Goal: Share content: Share content

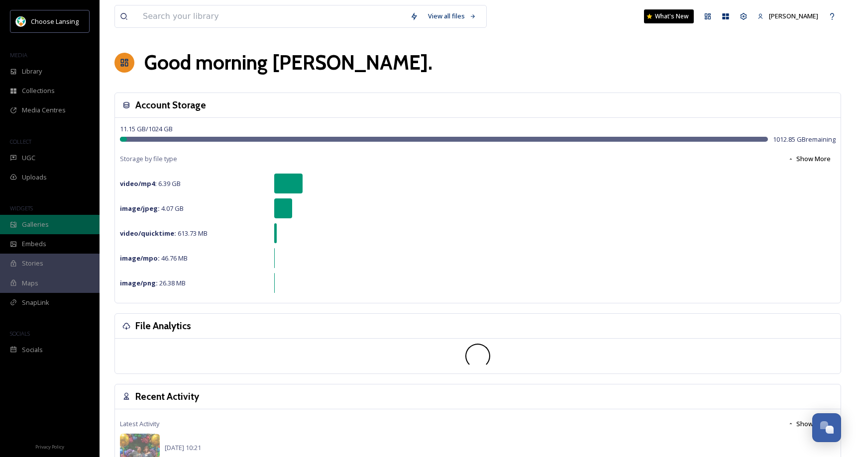
click at [82, 222] on div "Galleries" at bounding box center [49, 224] width 99 height 19
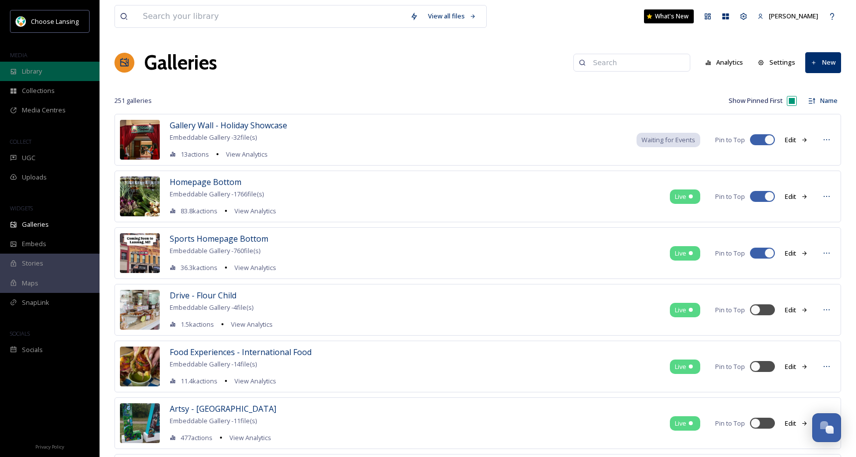
click at [39, 72] on span "Library" at bounding box center [32, 71] width 20 height 9
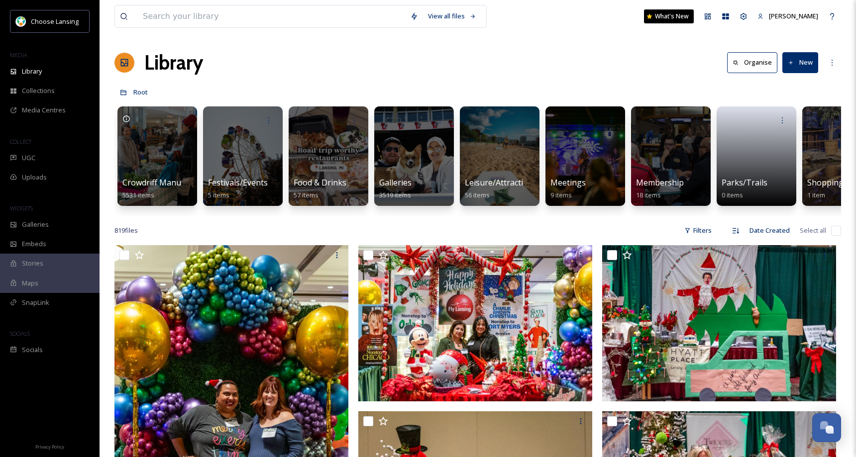
click at [795, 64] on button "New" at bounding box center [800, 62] width 36 height 20
click at [773, 121] on icon at bounding box center [770, 125] width 8 height 8
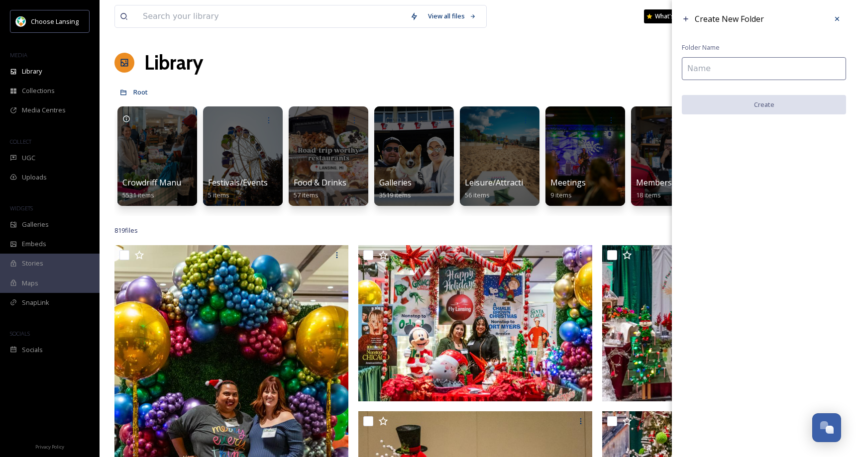
click at [721, 71] on input at bounding box center [764, 68] width 164 height 23
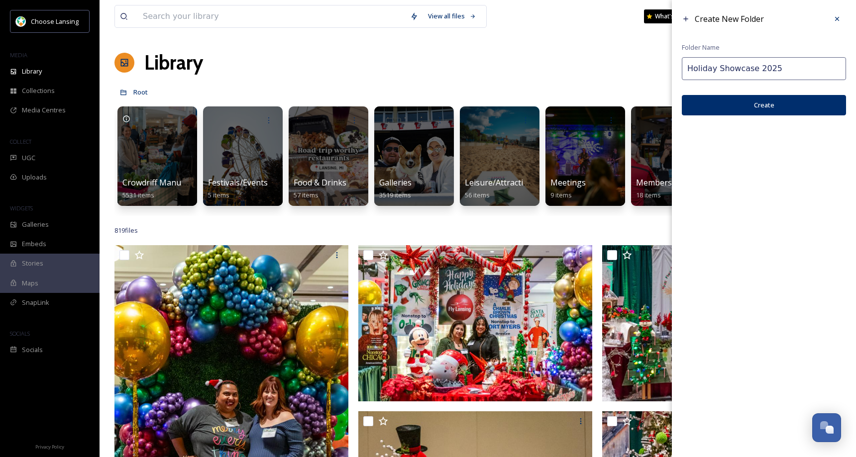
drag, startPoint x: 780, startPoint y: 68, endPoint x: 754, endPoint y: 67, distance: 26.4
click at [754, 67] on input "Holiday Showcase 2025" at bounding box center [764, 68] width 164 height 23
type input "Holiday Showcase"
click at [778, 104] on button "Create" at bounding box center [764, 105] width 164 height 20
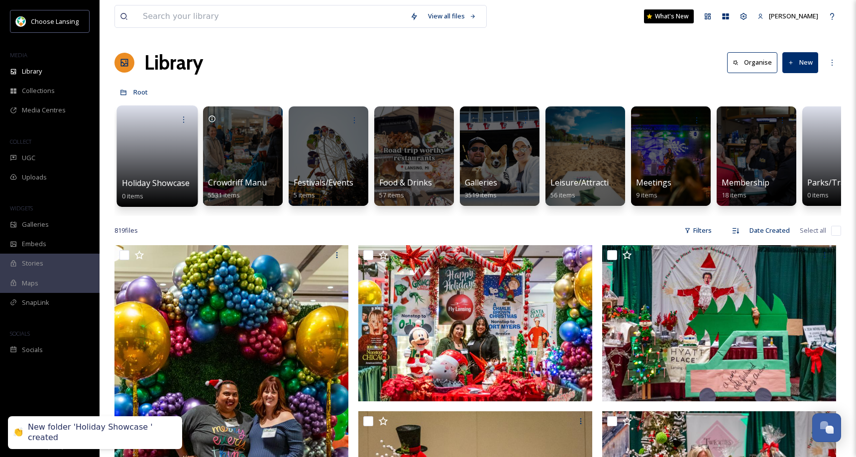
click at [173, 138] on link at bounding box center [157, 153] width 71 height 48
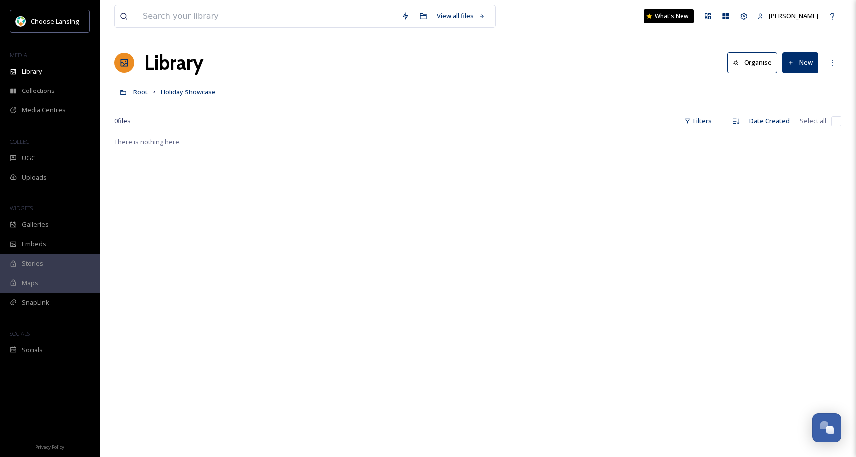
drag, startPoint x: 795, startPoint y: 66, endPoint x: 798, endPoint y: 72, distance: 6.7
click at [795, 66] on button "New" at bounding box center [800, 62] width 36 height 20
click at [788, 121] on span "Folder" at bounding box center [788, 124] width 19 height 9
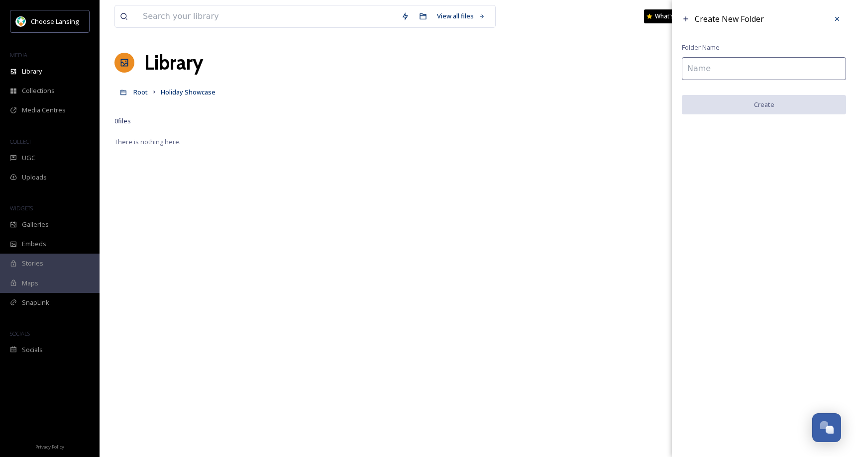
click at [723, 69] on input at bounding box center [764, 68] width 164 height 23
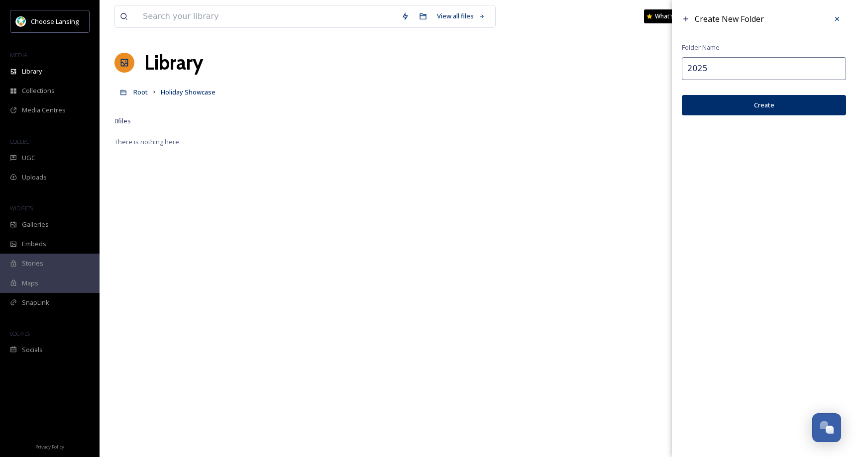
type input "2025"
click at [741, 106] on button "Create" at bounding box center [764, 105] width 164 height 20
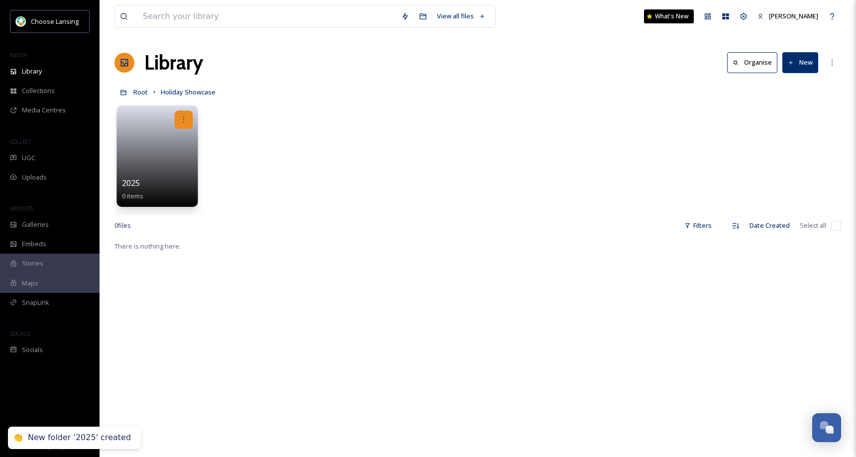
drag, startPoint x: 183, startPoint y: 121, endPoint x: 185, endPoint y: 126, distance: 5.8
click at [183, 121] on icon at bounding box center [184, 119] width 8 height 8
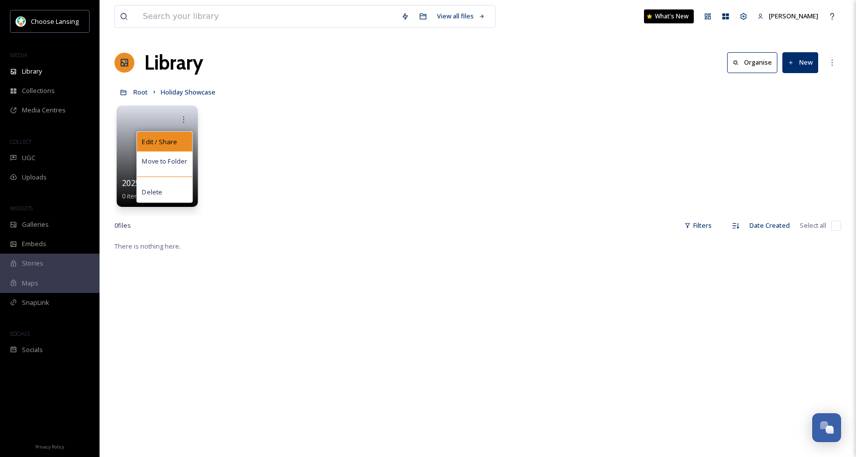
click at [179, 138] on div "Edit / Share" at bounding box center [164, 142] width 55 height 20
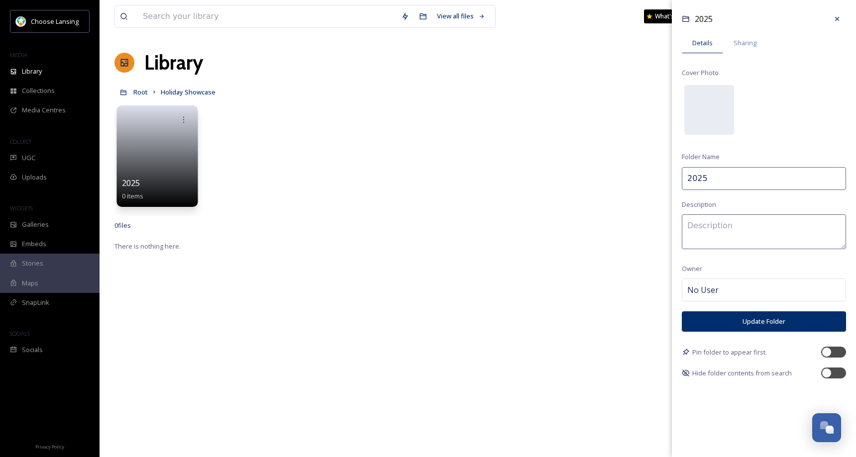
click at [835, 19] on icon at bounding box center [837, 19] width 8 height 8
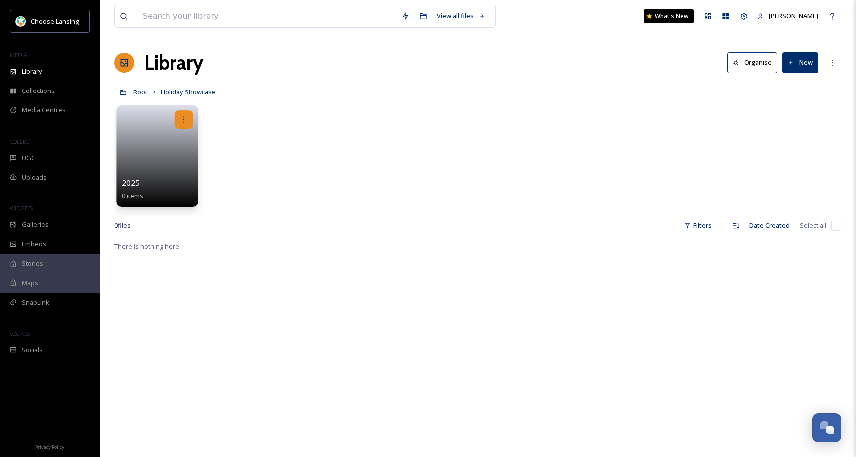
click at [186, 118] on icon at bounding box center [184, 119] width 8 height 8
click at [167, 142] on span "Edit / Share" at bounding box center [159, 142] width 35 height 10
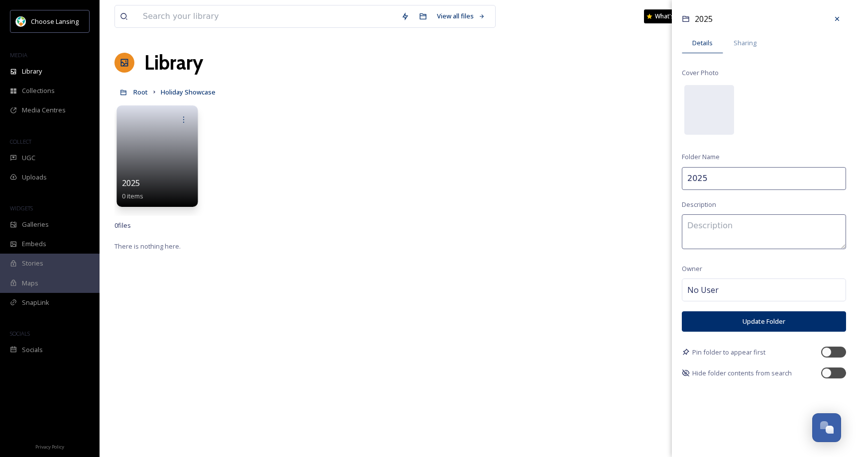
click at [687, 178] on input "2025" at bounding box center [764, 178] width 164 height 23
click at [716, 179] on input "2025" at bounding box center [764, 178] width 164 height 23
type input "2025 Holiday Showcase"
click at [751, 253] on div "2025 Details Sharing Cover Photo Folder Name 2025 Holiday Showcase Description …" at bounding box center [764, 194] width 184 height 389
click at [756, 321] on button "Update Folder" at bounding box center [764, 321] width 164 height 20
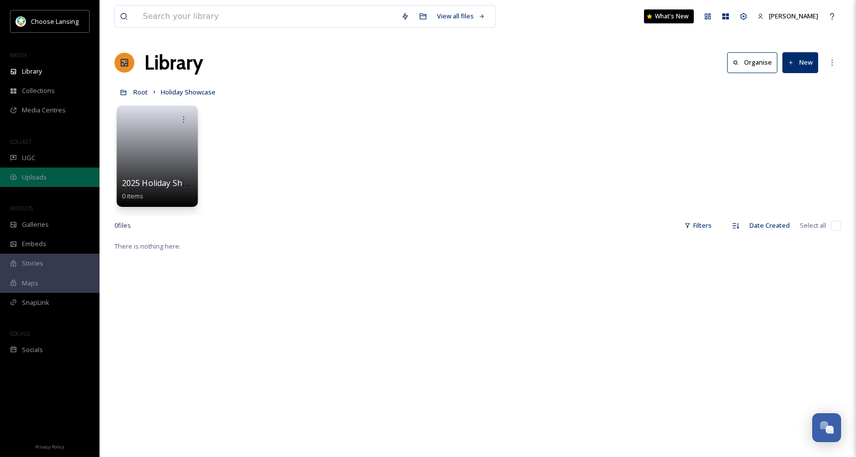
click at [36, 176] on span "Uploads" at bounding box center [34, 177] width 25 height 9
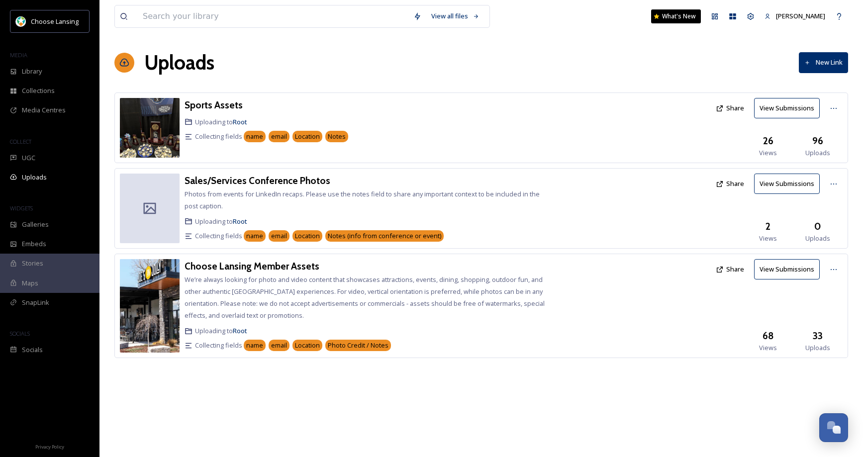
click at [811, 65] on button "New Link" at bounding box center [823, 62] width 49 height 20
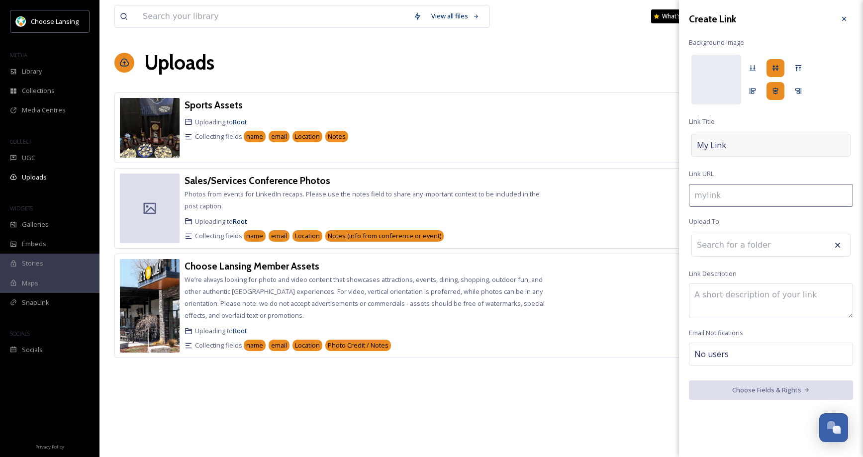
click at [724, 142] on span "My Link" at bounding box center [711, 145] width 29 height 12
type input "h"
type input "H"
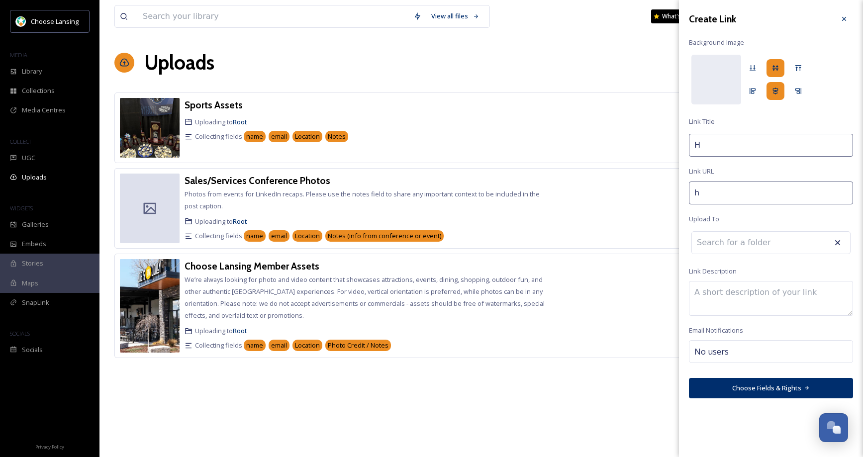
type input "ho"
type input "Ho"
type input "hol"
type input "Hol"
type input "[DATE]"
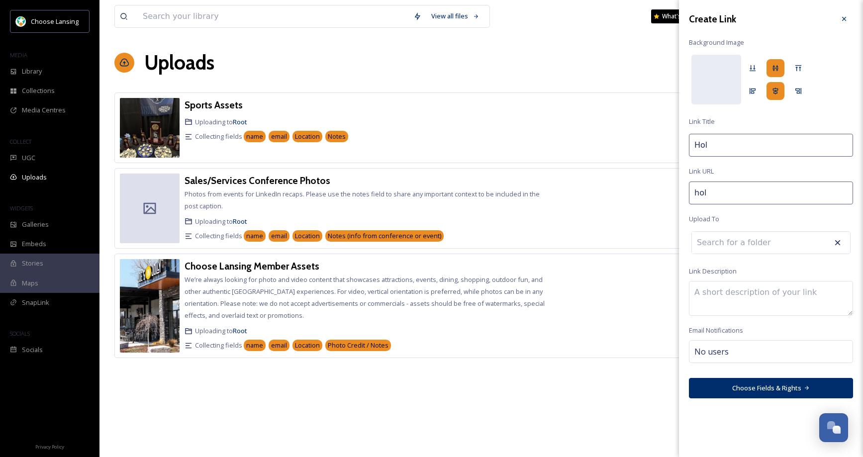
type input "[DATE]"
type input "holid"
type input "Holid"
type input "holida"
type input "Holida"
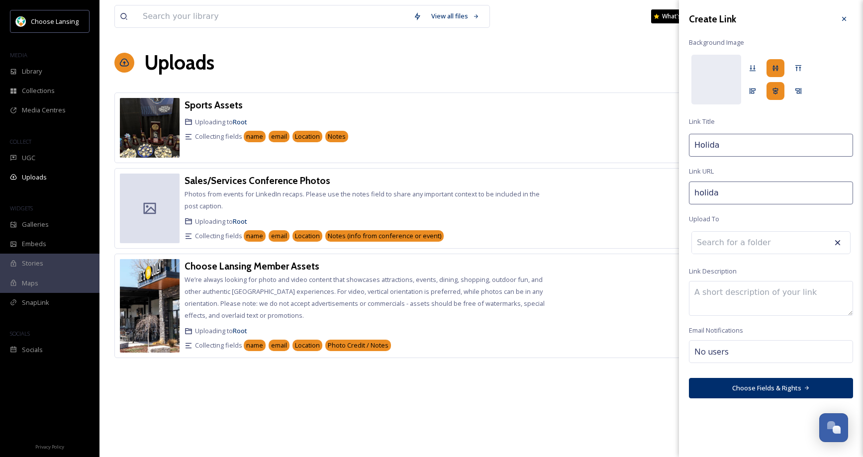
type input "holiday"
type input "Holiday"
type input "holiday-"
type input "Holiday"
type input "holiday-s"
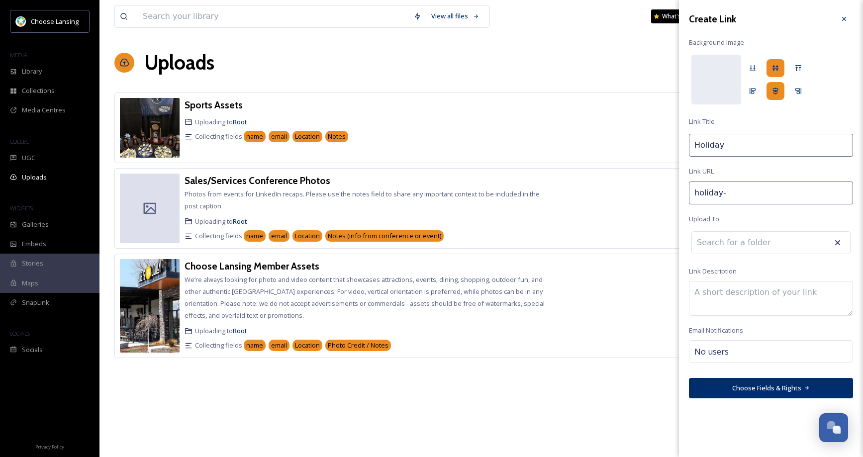
type input "Holiday S"
type input "holiday-sh"
type input "Holiday Sh"
type input "holiday-sho"
type input "Holiday Sho"
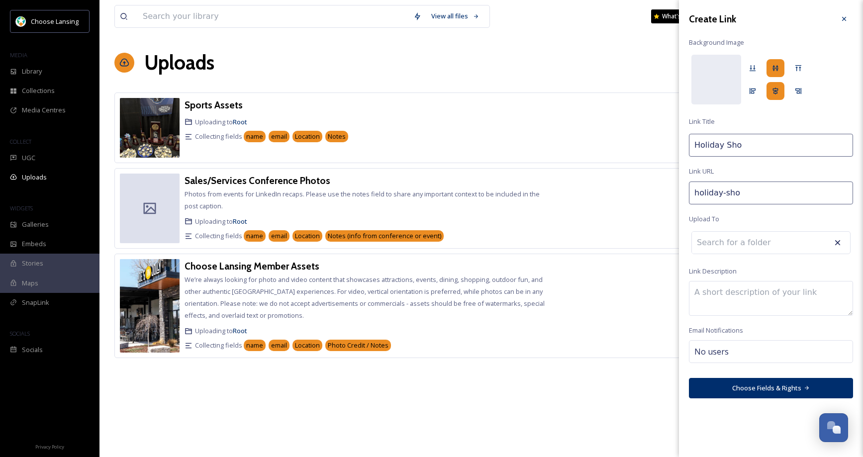
type input "holiday-show"
type input "Holiday Show"
type input "holiday-showc"
type input "Holiday Showc"
type input "holiday-showca"
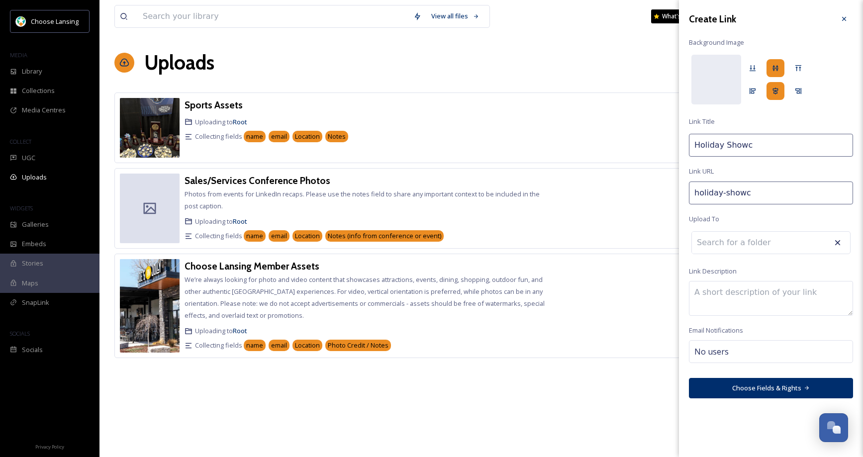
type input "Holiday Showca"
type input "holiday-showcas"
type input "Holiday Showcas"
type input "holiday-showcase"
type input "Holiday Showcase"
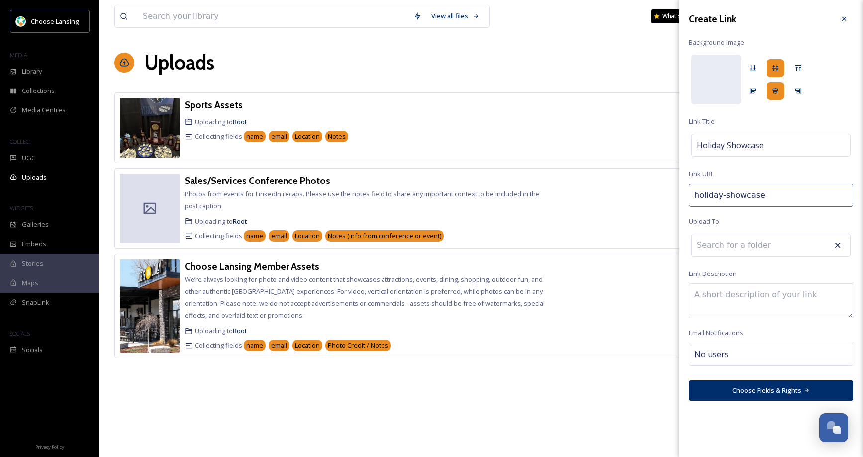
click at [717, 244] on input at bounding box center [746, 245] width 109 height 22
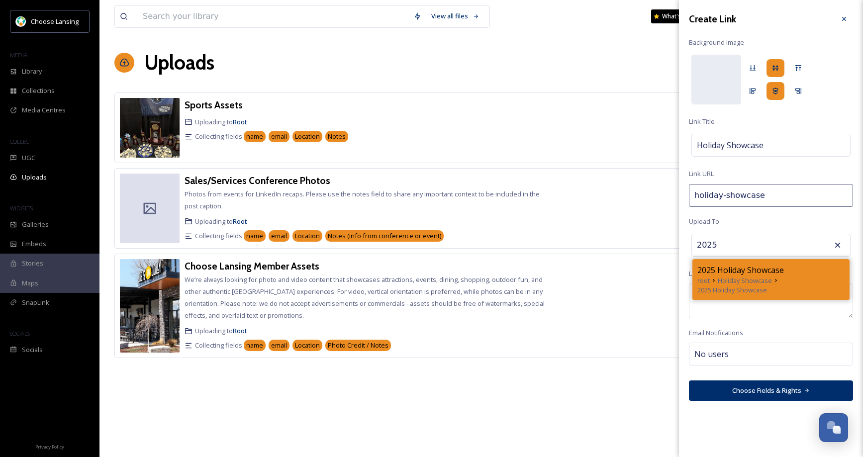
click at [734, 271] on span "2025 Holiday Showcase" at bounding box center [740, 270] width 87 height 12
type input "2025 Holiday Showcase"
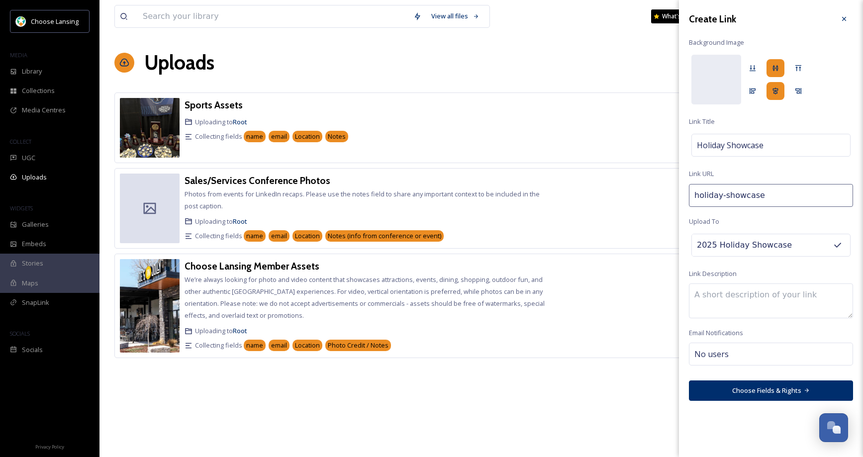
click at [709, 296] on textarea at bounding box center [771, 301] width 164 height 35
drag, startPoint x: 728, startPoint y: 295, endPoint x: 677, endPoint y: 293, distance: 51.3
click at [677, 293] on div "View all files What's New [PERSON_NAME] Uploads New Link Sports Assets Uploadin…" at bounding box center [481, 228] width 764 height 457
paste textarea "Upload your favorite event photos here and see them featured on the big screen …"
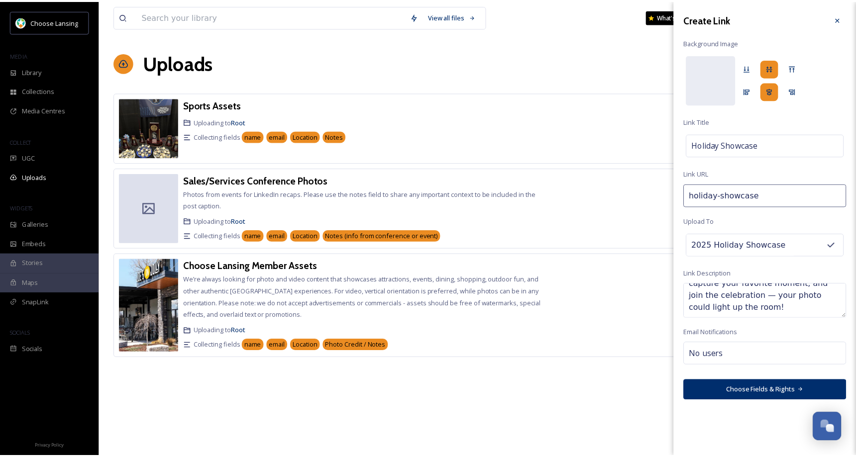
scroll to position [60, 0]
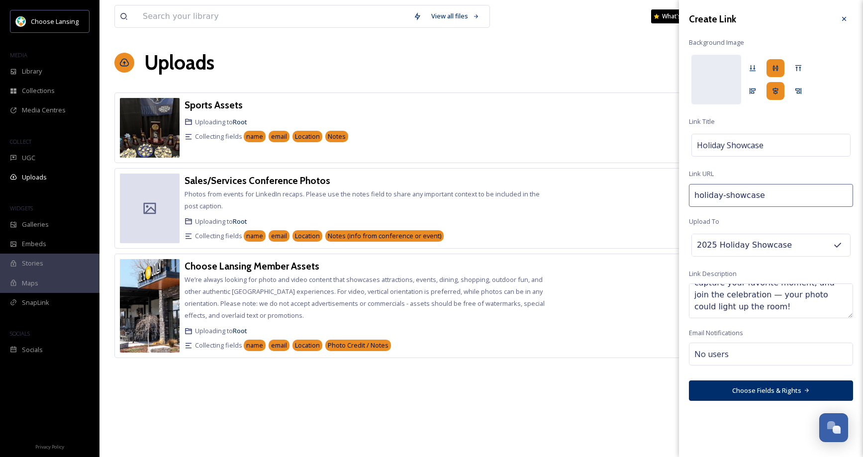
type textarea "Upload your favorite event photos here and see them featured on the big screen …"
click at [731, 349] on div "No users" at bounding box center [771, 354] width 164 height 23
click at [716, 353] on input at bounding box center [743, 354] width 99 height 12
type input "w"
click at [754, 329] on div "Create Link Background Image [PERSON_NAME] Holiday Showcase Link URL holiday-sh…" at bounding box center [771, 205] width 184 height 411
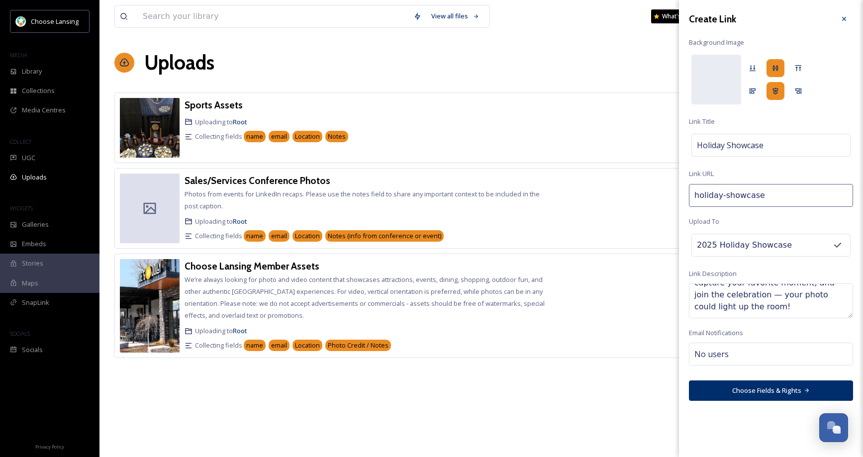
click at [724, 350] on span "No users" at bounding box center [711, 354] width 34 height 12
click at [737, 334] on span "Email Notifications" at bounding box center [716, 332] width 54 height 9
click at [785, 388] on button "Choose Fields & Rights" at bounding box center [771, 391] width 164 height 20
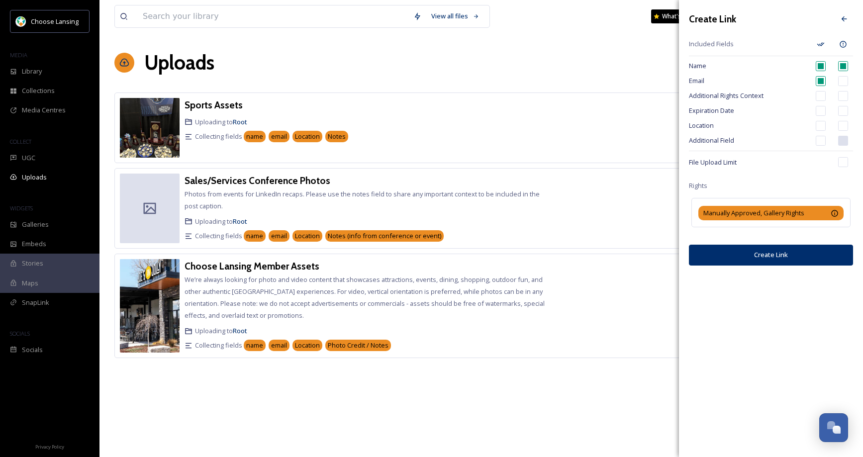
click at [844, 67] on input "checkbox" at bounding box center [843, 66] width 10 height 10
checkbox input "true"
click at [847, 216] on div "Manually Approved, Gallery Rights All photos and videos featured in SnapSea Gal…" at bounding box center [770, 212] width 159 height 29
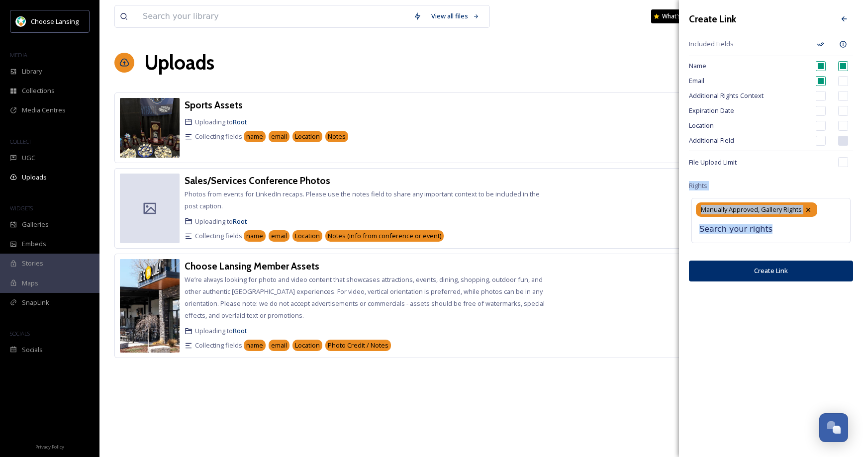
click at [848, 217] on div "Manually Approved, Gallery Rights" at bounding box center [770, 220] width 159 height 45
click at [809, 210] on icon at bounding box center [808, 210] width 4 height 4
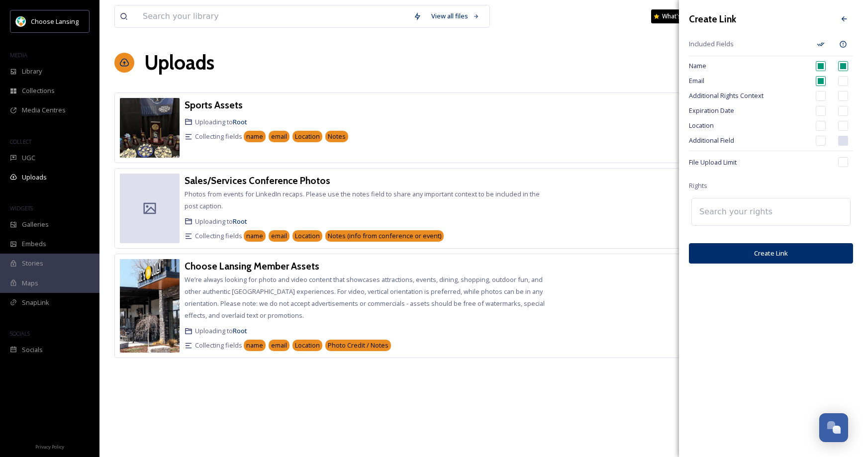
click at [779, 211] on input at bounding box center [748, 212] width 109 height 22
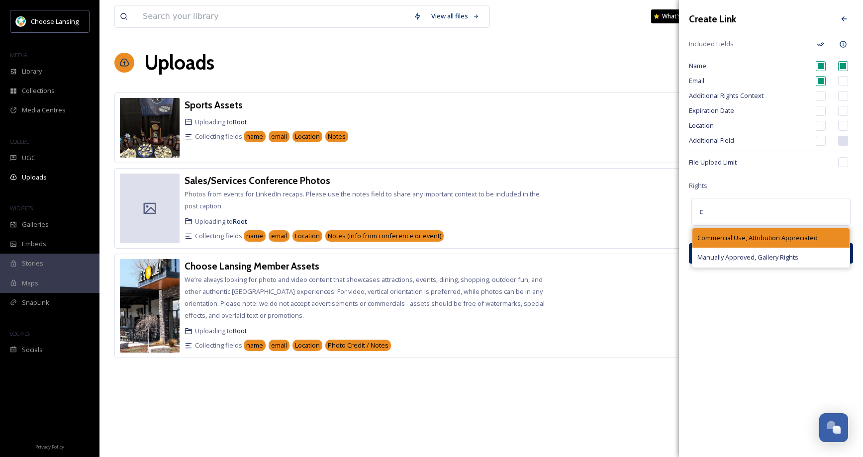
type input "c"
click at [773, 235] on span "Commercial Use, Attribution Appreciated" at bounding box center [757, 237] width 120 height 9
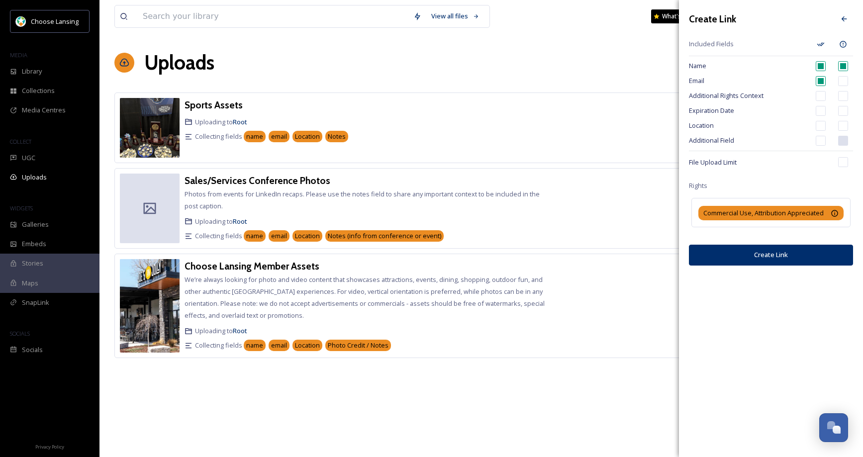
click at [783, 182] on div "Create Link Included Fields Name Email Additional Rights Context Expiration Dat…" at bounding box center [771, 138] width 184 height 276
drag, startPoint x: 836, startPoint y: 19, endPoint x: 835, endPoint y: 26, distance: 7.0
click at [842, 19] on icon at bounding box center [844, 18] width 5 height 5
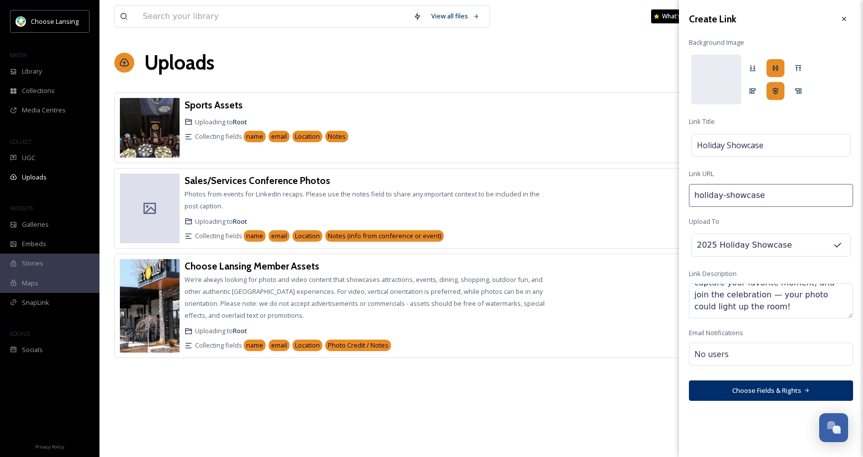
click at [703, 348] on div "No users" at bounding box center [771, 354] width 164 height 23
click at [715, 356] on input at bounding box center [743, 354] width 99 height 12
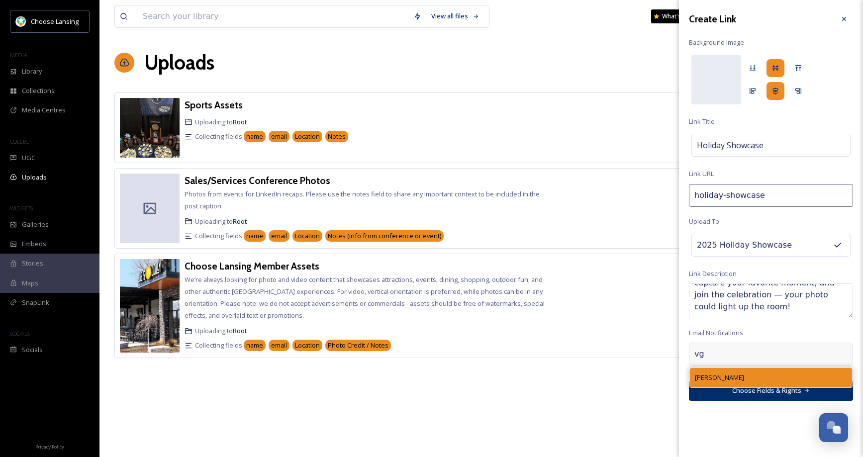
type input "vg"
click at [713, 377] on span "[PERSON_NAME]" at bounding box center [719, 377] width 49 height 9
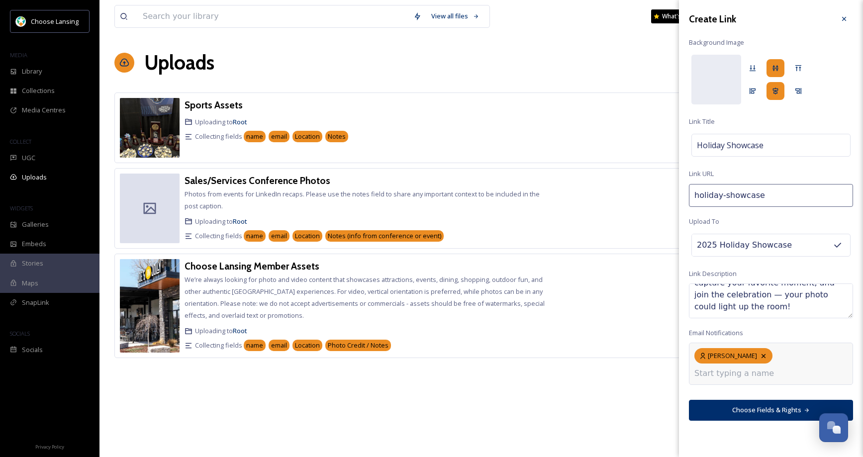
click at [770, 368] on input at bounding box center [743, 374] width 99 height 12
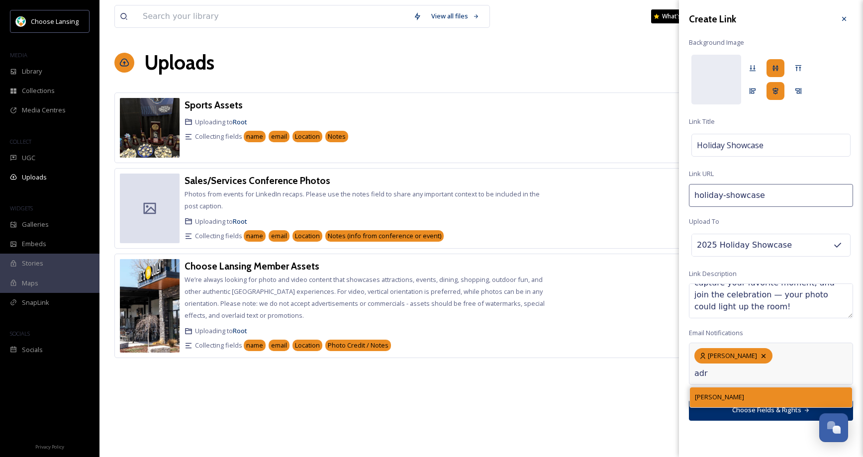
type input "adr"
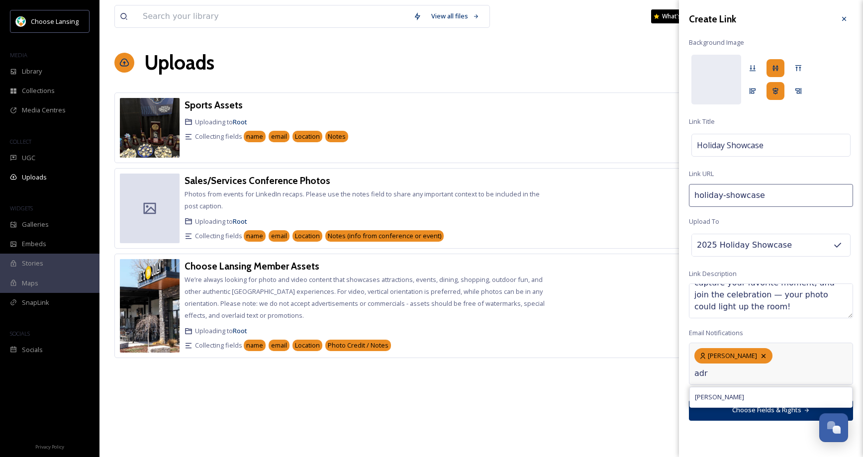
drag, startPoint x: 766, startPoint y: 377, endPoint x: 778, endPoint y: 376, distance: 11.5
click at [766, 388] on div "[PERSON_NAME]" at bounding box center [771, 397] width 162 height 19
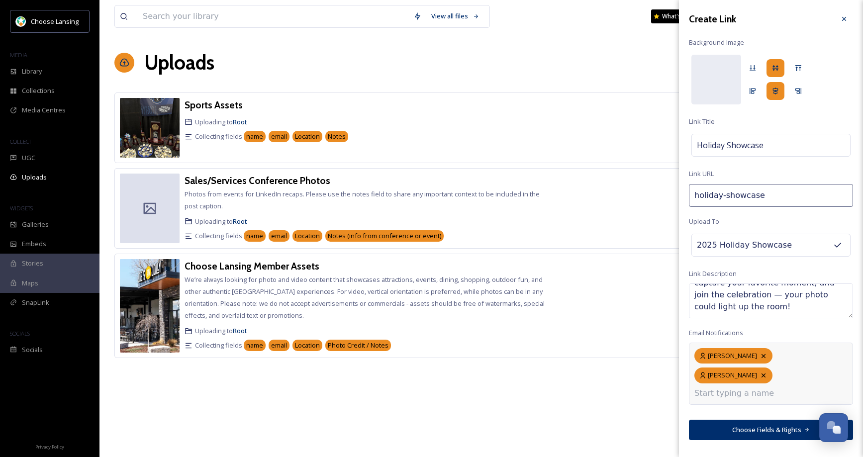
click at [759, 388] on input at bounding box center [743, 394] width 99 height 12
type input "am"
click at [733, 407] on div "[PERSON_NAME]" at bounding box center [771, 416] width 162 height 19
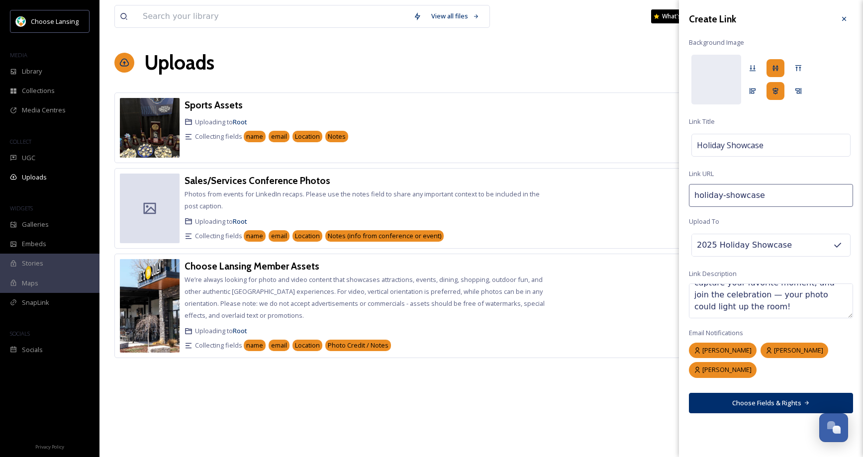
click at [764, 426] on div "Create Link Background Image [PERSON_NAME] Holiday Showcase Link URL holiday-sh…" at bounding box center [771, 228] width 184 height 457
click at [764, 402] on button "Choose Fields & Rights" at bounding box center [771, 403] width 164 height 20
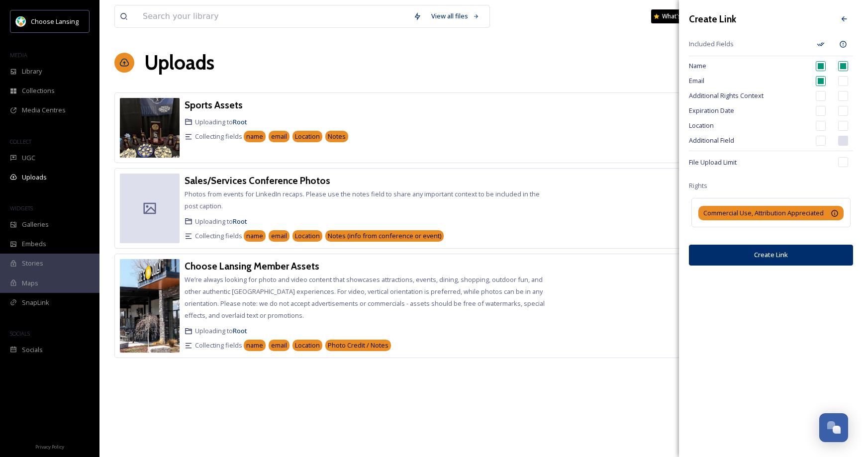
click at [741, 265] on button "Create Link" at bounding box center [771, 255] width 164 height 20
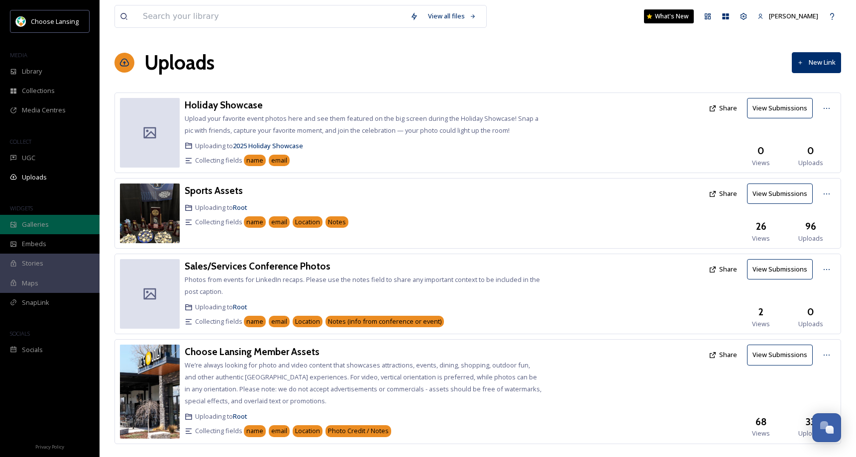
click at [32, 222] on span "Galleries" at bounding box center [35, 224] width 27 height 9
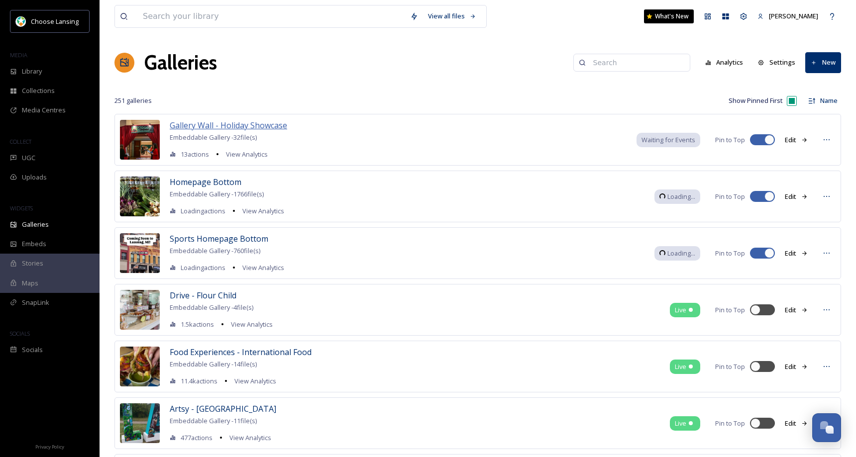
click at [215, 123] on span "Gallery Wall - Holiday Showcase" at bounding box center [228, 125] width 117 height 11
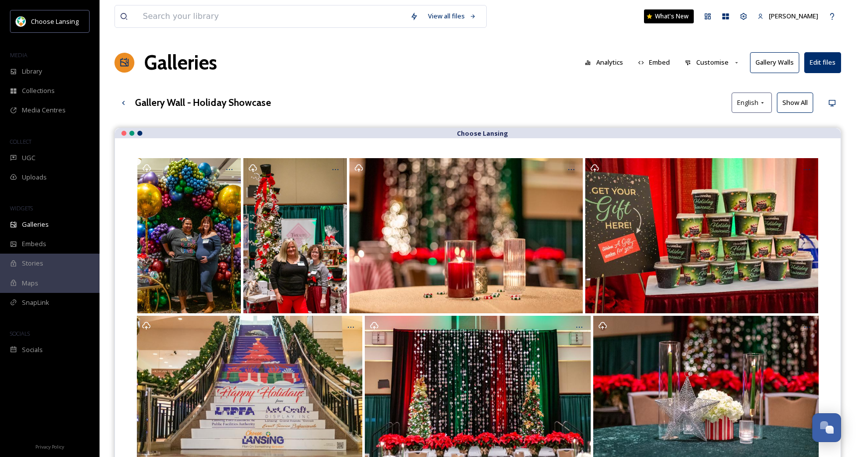
drag, startPoint x: 792, startPoint y: 104, endPoint x: 800, endPoint y: 110, distance: 10.4
click at [793, 104] on button "Show All" at bounding box center [795, 103] width 36 height 20
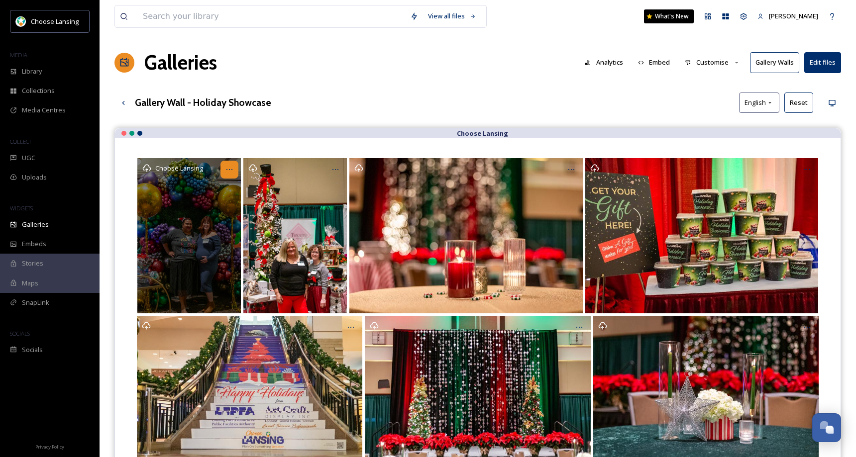
click at [230, 172] on icon "Opens media popup. Media description: Holiday Showcase.jpg." at bounding box center [229, 170] width 8 height 8
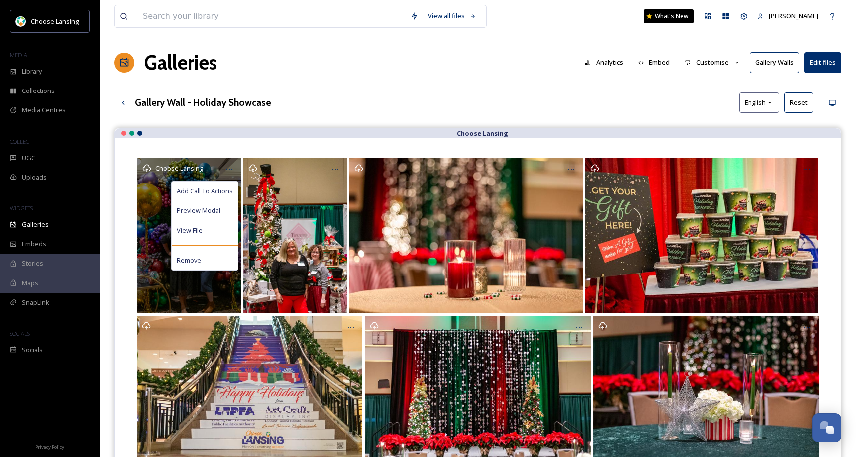
drag, startPoint x: 200, startPoint y: 259, endPoint x: 209, endPoint y: 245, distance: 16.6
click at [200, 259] on div "Remove" at bounding box center [205, 260] width 66 height 19
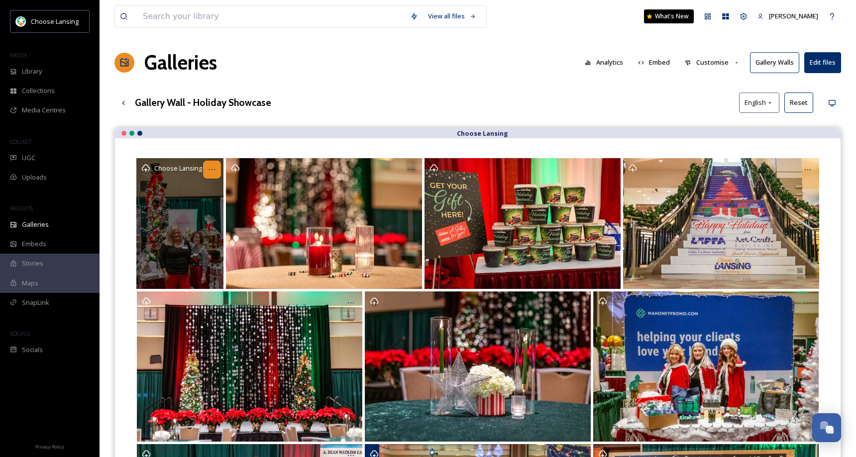
click at [211, 169] on icon "Opens media popup. Media description: Holiday Showcasw 2024 (30).jpg." at bounding box center [212, 170] width 8 height 8
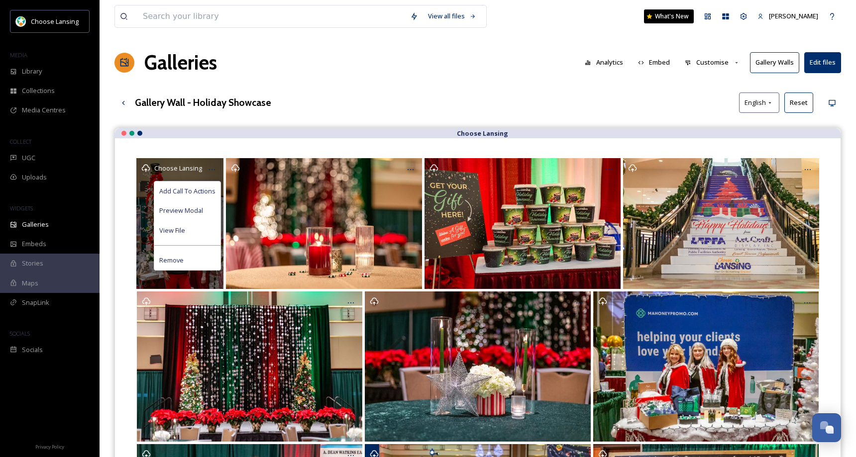
drag, startPoint x: 195, startPoint y: 258, endPoint x: 197, endPoint y: 243, distance: 15.1
click at [195, 257] on div "Remove" at bounding box center [187, 260] width 66 height 19
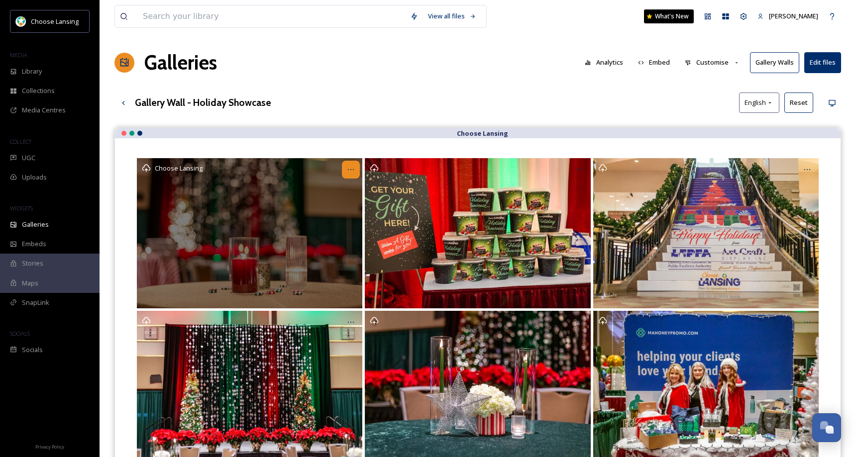
click at [349, 169] on icon "Opens media popup. Media description: Holiday Showcasw 2024 (2).jpg." at bounding box center [351, 170] width 8 height 8
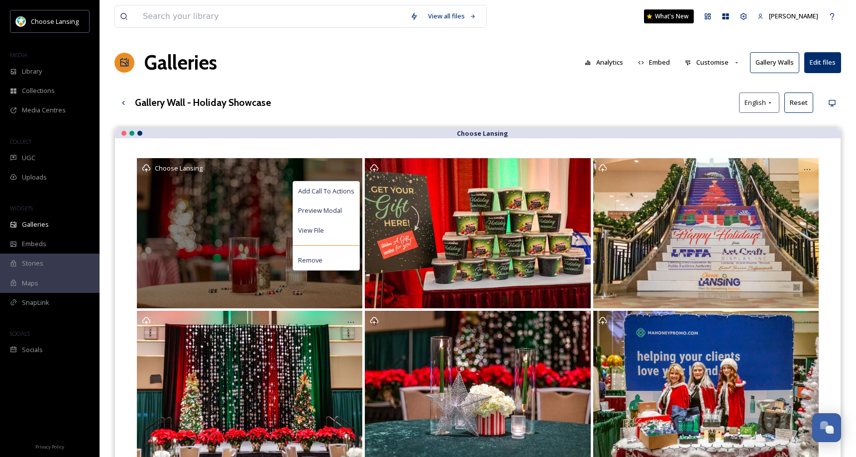
click at [331, 259] on div "Remove" at bounding box center [326, 260] width 66 height 19
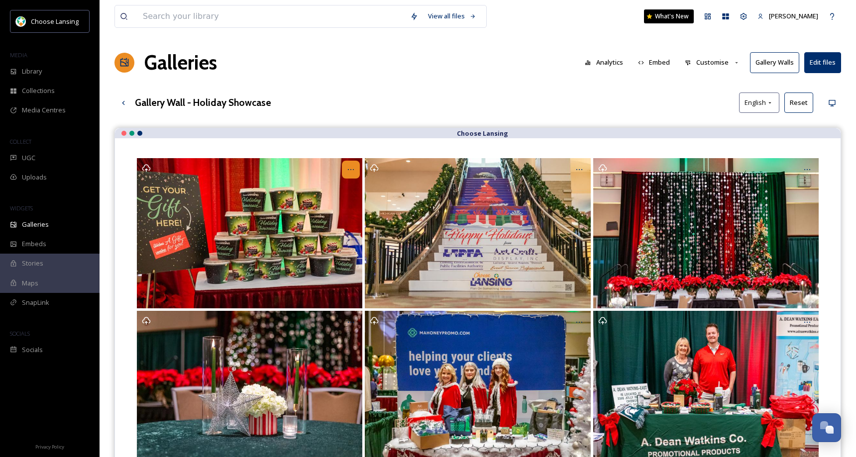
drag, startPoint x: 351, startPoint y: 169, endPoint x: 350, endPoint y: 176, distance: 6.5
click at [352, 169] on icon "Opens media popup. Media description: Holiday Showcasw 2024 (1).jpg." at bounding box center [351, 170] width 8 height 8
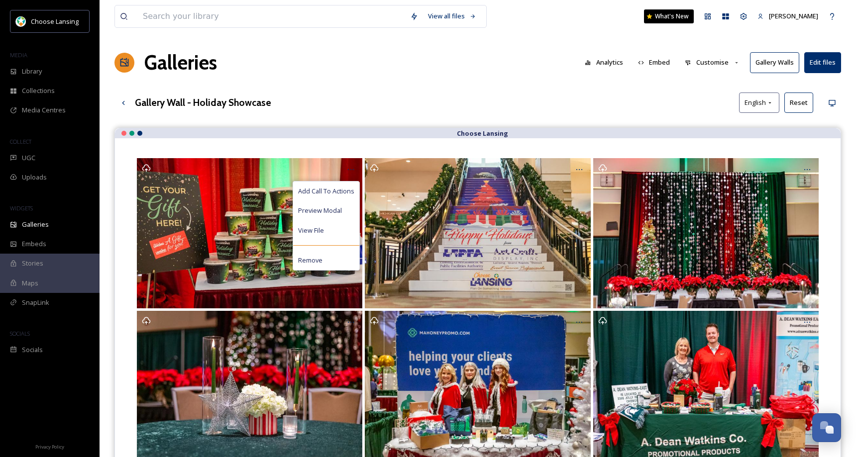
click at [334, 261] on div "Remove" at bounding box center [326, 260] width 66 height 19
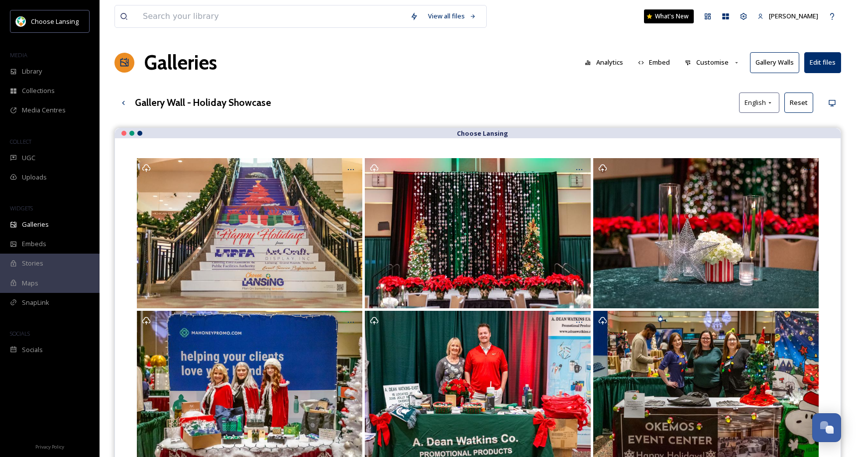
drag, startPoint x: 352, startPoint y: 167, endPoint x: 348, endPoint y: 179, distance: 12.0
click at [352, 167] on icon "Opens media popup. Media description: Holiday Showcasw 2024 (5).jpg." at bounding box center [351, 170] width 8 height 8
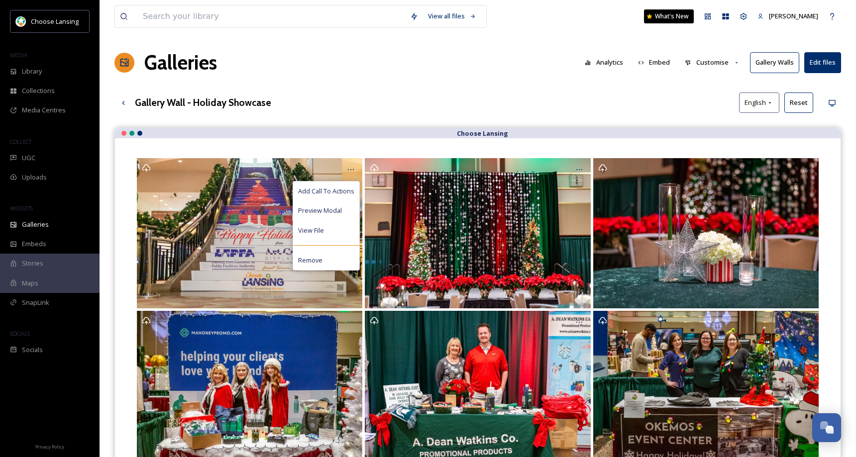
drag, startPoint x: 320, startPoint y: 259, endPoint x: 323, endPoint y: 247, distance: 12.4
click at [320, 259] on span "Remove" at bounding box center [310, 260] width 24 height 9
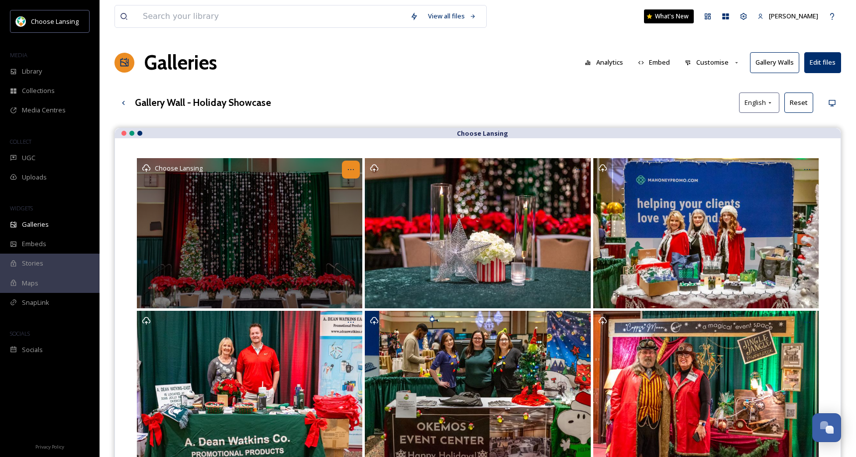
drag, startPoint x: 351, startPoint y: 168, endPoint x: 349, endPoint y: 177, distance: 9.2
click at [351, 168] on icon "Opens media popup. Media description: Holiday Showcasw 2024 (3).jpg." at bounding box center [351, 170] width 8 height 8
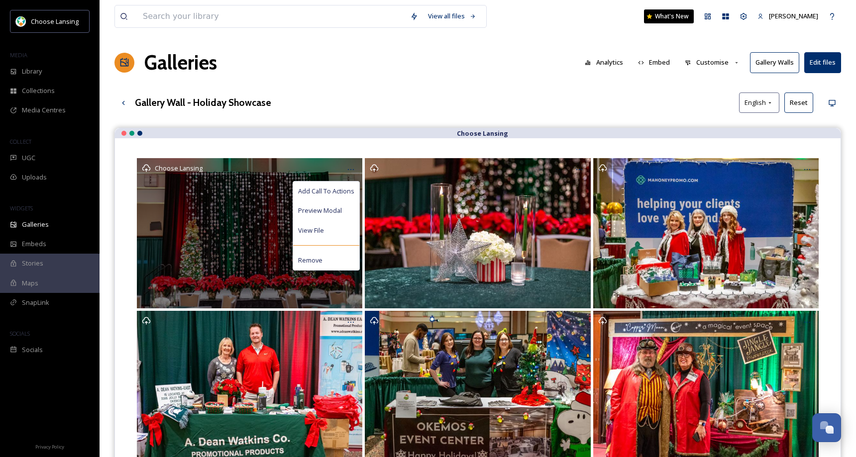
drag, startPoint x: 332, startPoint y: 260, endPoint x: 336, endPoint y: 240, distance: 20.2
click at [332, 259] on div "Remove" at bounding box center [326, 260] width 66 height 19
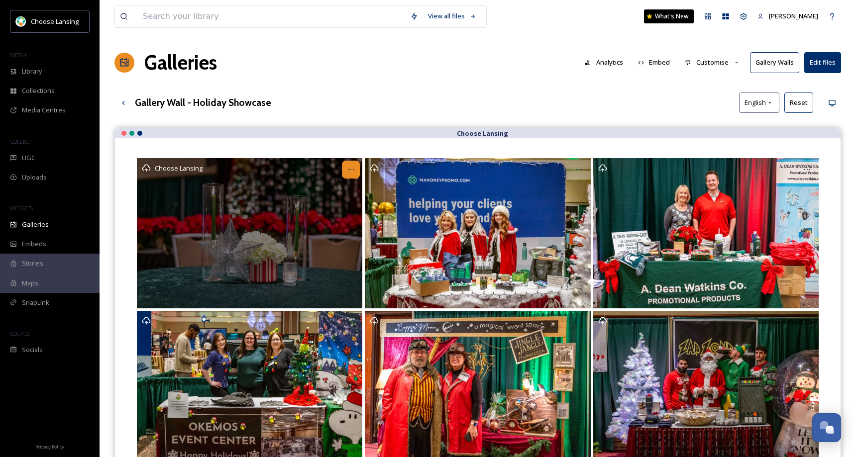
drag, startPoint x: 351, startPoint y: 169, endPoint x: 349, endPoint y: 178, distance: 9.7
click at [352, 169] on icon "Opens media popup. Media description: Holiday Showcasw 2024 (4).jpg." at bounding box center [351, 170] width 8 height 8
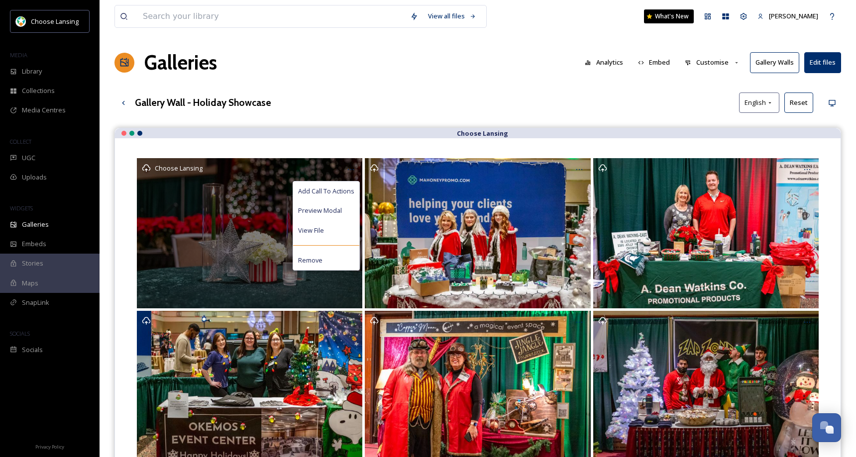
drag, startPoint x: 338, startPoint y: 263, endPoint x: 338, endPoint y: 254, distance: 8.5
click at [338, 262] on div "Remove" at bounding box center [326, 260] width 66 height 19
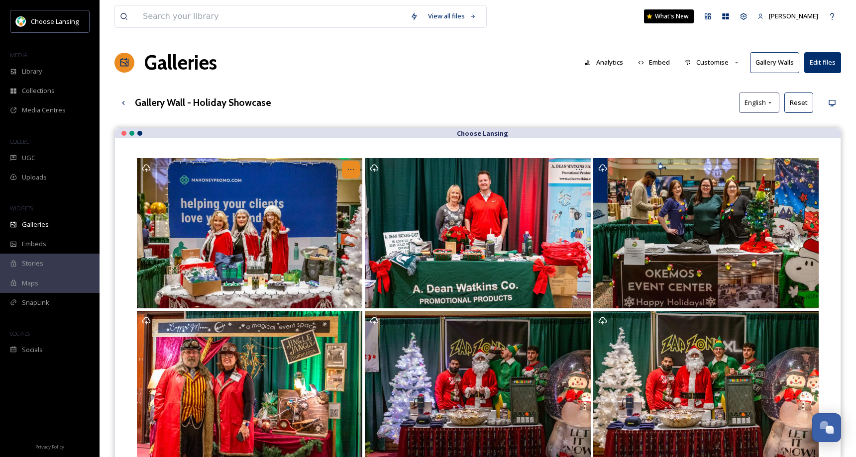
click at [353, 170] on icon "Opens media popup. Media description: Holiday Showcasw 2024 (7).jpg." at bounding box center [351, 170] width 8 height 8
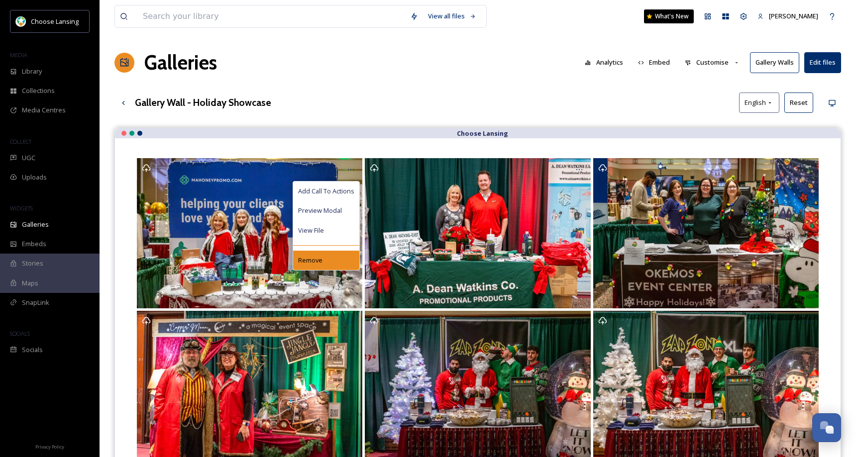
click at [338, 259] on div "Remove" at bounding box center [326, 260] width 66 height 19
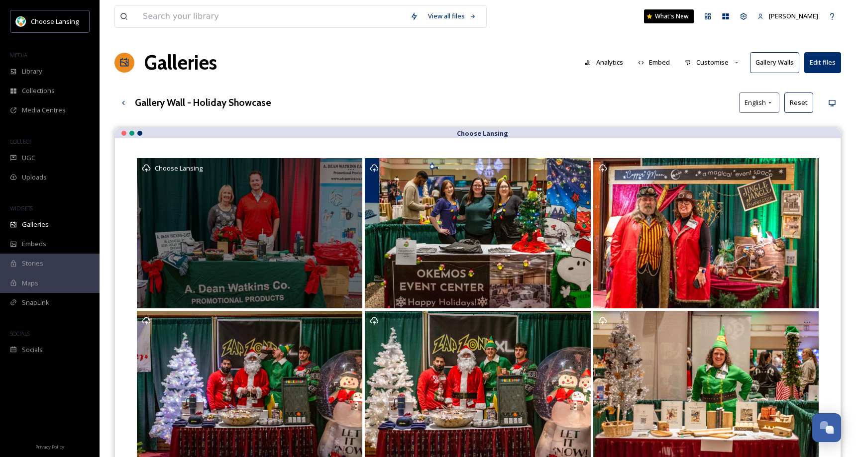
drag, startPoint x: 350, startPoint y: 169, endPoint x: 347, endPoint y: 179, distance: 10.9
click at [350, 169] on icon "Opens media popup. Media description: Holiday Showcasw 2024 (6).jpg." at bounding box center [351, 170] width 8 height 8
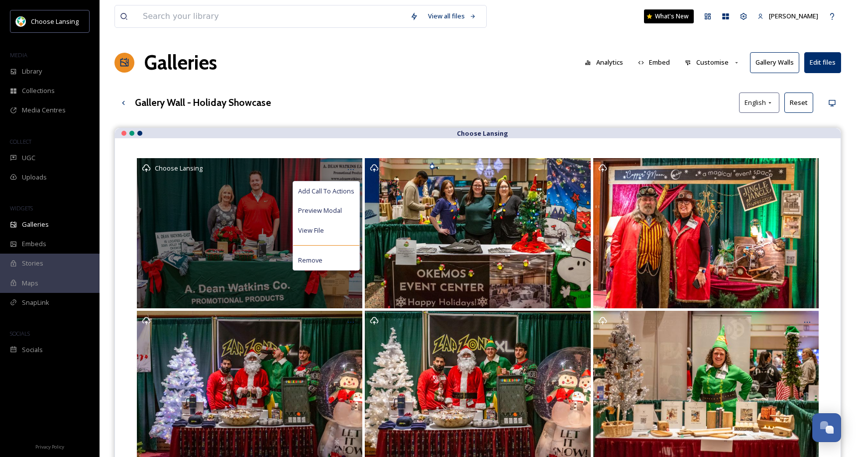
click at [332, 259] on div "Remove" at bounding box center [326, 260] width 66 height 19
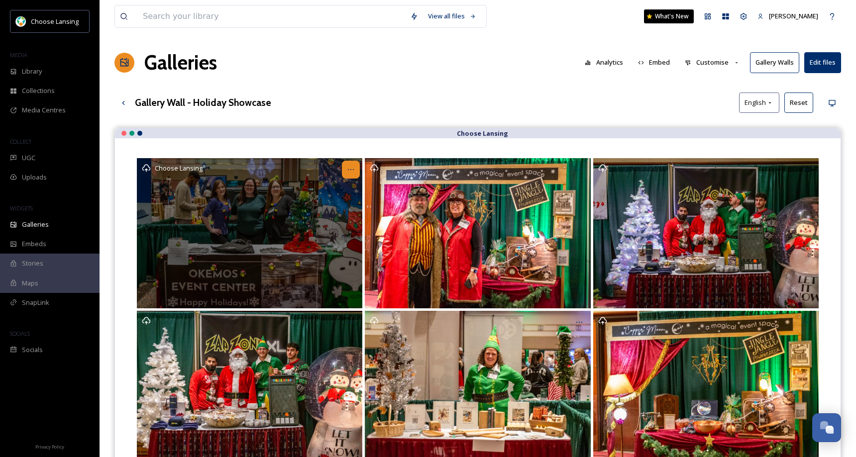
click at [350, 168] on icon "Opens media popup. Media description: Holiday Showcasw 2024 (8).jpg." at bounding box center [351, 170] width 8 height 8
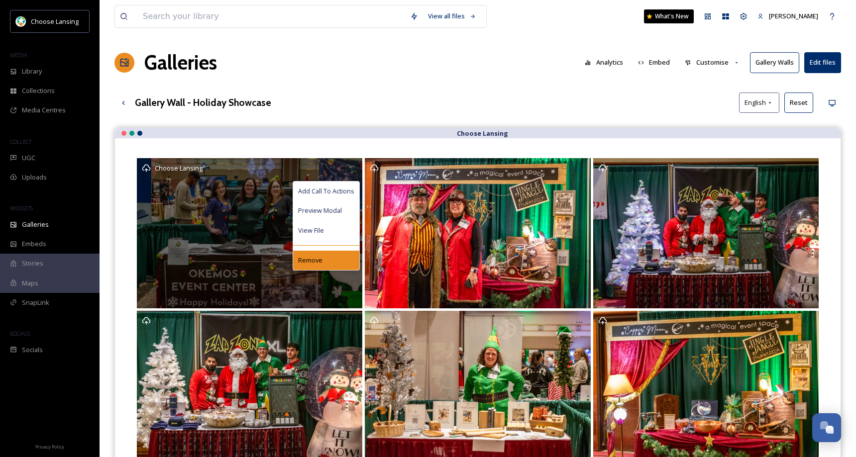
click at [345, 259] on div "Remove" at bounding box center [326, 260] width 66 height 19
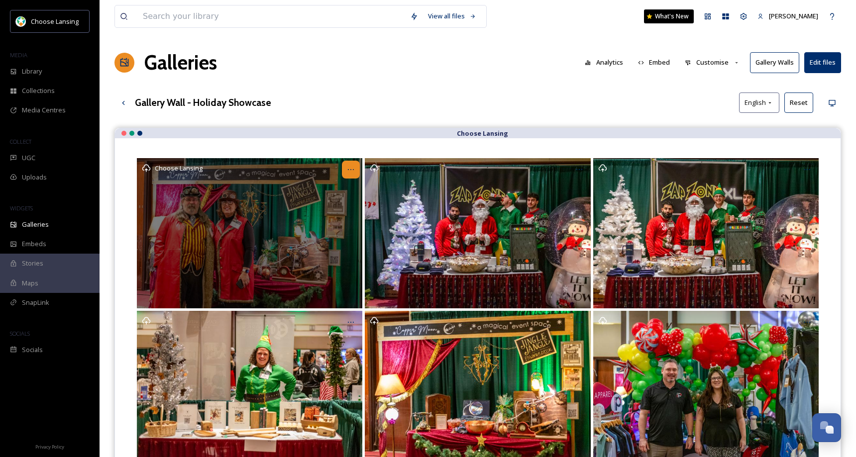
click at [350, 169] on icon "Opens media popup. Media description: Holiday Showcasw 2024 (11).jpg." at bounding box center [351, 170] width 8 height 8
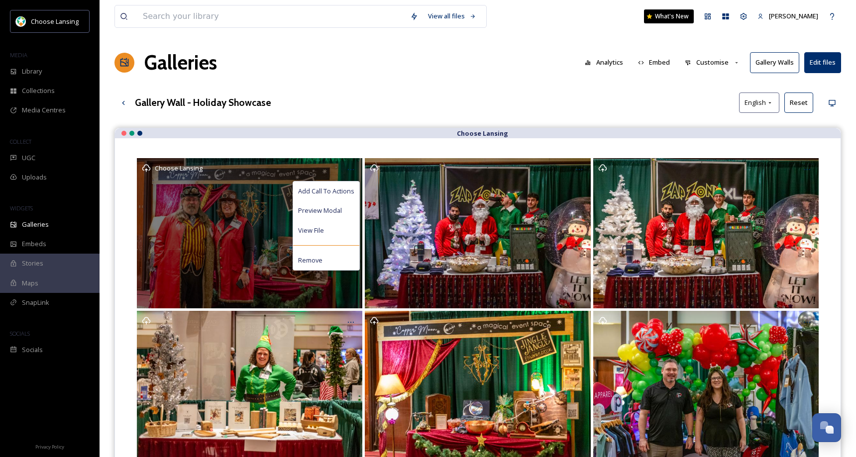
click at [331, 263] on div "Remove" at bounding box center [326, 260] width 66 height 19
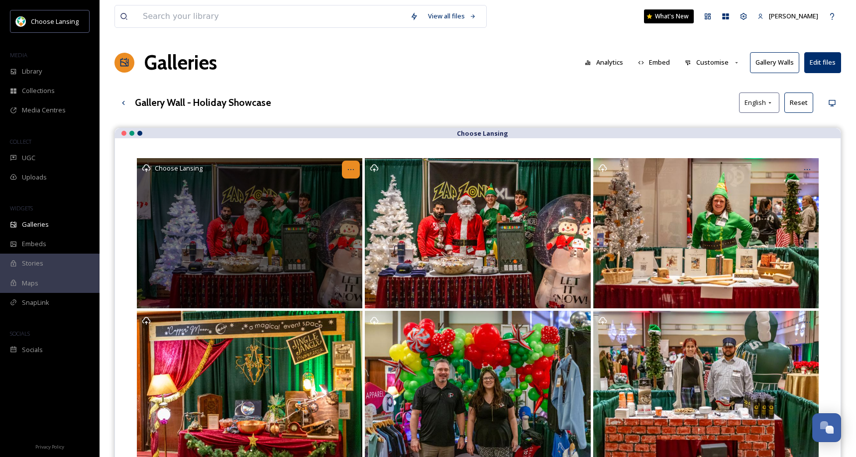
drag, startPoint x: 351, startPoint y: 167, endPoint x: 348, endPoint y: 177, distance: 9.8
click at [351, 167] on icon "Opens media popup. Media description: Holiday Showcasw 2024 (9).jpg." at bounding box center [351, 170] width 8 height 8
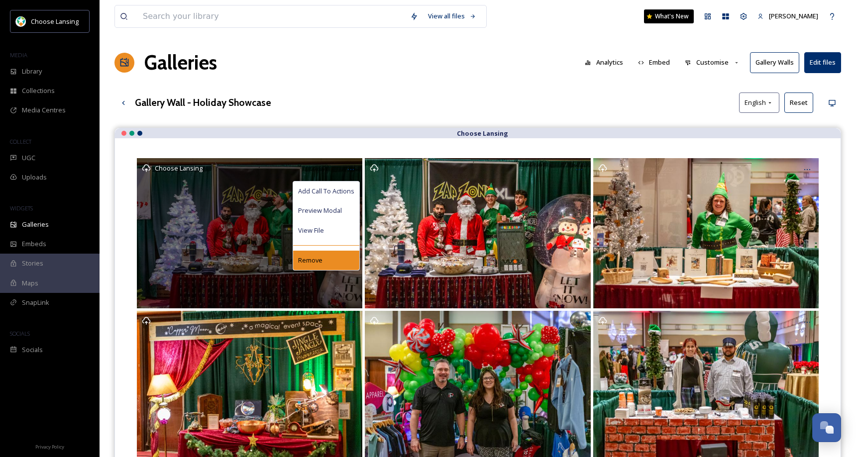
click at [325, 257] on div "Remove" at bounding box center [326, 260] width 66 height 19
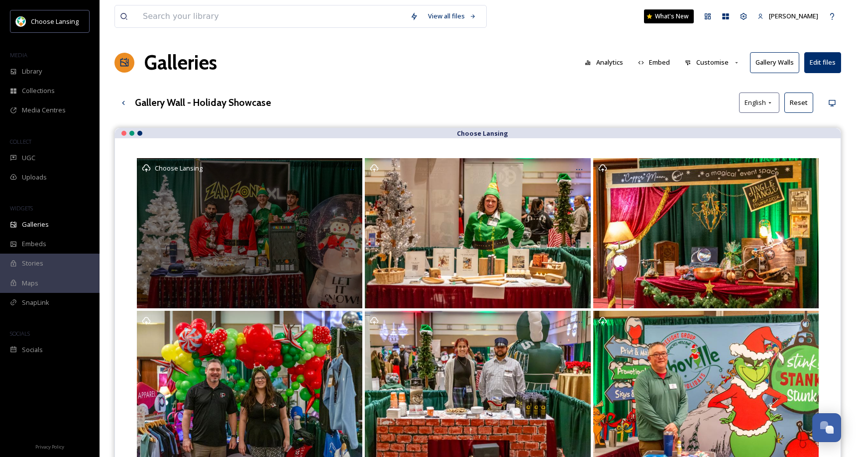
drag, startPoint x: 351, startPoint y: 172, endPoint x: 350, endPoint y: 179, distance: 7.6
click at [351, 172] on icon "Opens media popup. Media description: Holiday Showcasw 2024 (10).jpg." at bounding box center [351, 170] width 8 height 8
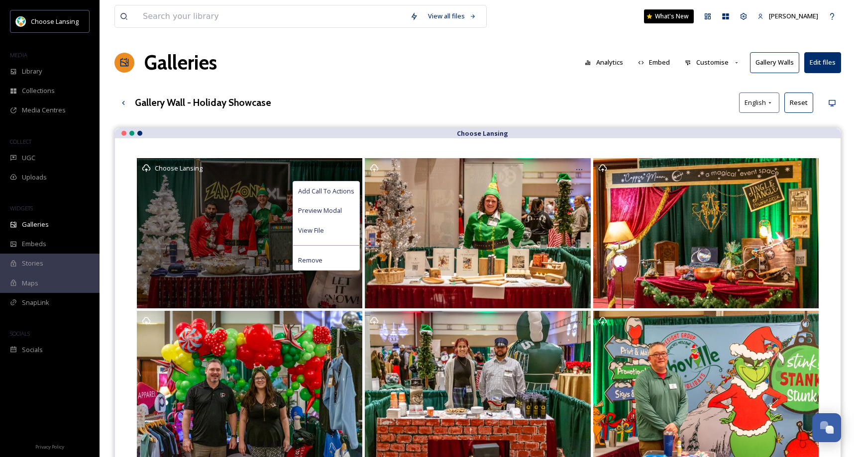
drag, startPoint x: 327, startPoint y: 257, endPoint x: 330, endPoint y: 245, distance: 12.4
click at [327, 257] on div "Remove" at bounding box center [326, 260] width 66 height 19
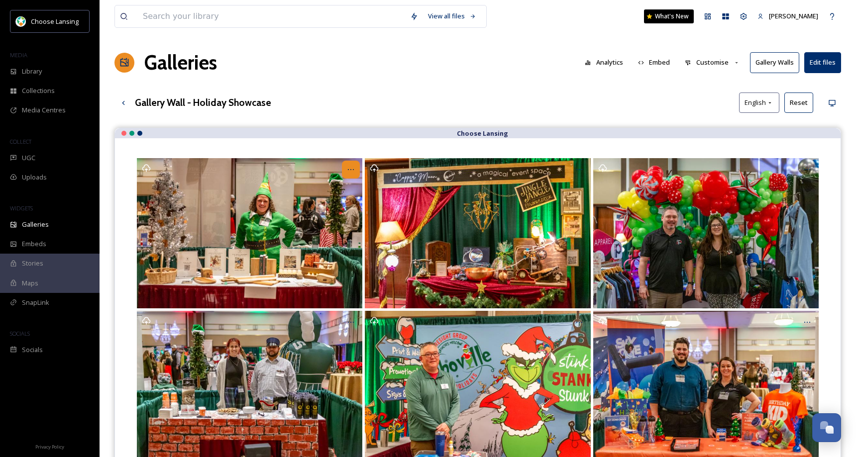
click at [350, 167] on icon "Opens media popup. Media description: Holiday Showcasw 2024 (15).jpg." at bounding box center [351, 170] width 8 height 8
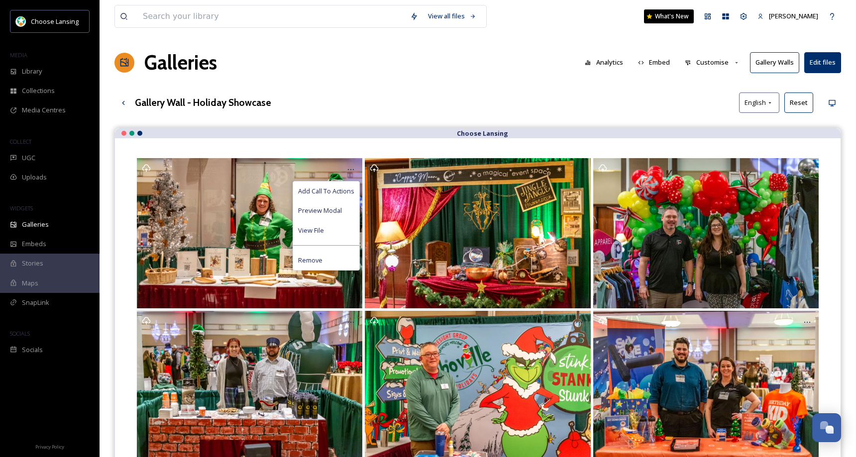
click at [331, 259] on div "Remove" at bounding box center [326, 260] width 66 height 19
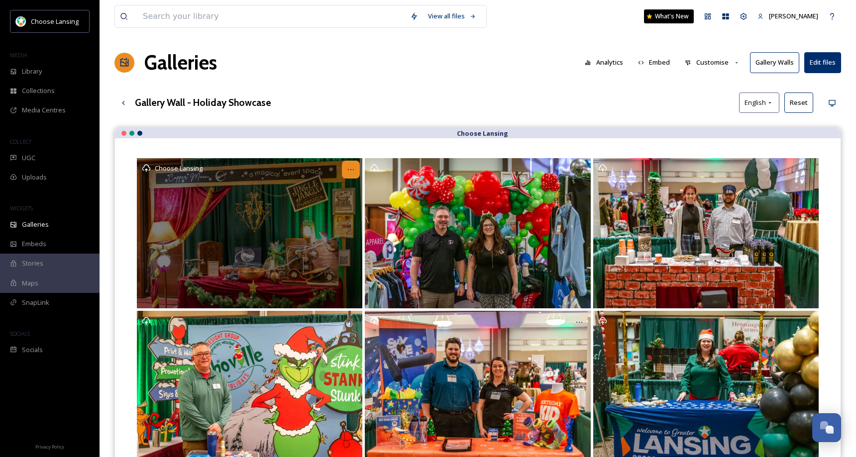
click at [349, 170] on icon "Opens media popup. Media description: Holiday Showcasw 2024 (12).jpg." at bounding box center [351, 170] width 8 height 8
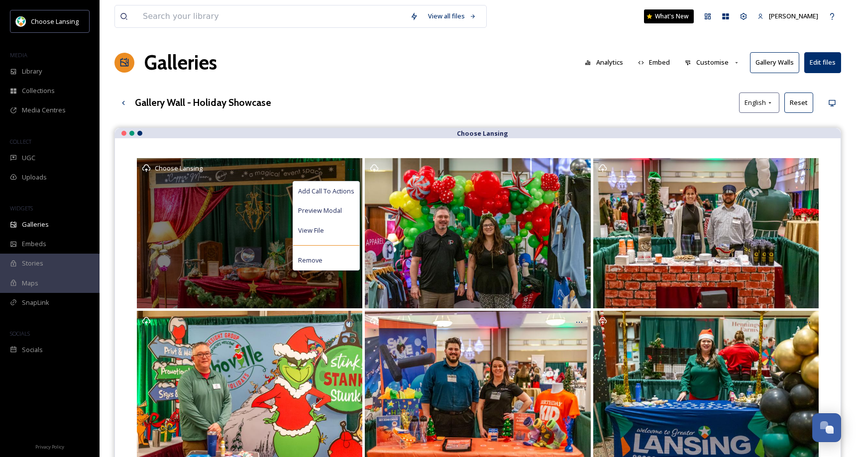
drag, startPoint x: 335, startPoint y: 261, endPoint x: 334, endPoint y: 243, distance: 17.9
click at [335, 260] on div "Remove" at bounding box center [326, 260] width 66 height 19
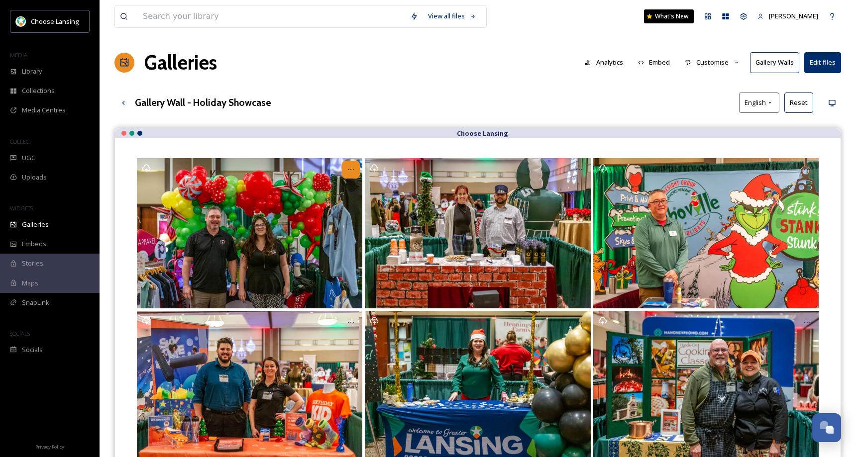
click at [354, 170] on icon "Opens media popup. Media description: Holiday Showcasw 2024 (18).jpg." at bounding box center [351, 170] width 8 height 8
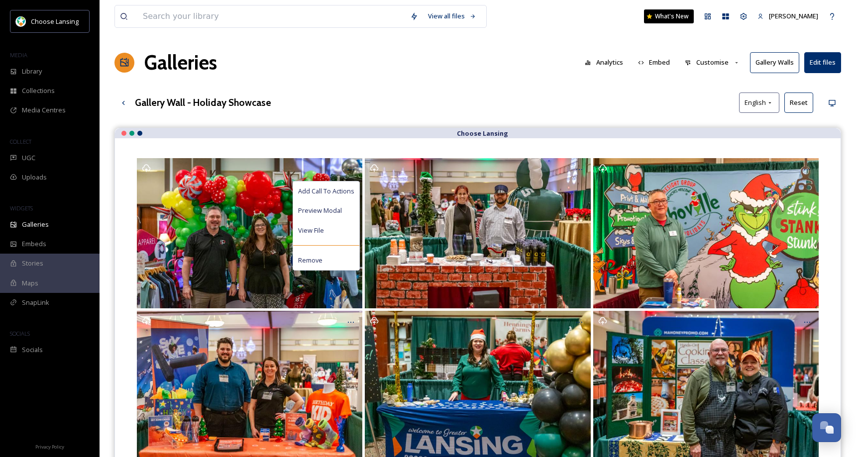
drag, startPoint x: 332, startPoint y: 264, endPoint x: 336, endPoint y: 233, distance: 30.7
click at [332, 264] on div "Remove" at bounding box center [326, 260] width 66 height 19
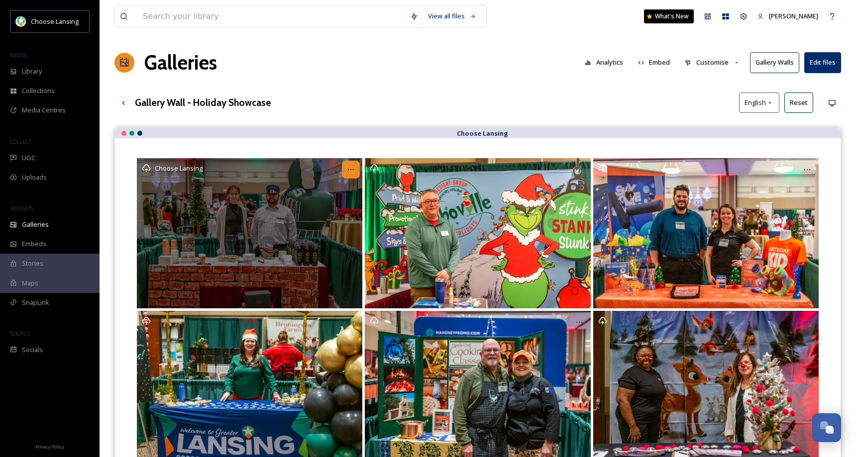
click at [351, 174] on div "Opens media popup. Media description: Holiday Showcasw 2024 (16).jpg." at bounding box center [351, 170] width 18 height 18
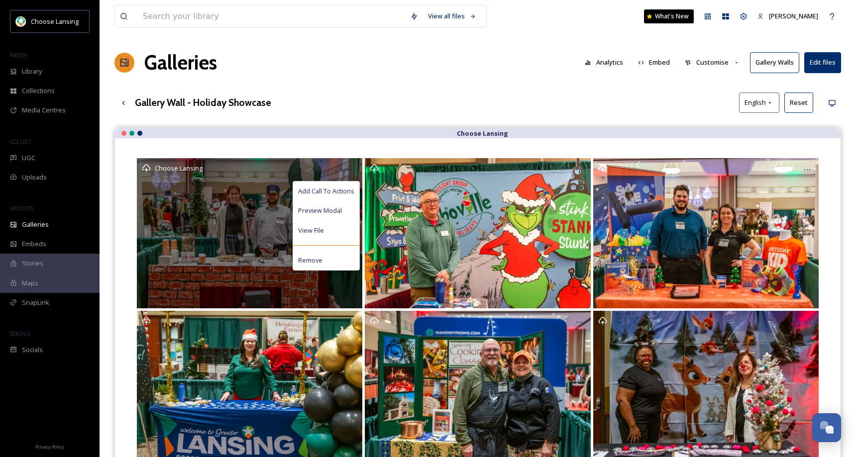
click at [322, 259] on div "Remove" at bounding box center [326, 260] width 66 height 19
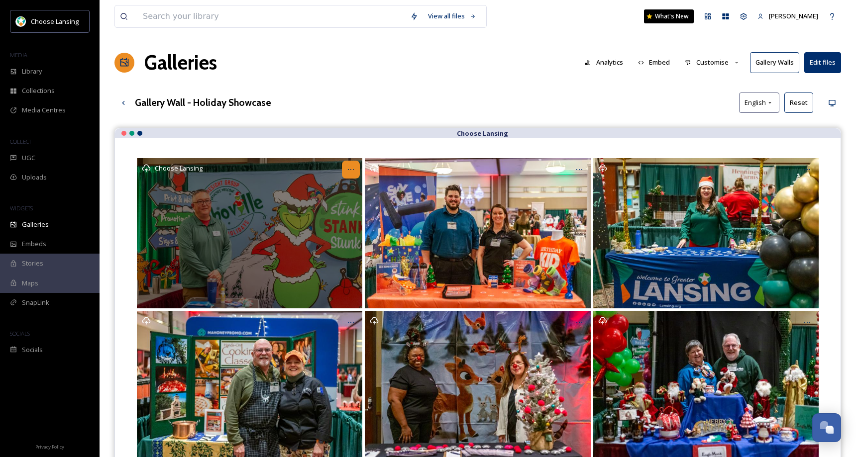
click at [351, 166] on icon "Opens media popup. Media description: Holiday Showcasw 2024 (13).jpg." at bounding box center [351, 170] width 8 height 8
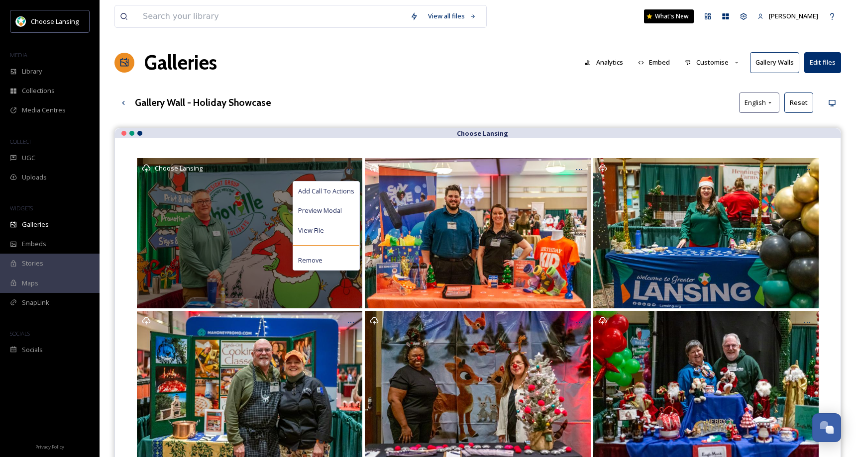
click at [327, 263] on div "Remove" at bounding box center [326, 260] width 66 height 19
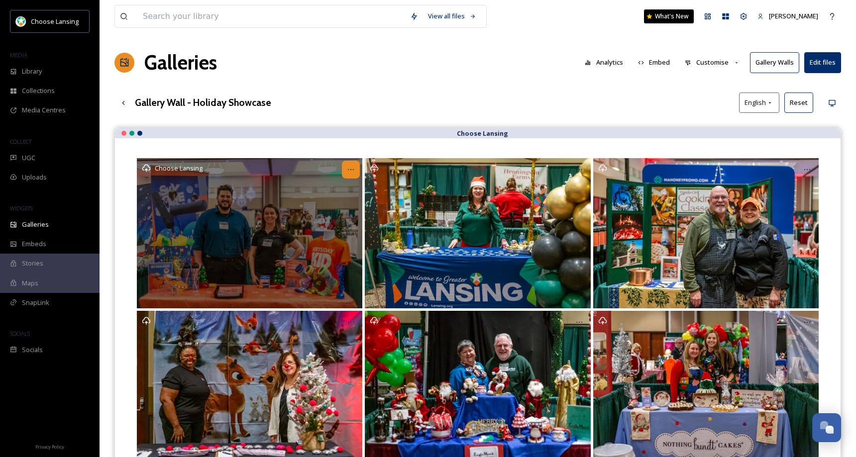
drag, startPoint x: 351, startPoint y: 170, endPoint x: 349, endPoint y: 177, distance: 7.2
click at [351, 170] on icon "Opens media popup. Media description: Holiday Showcasw 2024 (17).jpg." at bounding box center [351, 170] width 8 height 8
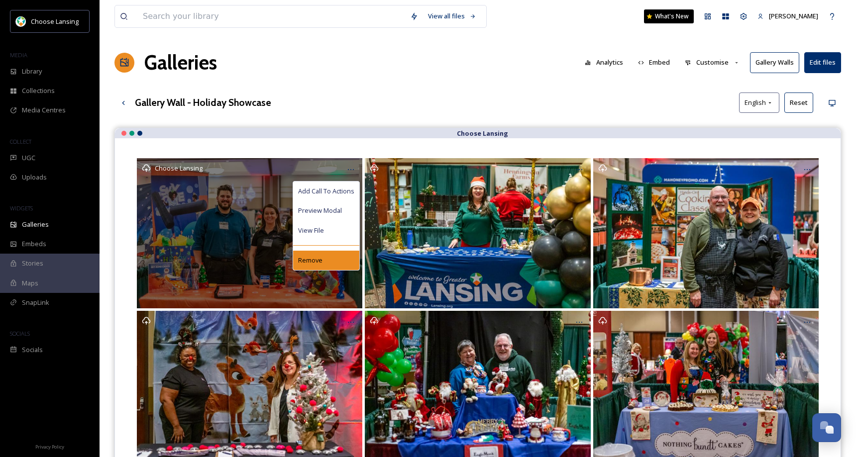
click at [335, 264] on div "Remove" at bounding box center [326, 260] width 66 height 19
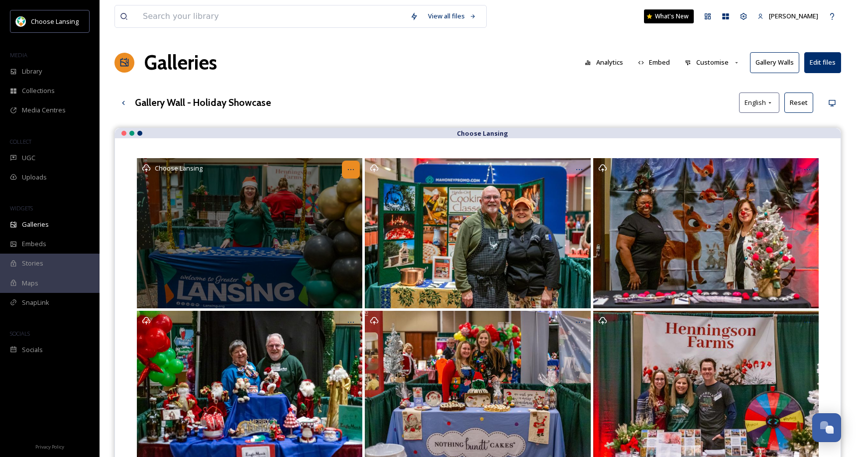
drag, startPoint x: 352, startPoint y: 169, endPoint x: 350, endPoint y: 175, distance: 6.9
click at [352, 169] on icon "Opens media popup. Media description: Holiday Showcasw 2024 (20).jpg." at bounding box center [351, 170] width 8 height 8
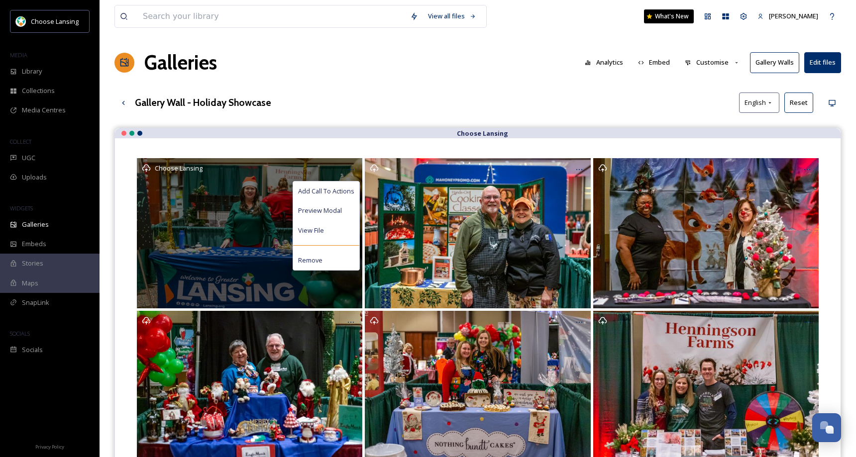
drag, startPoint x: 342, startPoint y: 258, endPoint x: 342, endPoint y: 253, distance: 5.0
click at [342, 257] on div "Remove" at bounding box center [326, 260] width 66 height 19
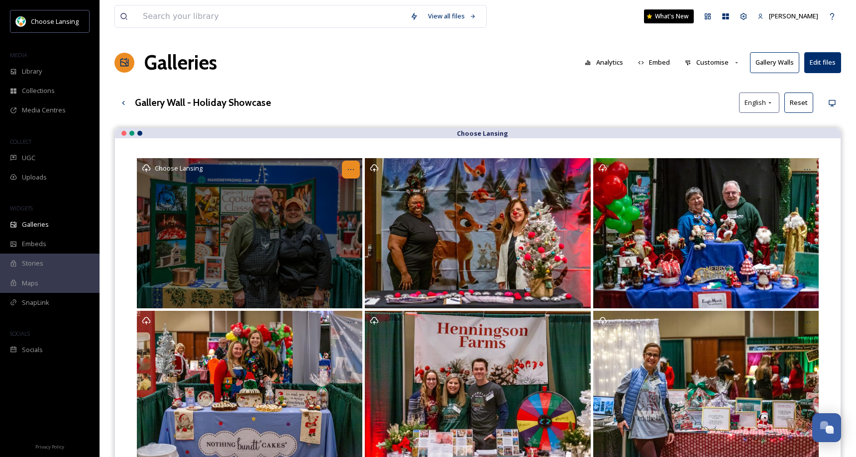
click at [351, 169] on icon "Opens media popup. Media description: Holiday Showcasw 2024 (19).jpg." at bounding box center [351, 170] width 8 height 8
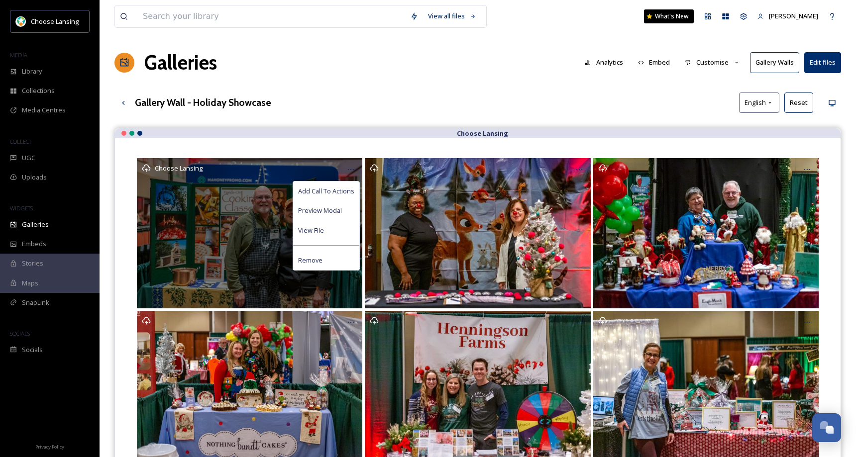
drag, startPoint x: 337, startPoint y: 263, endPoint x: 337, endPoint y: 257, distance: 6.5
click at [337, 263] on div "Remove" at bounding box center [326, 260] width 66 height 19
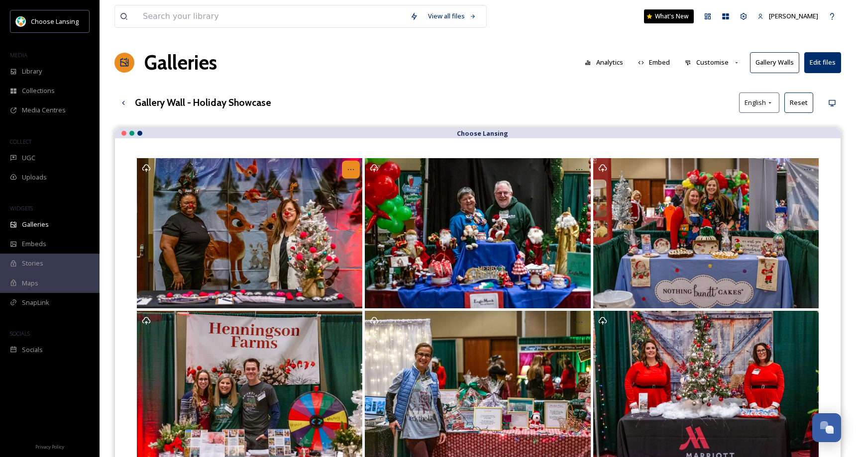
click at [348, 173] on icon "Opens media popup. Media description: Holiday Showcasw 2024 (21).jpg." at bounding box center [351, 170] width 8 height 8
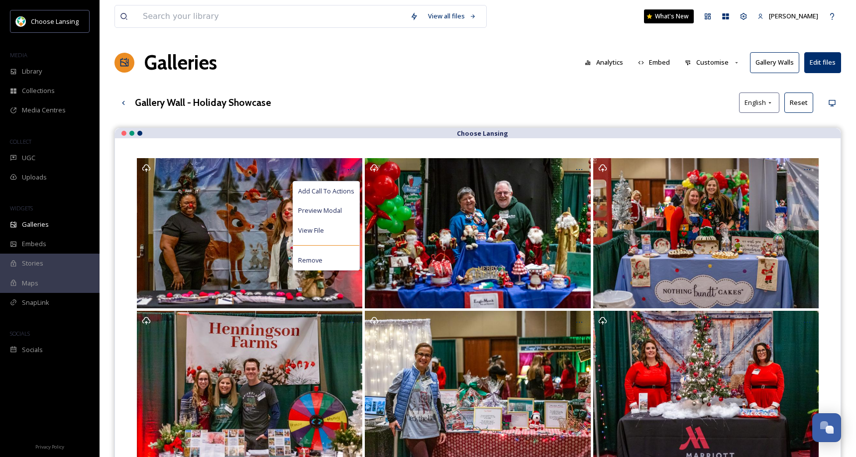
click at [333, 258] on div "Remove" at bounding box center [326, 260] width 66 height 19
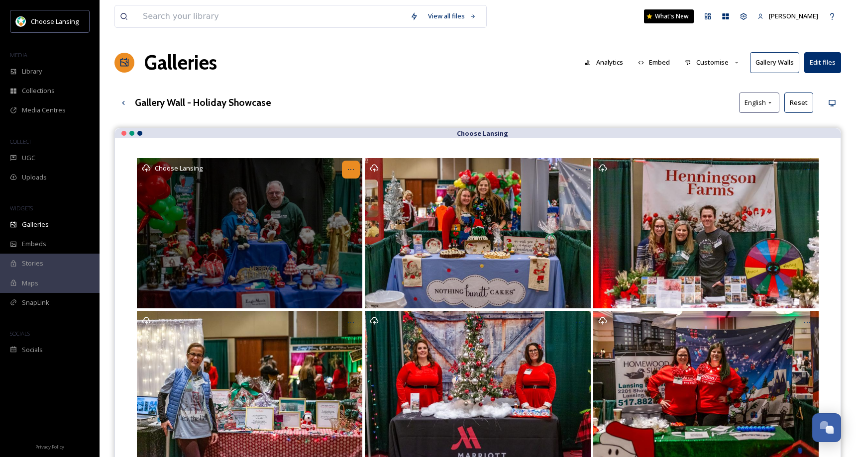
click at [352, 170] on icon "Opens media popup. Media description: Holiday Showcasw 2024 (25).jpg." at bounding box center [351, 170] width 8 height 8
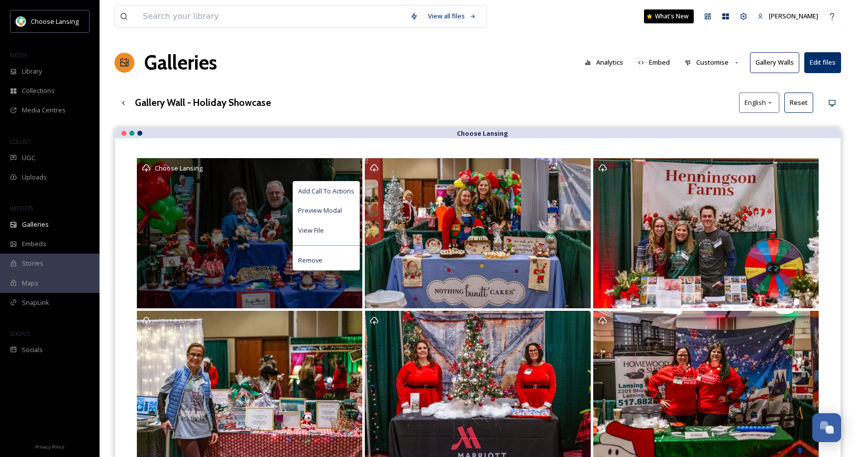
drag, startPoint x: 337, startPoint y: 259, endPoint x: 338, endPoint y: 233, distance: 25.9
click at [337, 259] on div "Remove" at bounding box center [326, 260] width 66 height 19
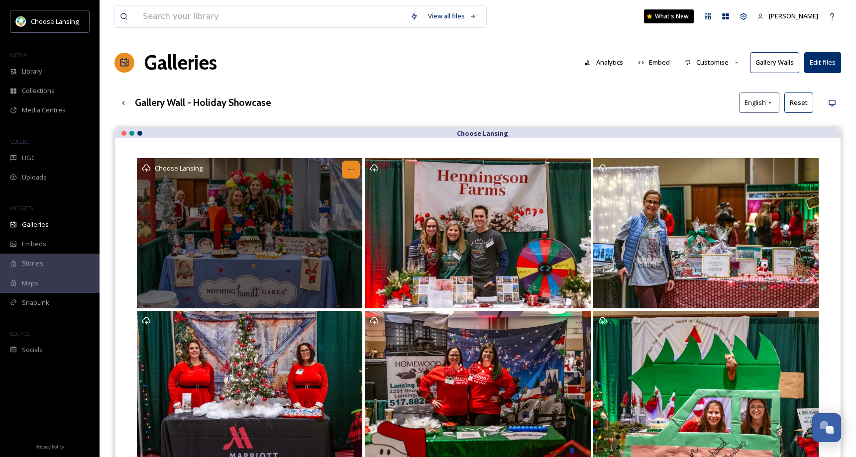
drag, startPoint x: 356, startPoint y: 170, endPoint x: 351, endPoint y: 177, distance: 8.6
click at [356, 171] on div "Opens media popup. Media description: Holiday Showcasw 2024 (22).jpg." at bounding box center [351, 170] width 18 height 18
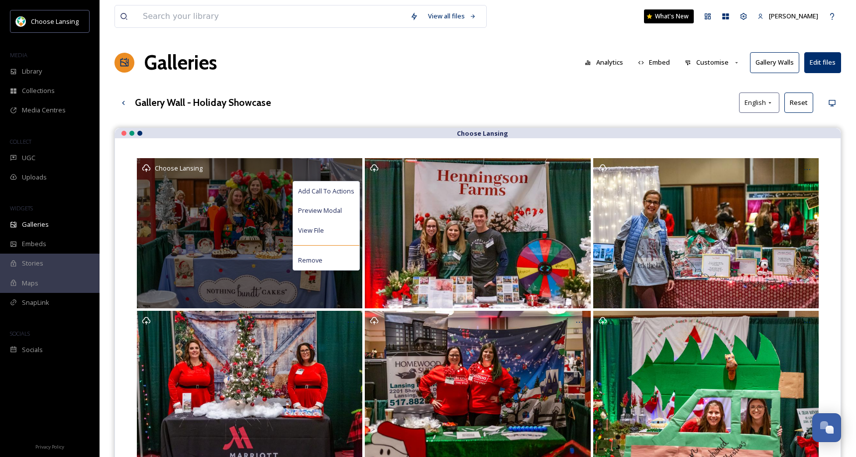
drag, startPoint x: 333, startPoint y: 260, endPoint x: 342, endPoint y: 243, distance: 19.4
click at [332, 260] on div "Remove" at bounding box center [326, 260] width 66 height 19
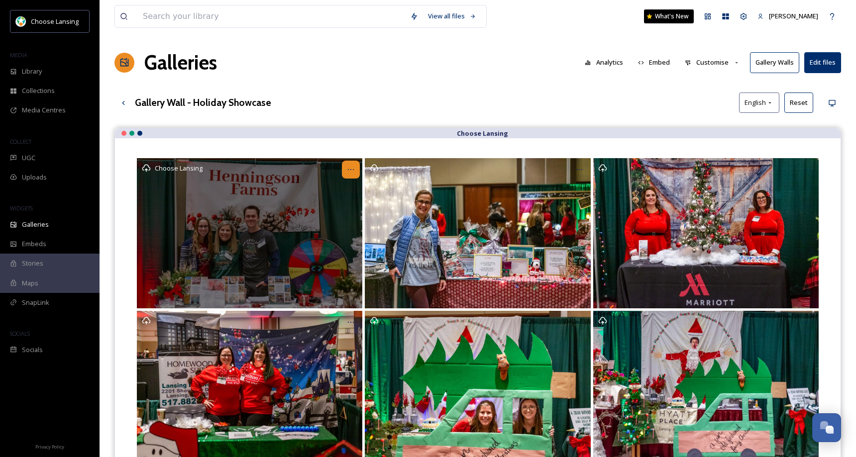
click at [356, 172] on div "Opens media popup. Media description: Holiday Showcasw 2024 (24).jpg." at bounding box center [351, 170] width 18 height 18
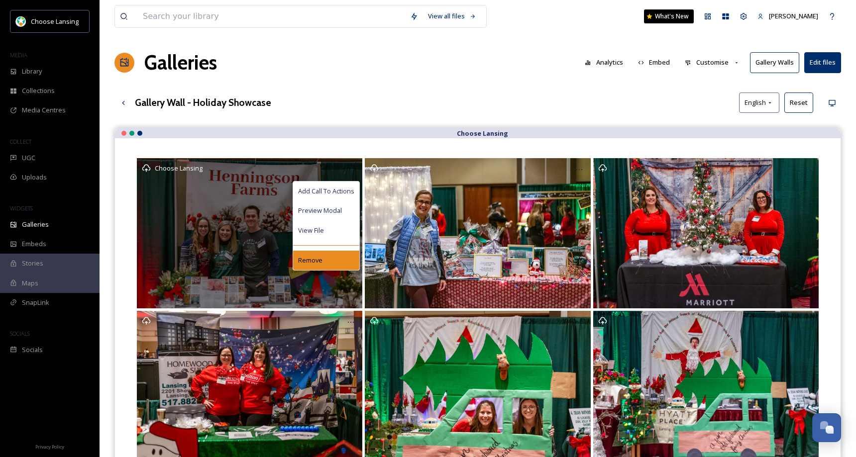
click at [337, 261] on div "Remove" at bounding box center [326, 260] width 66 height 19
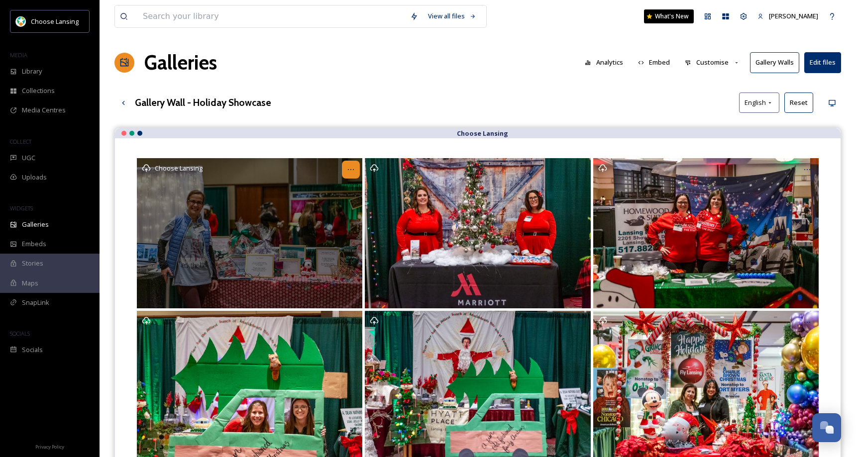
drag, startPoint x: 354, startPoint y: 170, endPoint x: 351, endPoint y: 175, distance: 5.8
click at [354, 171] on icon "Opens media popup. Media description: Holiday Showcasw 2024 (27).jpg." at bounding box center [351, 170] width 8 height 8
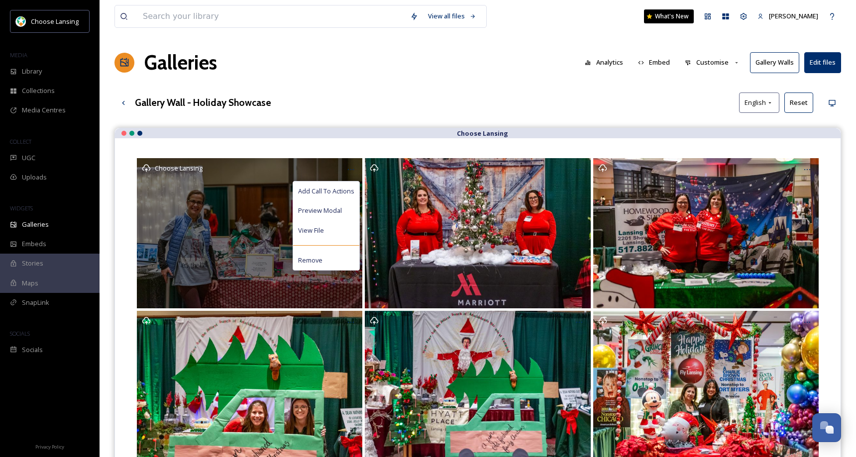
drag, startPoint x: 338, startPoint y: 261, endPoint x: 349, endPoint y: 245, distance: 19.0
click at [338, 261] on div "Remove" at bounding box center [326, 260] width 66 height 19
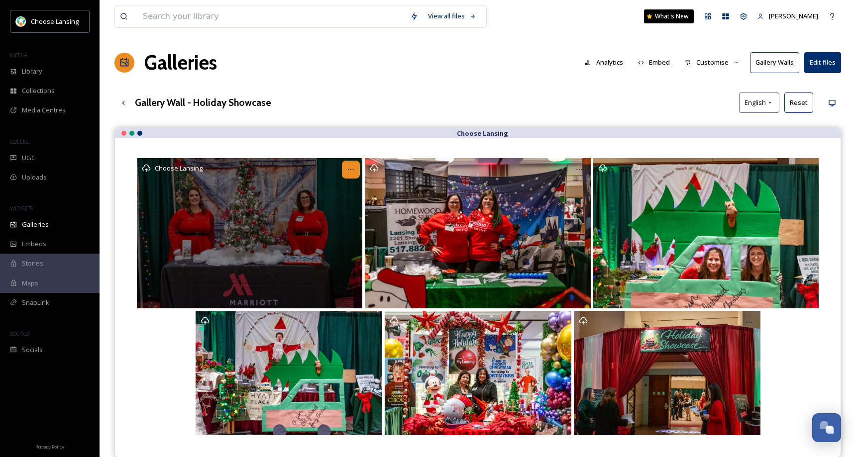
click at [347, 170] on icon "Opens media popup. Media description: Holiday Showcasw 2024 (28).jpg." at bounding box center [351, 170] width 8 height 8
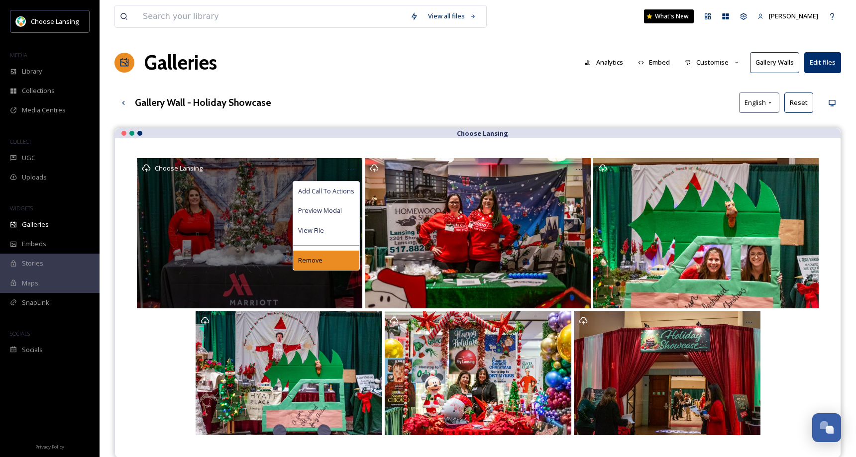
click at [335, 258] on div "Remove" at bounding box center [326, 260] width 66 height 19
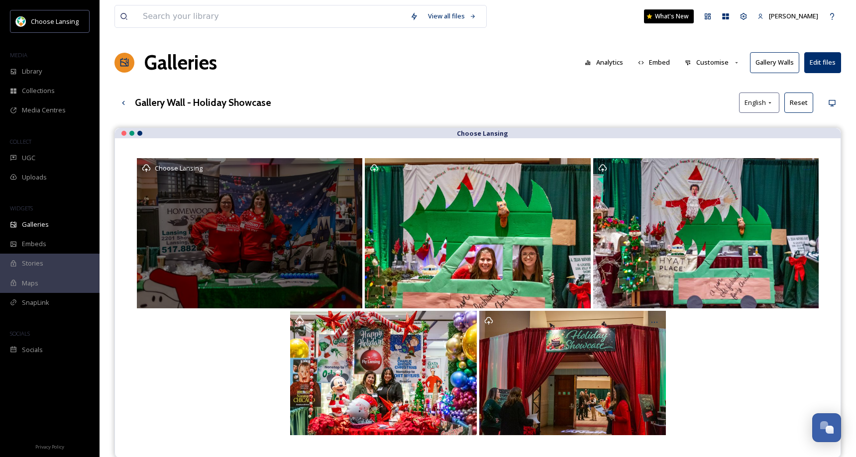
drag, startPoint x: 349, startPoint y: 170, endPoint x: 347, endPoint y: 179, distance: 8.6
click at [349, 171] on icon "Opens media popup. Media description: Holiday Showcasw 2024 (26).jpg." at bounding box center [351, 170] width 8 height 8
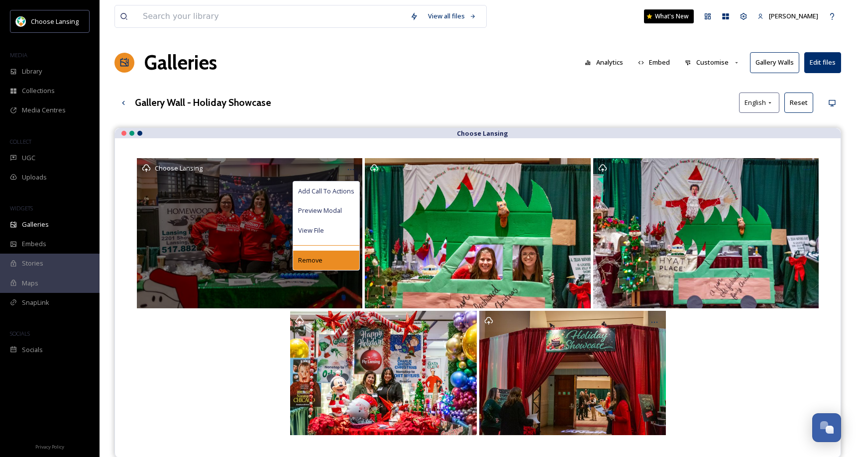
click at [331, 262] on div "Remove" at bounding box center [326, 260] width 66 height 19
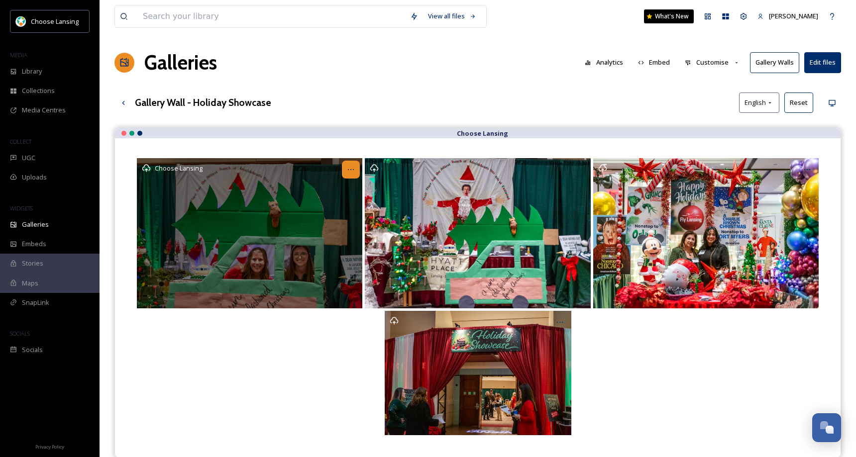
click at [349, 172] on icon "Opens media popup. Media description: Holiday Showcasw 2024 (31).jpg." at bounding box center [351, 170] width 8 height 8
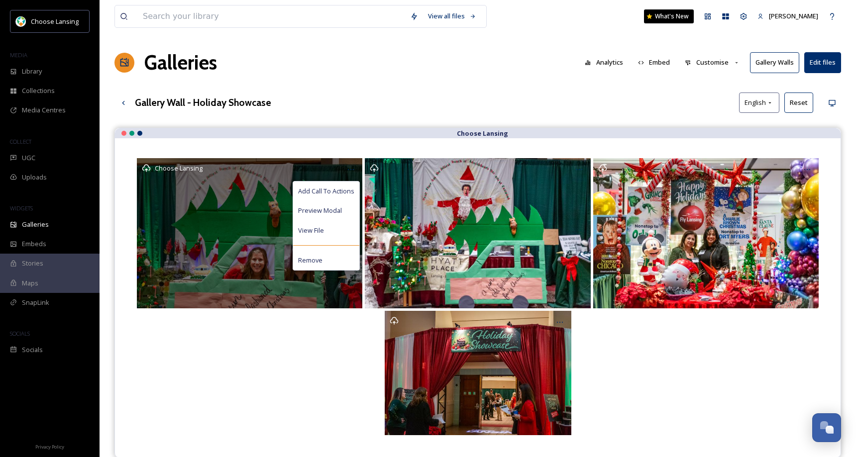
drag, startPoint x: 332, startPoint y: 258, endPoint x: 333, endPoint y: 245, distance: 13.5
click at [333, 257] on div "Remove" at bounding box center [326, 260] width 66 height 19
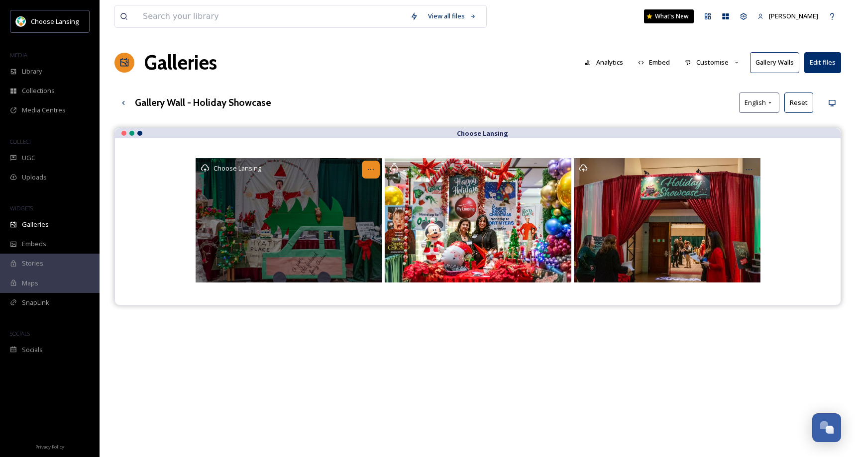
click at [373, 168] on icon "Opens media popup. Media description: Holiday Showcasw 2024 (32).jpg." at bounding box center [371, 170] width 8 height 8
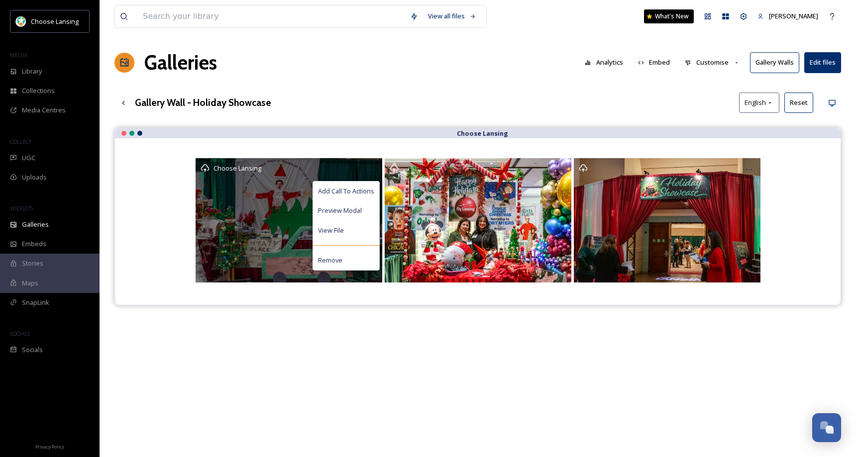
drag, startPoint x: 356, startPoint y: 262, endPoint x: 366, endPoint y: 239, distance: 25.2
click at [355, 262] on div "Remove" at bounding box center [346, 260] width 66 height 19
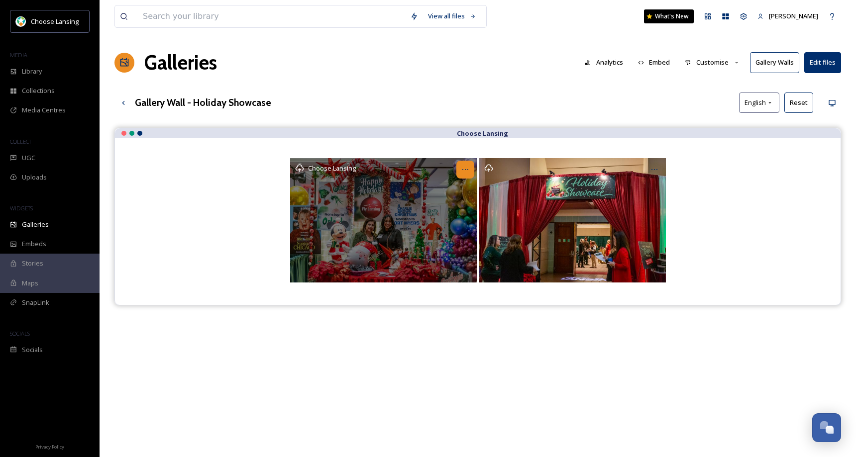
click at [462, 170] on icon "Opens media popup. Media description: Holiday Showcasw 2024 (33).jpg." at bounding box center [465, 170] width 8 height 8
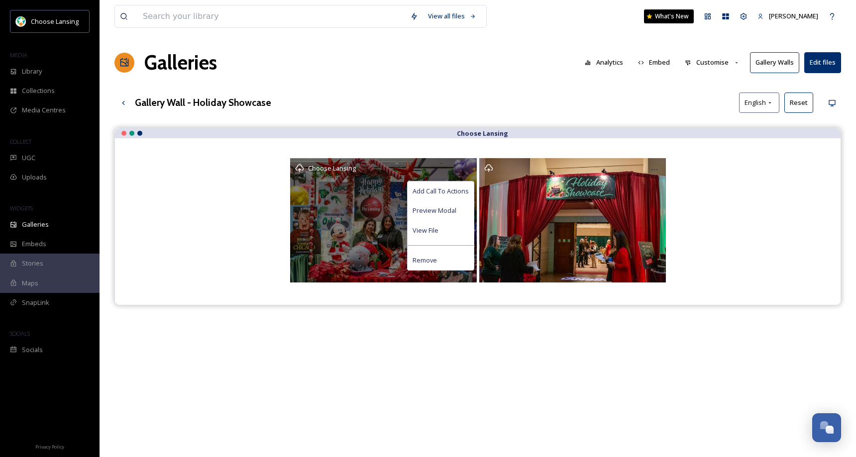
click at [443, 261] on div "Remove" at bounding box center [440, 260] width 66 height 19
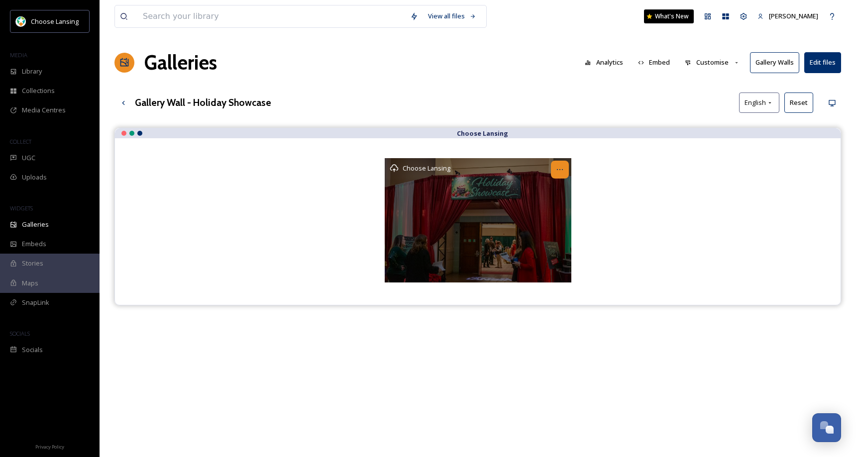
click at [561, 168] on icon "Opens media popup. Media description: Holiday Showcasw 2024.jpg." at bounding box center [560, 170] width 8 height 8
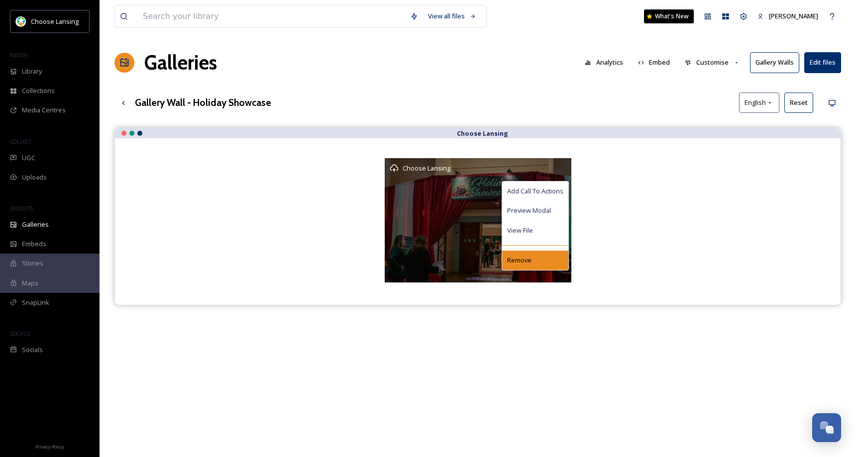
click at [514, 258] on span "Remove" at bounding box center [519, 260] width 24 height 9
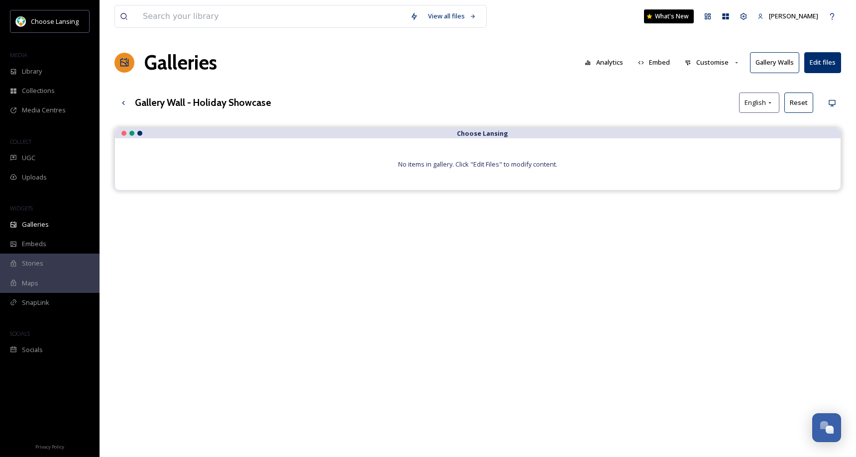
click at [773, 65] on button "Gallery Walls" at bounding box center [774, 62] width 49 height 20
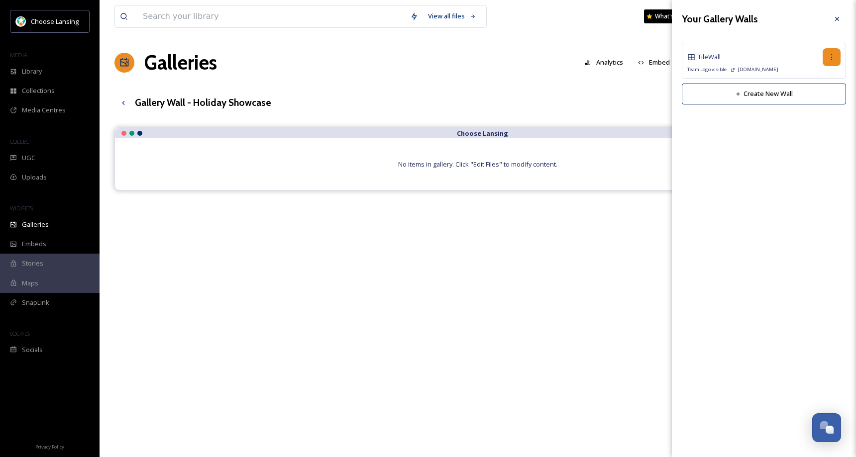
click at [831, 55] on icon at bounding box center [831, 57] width 8 height 8
click at [818, 76] on span "Edit Wall" at bounding box center [813, 78] width 25 height 9
checkbox input "true"
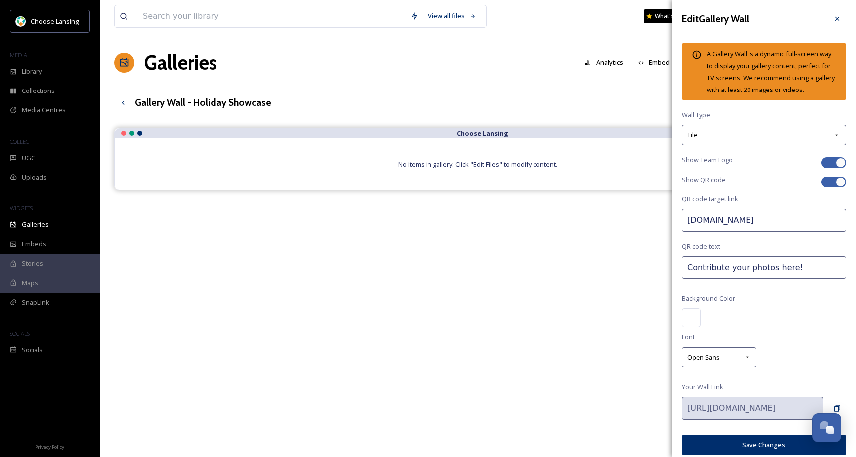
drag, startPoint x: 746, startPoint y: 230, endPoint x: 679, endPoint y: 226, distance: 67.2
click at [679, 228] on div "Edit Gallery Wall A Gallery Wall is a dynamic full-screen way to display your g…" at bounding box center [764, 232] width 184 height 465
click at [413, 262] on div "Choose Lansing No items in gallery. Click "Edit Files" to modify content." at bounding box center [477, 356] width 726 height 457
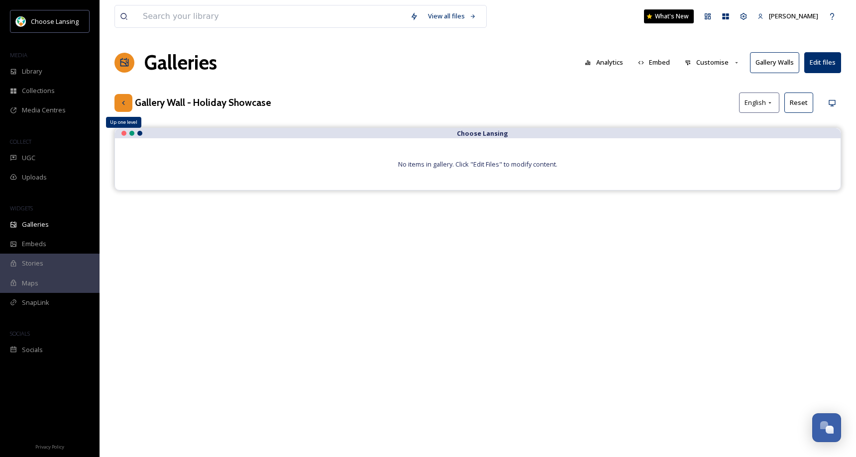
click at [127, 101] on div "Up one level" at bounding box center [123, 103] width 18 height 18
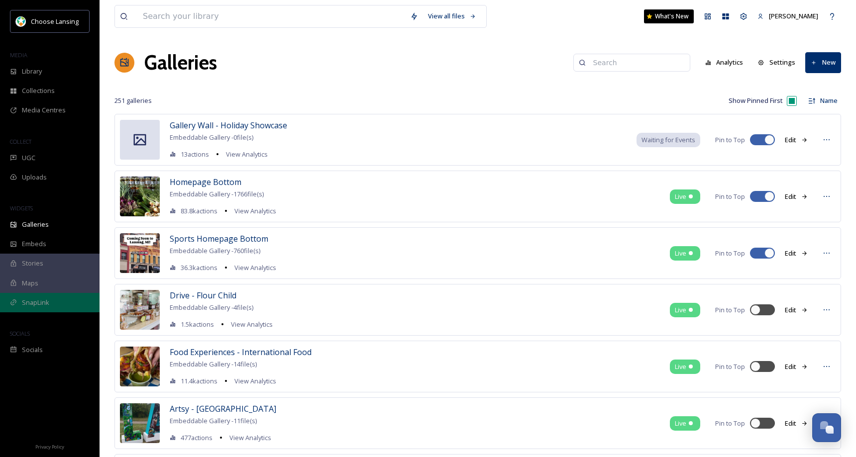
click at [46, 305] on span "SnapLink" at bounding box center [35, 302] width 27 height 9
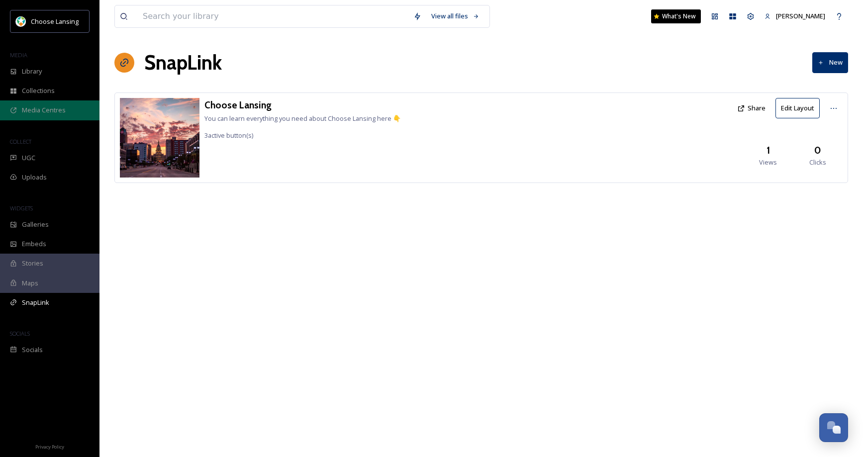
click at [57, 110] on span "Media Centres" at bounding box center [44, 109] width 44 height 9
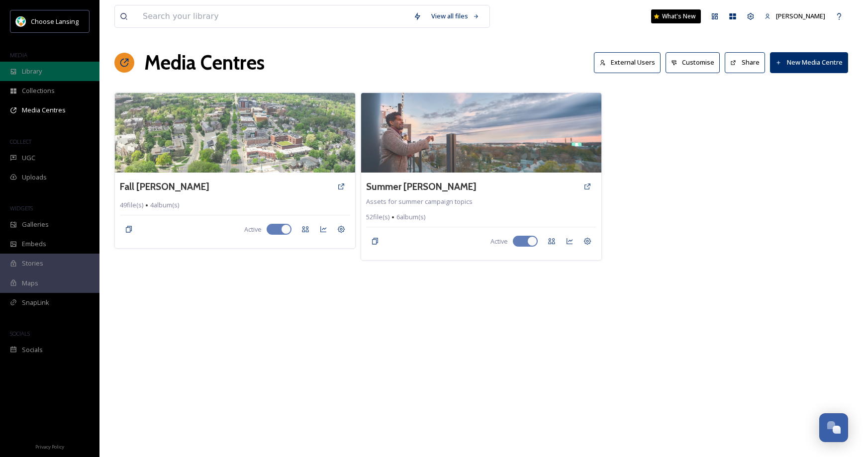
click at [61, 77] on div "Library" at bounding box center [49, 71] width 99 height 19
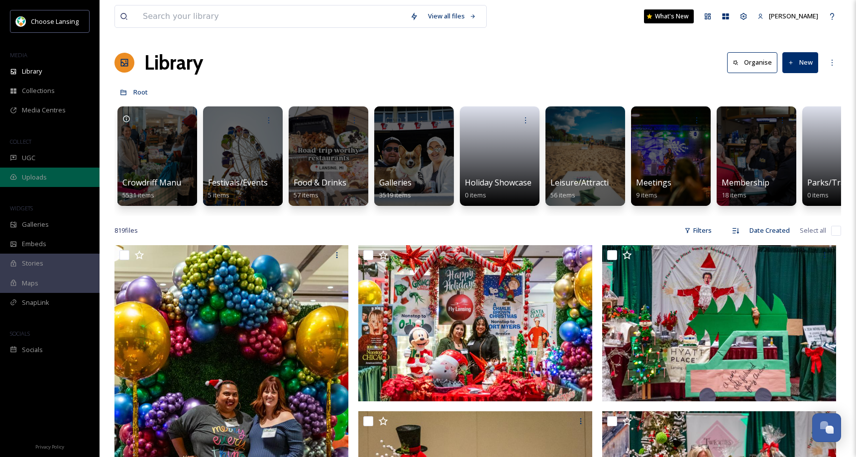
click at [56, 180] on div "Uploads" at bounding box center [49, 177] width 99 height 19
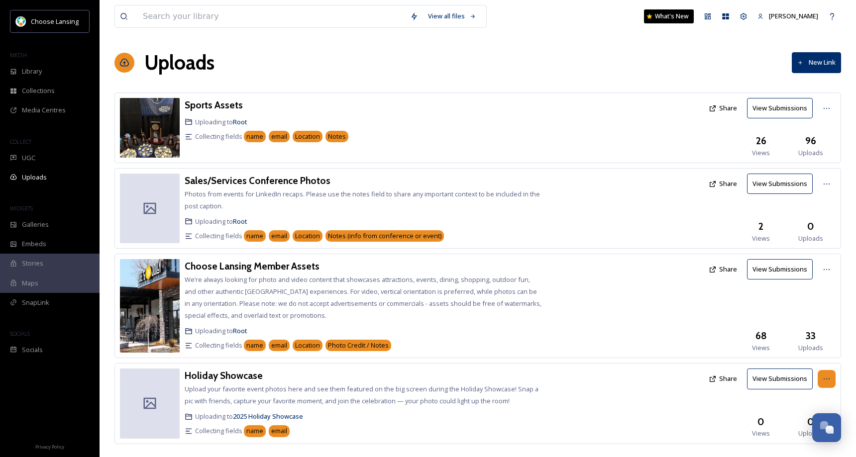
click at [822, 377] on icon at bounding box center [826, 379] width 8 height 8
click at [809, 397] on span "View Link" at bounding box center [816, 400] width 28 height 9
click at [38, 223] on span "Galleries" at bounding box center [35, 224] width 27 height 9
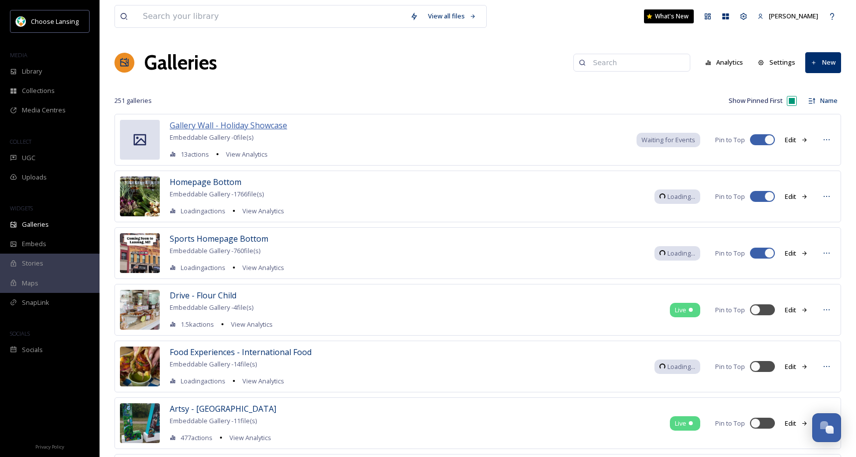
click at [257, 123] on span "Gallery Wall - Holiday Showcase" at bounding box center [228, 125] width 117 height 11
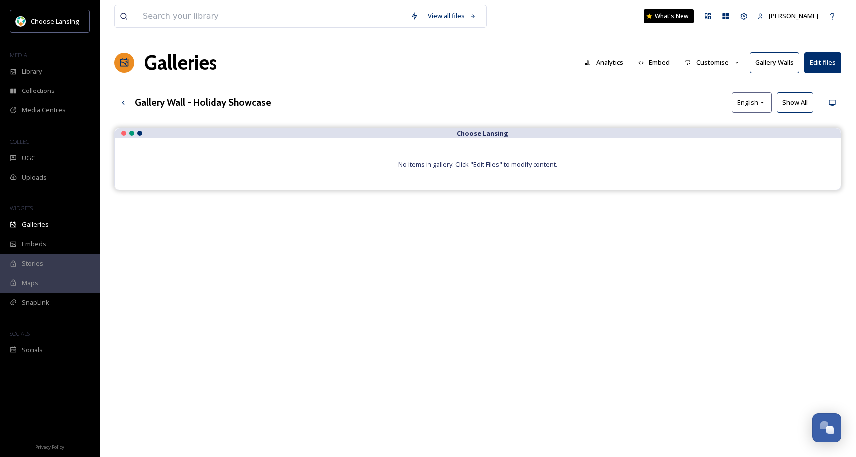
click at [824, 64] on button "Edit files" at bounding box center [822, 62] width 37 height 20
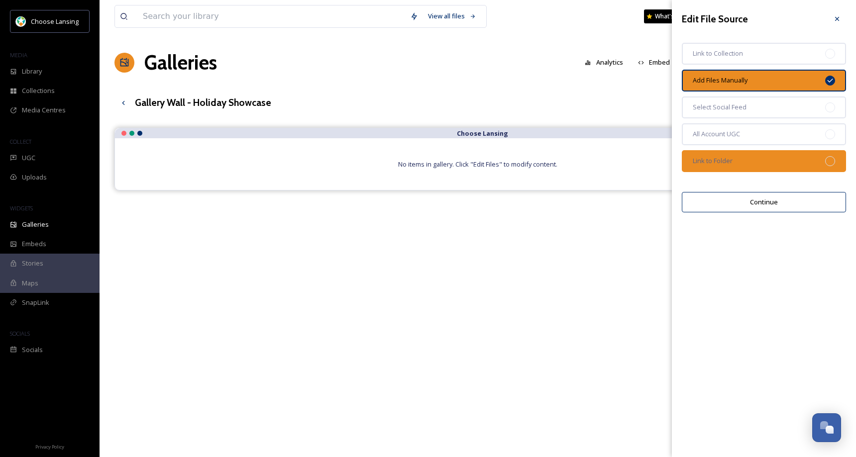
click at [836, 159] on div "Link to Folder" at bounding box center [764, 161] width 164 height 22
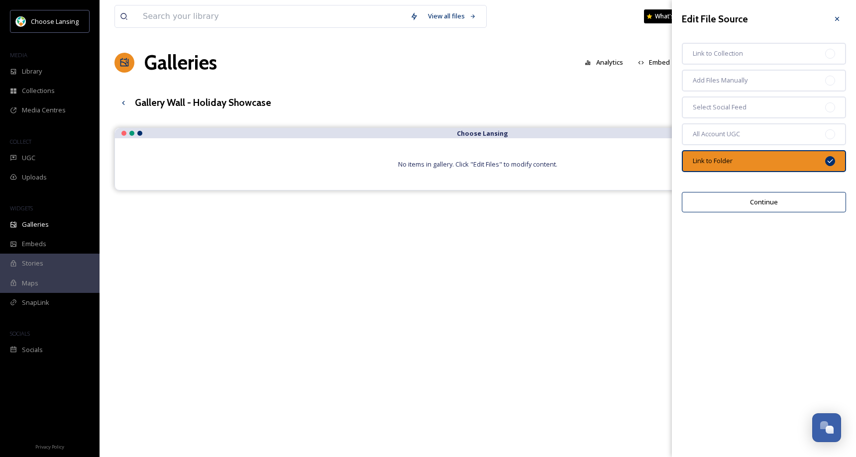
click at [828, 202] on button "Continue" at bounding box center [764, 202] width 164 height 20
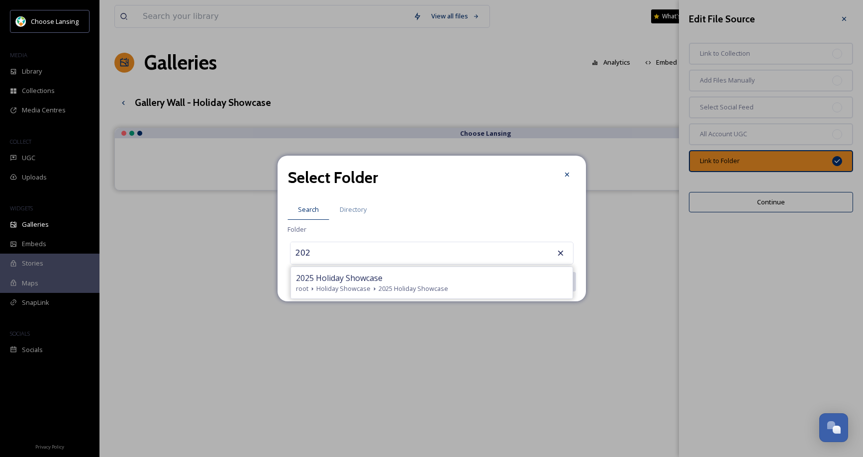
click at [373, 276] on span "2025 Holiday Showcase" at bounding box center [339, 278] width 87 height 12
type input "2025 Holiday Showcase"
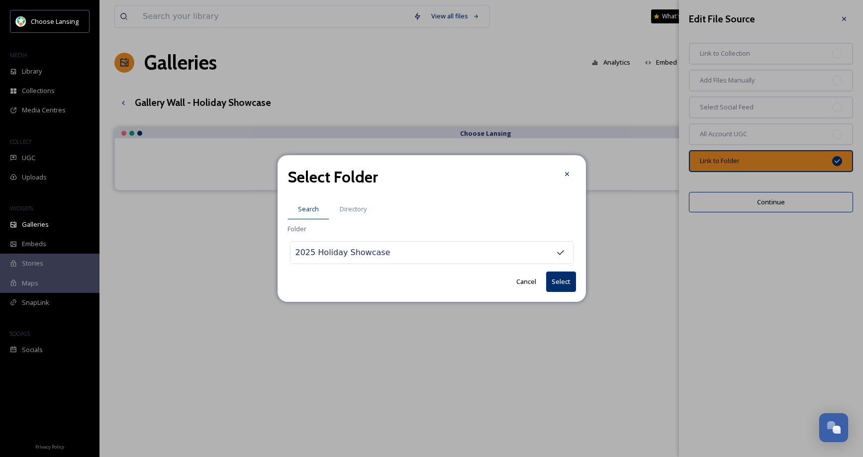
click at [567, 283] on button "Select" at bounding box center [561, 282] width 30 height 20
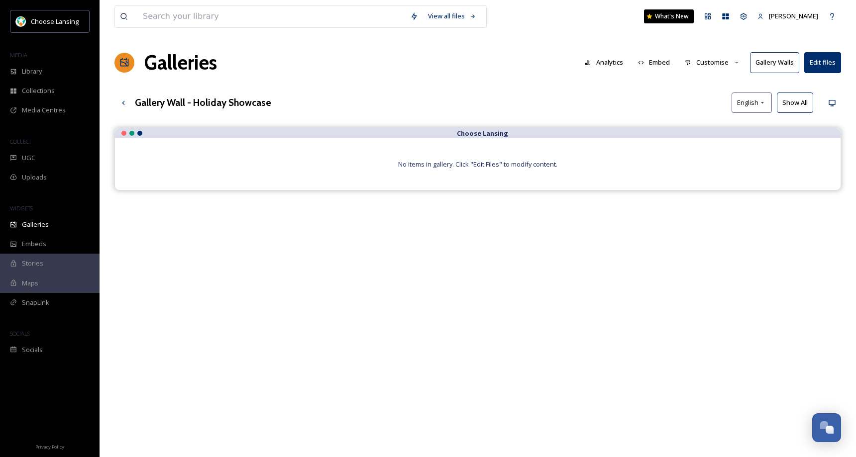
click at [772, 63] on button "Gallery Walls" at bounding box center [774, 62] width 49 height 20
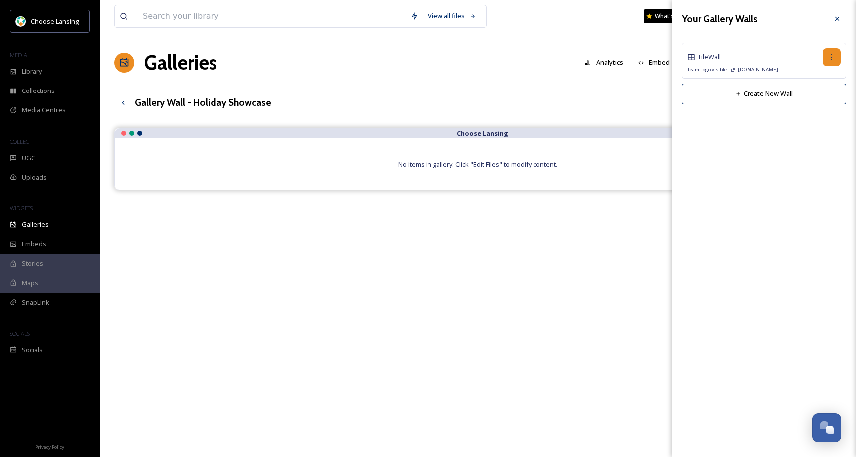
click at [830, 60] on icon at bounding box center [831, 57] width 8 height 8
click at [817, 73] on div "Edit Wall" at bounding box center [818, 78] width 44 height 19
checkbox input "true"
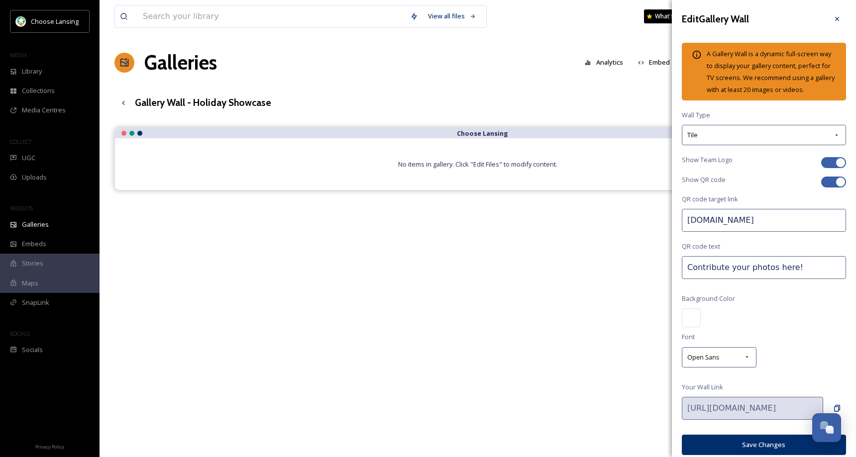
drag, startPoint x: 755, startPoint y: 234, endPoint x: 681, endPoint y: 227, distance: 75.0
click at [680, 229] on div "Edit Gallery Wall A Gallery Wall is a dynamic full-screen way to display your g…" at bounding box center [764, 232] width 184 height 465
paste input "[URL][DOMAIN_NAME]"
type input "[URL][DOMAIN_NAME]"
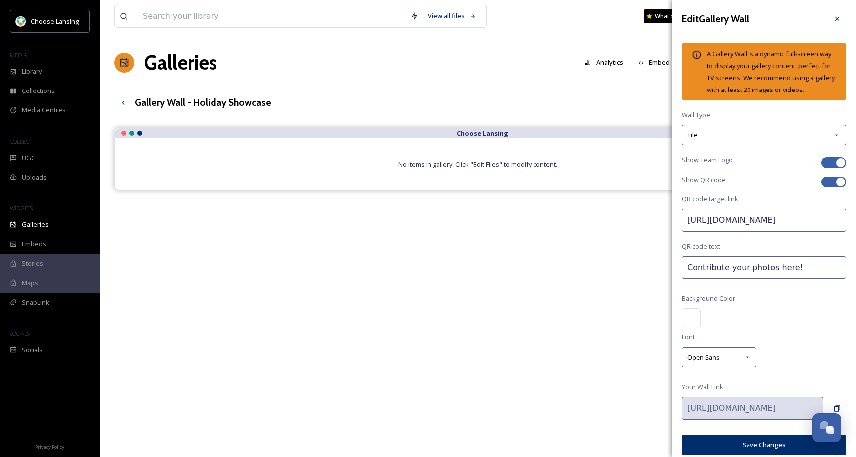
scroll to position [0, 0]
click at [734, 454] on button "Save Changes" at bounding box center [764, 445] width 164 height 20
drag, startPoint x: 550, startPoint y: 312, endPoint x: 569, endPoint y: 296, distance: 25.0
click at [550, 312] on div "Choose Lansing No items in gallery. Click "Edit Files" to modify content." at bounding box center [477, 356] width 726 height 457
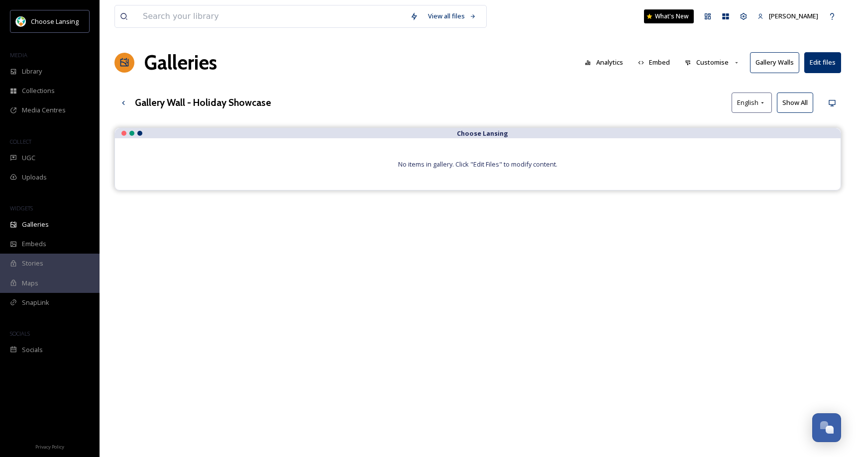
click at [773, 65] on button "Gallery Walls" at bounding box center [774, 62] width 49 height 20
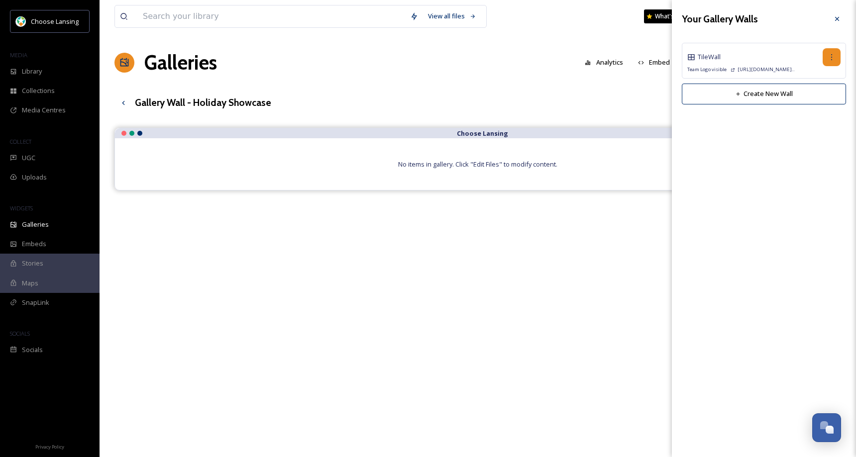
click at [834, 57] on icon at bounding box center [831, 57] width 8 height 8
click at [821, 95] on span "Copy Link" at bounding box center [815, 98] width 28 height 9
click at [812, 98] on span "Copy Link" at bounding box center [815, 98] width 28 height 9
click at [813, 98] on span "Copy Link" at bounding box center [815, 98] width 28 height 9
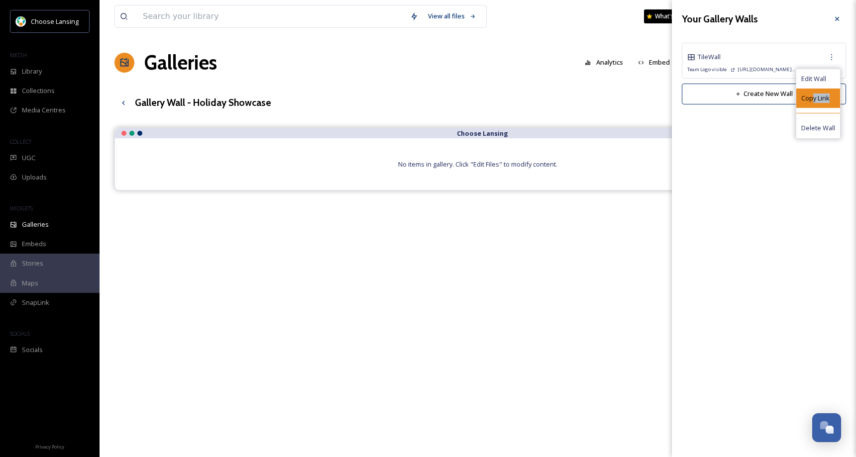
click at [813, 98] on span "Copy Link" at bounding box center [815, 98] width 28 height 9
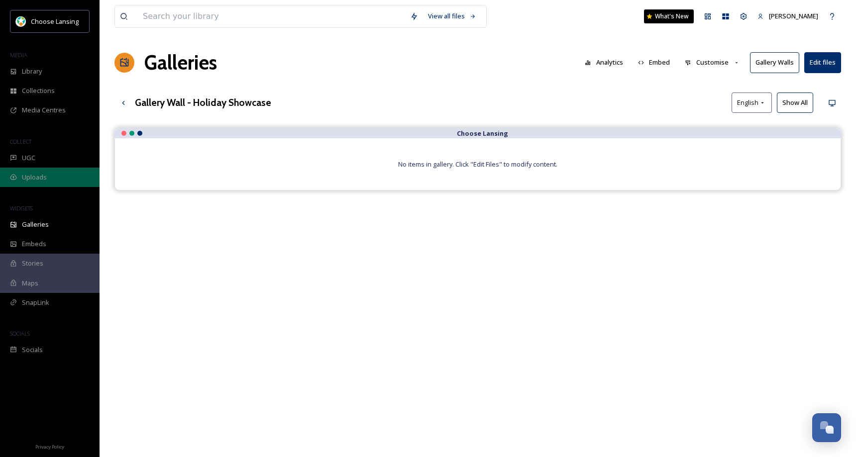
click at [51, 175] on div "Uploads" at bounding box center [49, 177] width 99 height 19
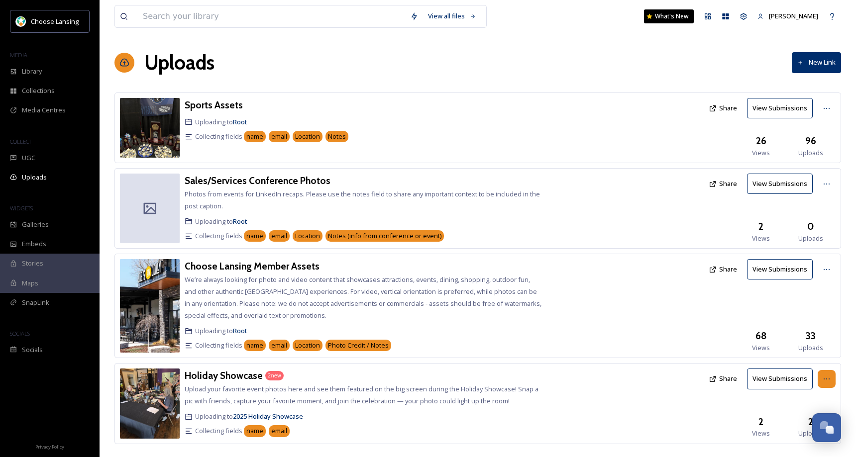
click at [834, 383] on div at bounding box center [826, 379] width 18 height 18
click at [806, 400] on span "View Link" at bounding box center [816, 400] width 28 height 9
drag, startPoint x: 299, startPoint y: 377, endPoint x: 180, endPoint y: 372, distance: 119.5
click at [180, 372] on div "Holiday Showcase 2 new Upload your favorite event photos here and see them feat…" at bounding box center [477, 403] width 726 height 81
click at [824, 381] on icon at bounding box center [826, 379] width 8 height 8
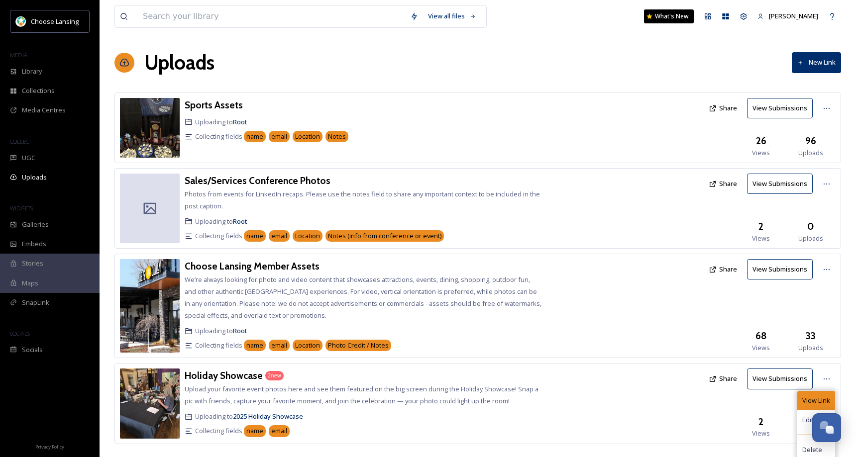
click at [803, 399] on span "View Link" at bounding box center [816, 400] width 28 height 9
click at [223, 374] on h3 "Holiday Showcase" at bounding box center [224, 376] width 78 height 12
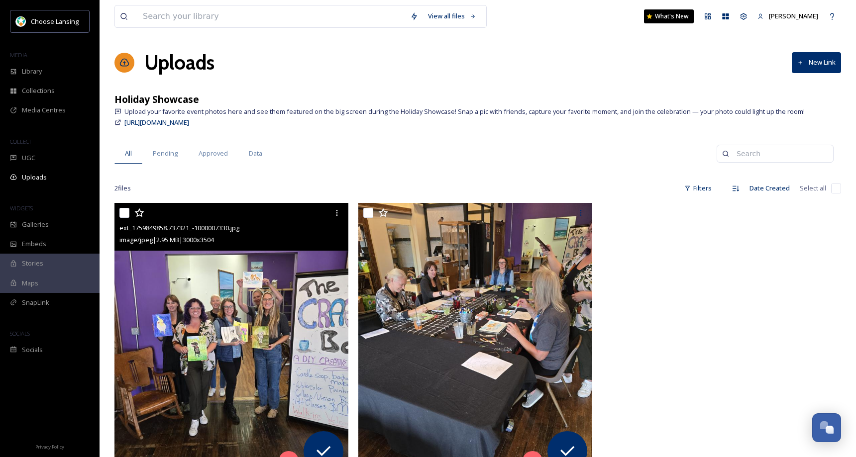
drag, startPoint x: 124, startPoint y: 213, endPoint x: 289, endPoint y: 212, distance: 164.2
click at [125, 213] on input "checkbox" at bounding box center [124, 213] width 10 height 10
checkbox input "true"
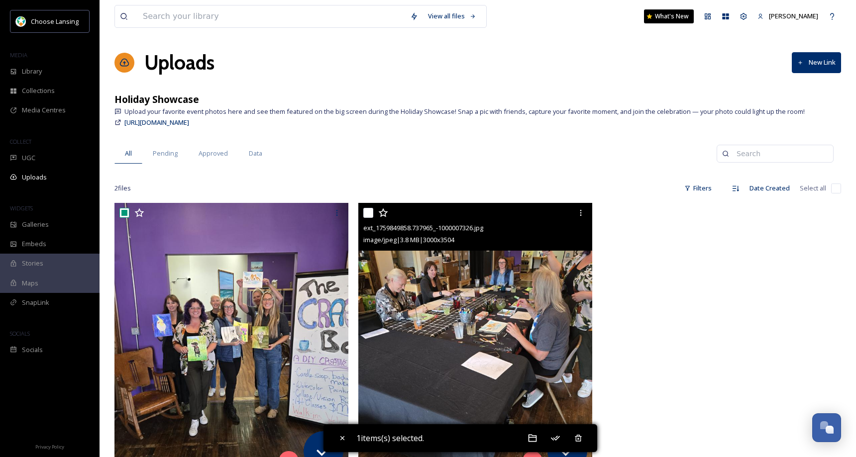
click at [366, 214] on input "checkbox" at bounding box center [368, 213] width 10 height 10
checkbox input "true"
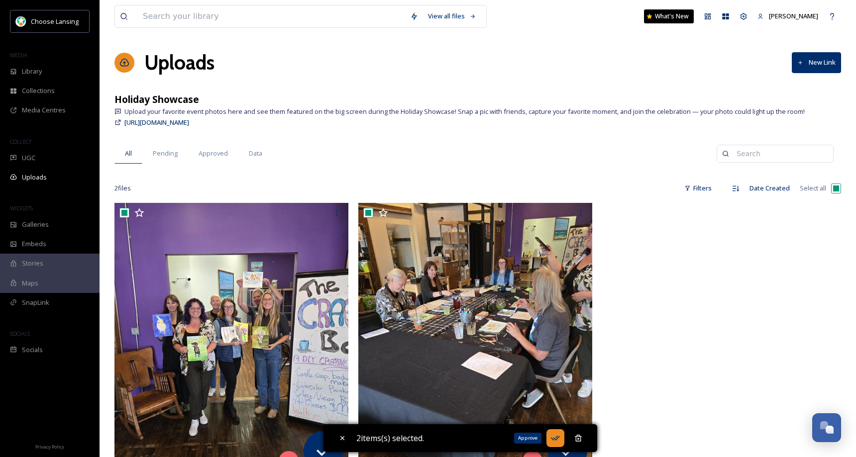
click at [560, 439] on icon at bounding box center [555, 438] width 9 height 5
click at [46, 220] on span "Galleries" at bounding box center [35, 224] width 27 height 9
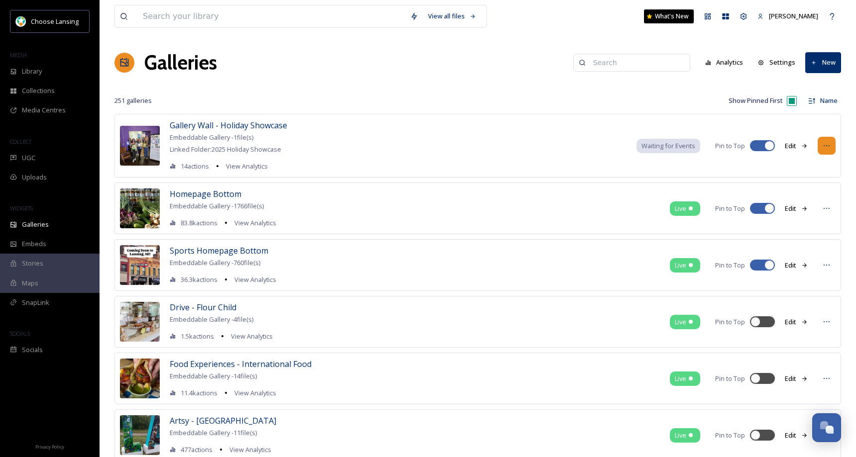
click at [823, 147] on icon at bounding box center [826, 146] width 8 height 8
drag, startPoint x: 552, startPoint y: 140, endPoint x: 352, endPoint y: 129, distance: 199.8
click at [552, 140] on div "Gallery Wall - Holiday Showcase Embeddable Gallery - 1 file(s) Linked Folder: 2…" at bounding box center [477, 146] width 726 height 64
click at [217, 126] on span "Gallery Wall - Holiday Showcase" at bounding box center [228, 125] width 117 height 11
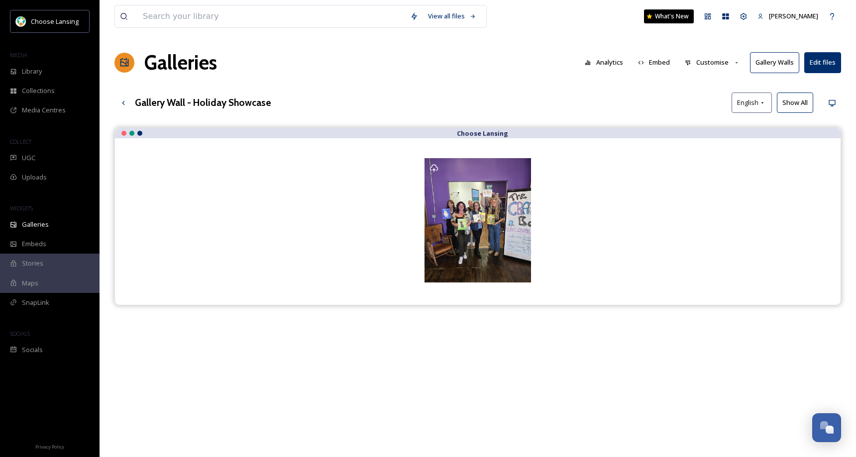
click at [776, 63] on button "Gallery Walls" at bounding box center [774, 62] width 49 height 20
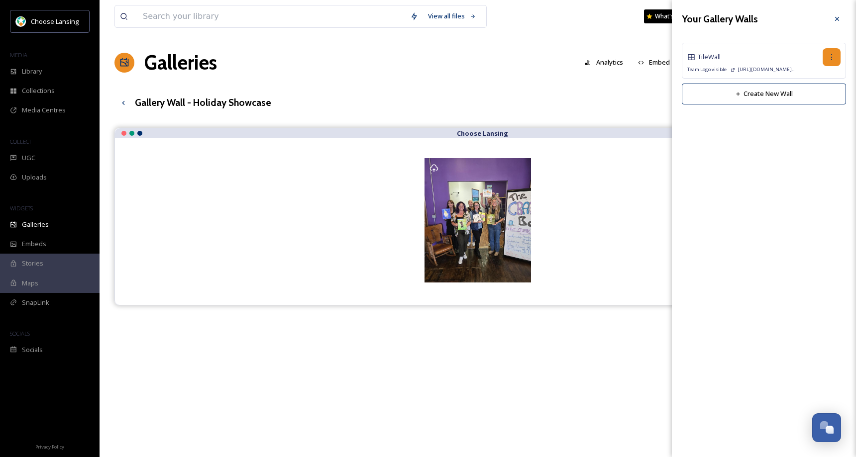
click at [833, 57] on icon at bounding box center [831, 57] width 8 height 8
click at [820, 98] on span "Copy Link" at bounding box center [815, 98] width 28 height 9
click at [810, 99] on span "Copy Link" at bounding box center [815, 98] width 28 height 9
click at [836, 18] on icon at bounding box center [837, 19] width 8 height 8
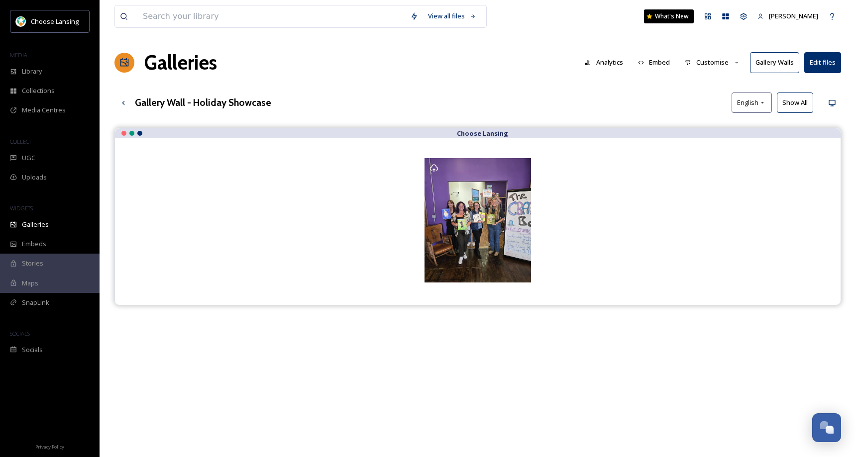
click at [416, 56] on div "Galleries Analytics Embed Customise Gallery Walls Edit files" at bounding box center [477, 63] width 726 height 30
click at [36, 154] on div "UGC" at bounding box center [49, 157] width 99 height 19
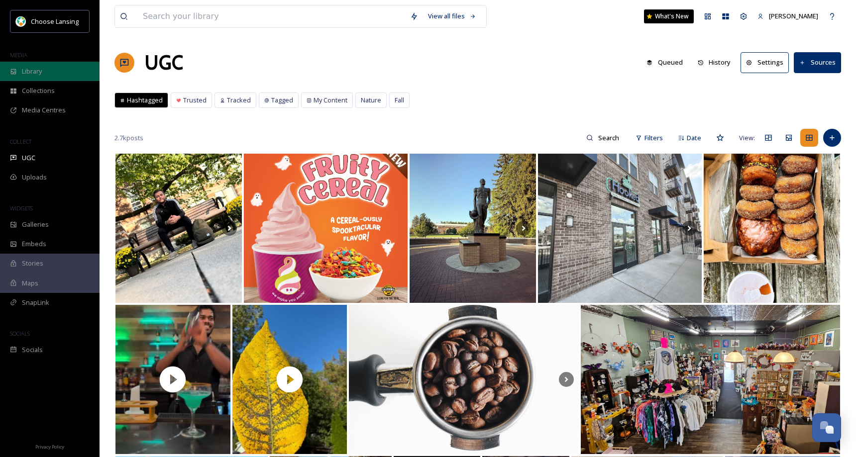
click at [66, 74] on div "Library" at bounding box center [49, 71] width 99 height 19
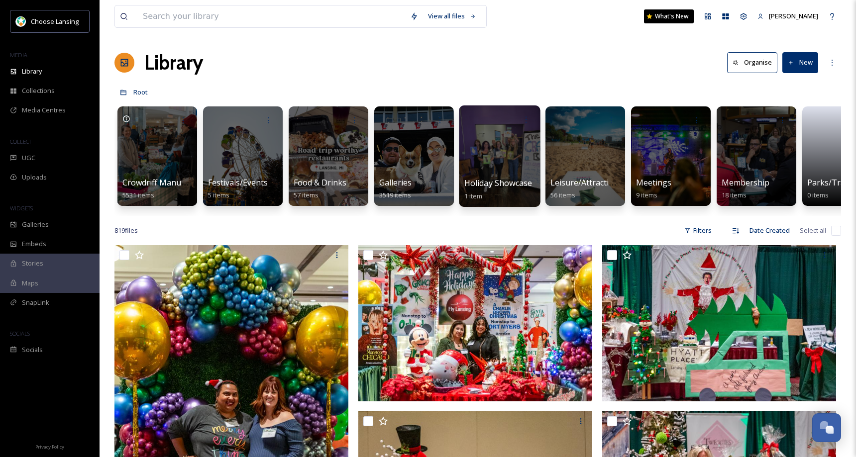
click at [507, 155] on div at bounding box center [499, 155] width 81 height 101
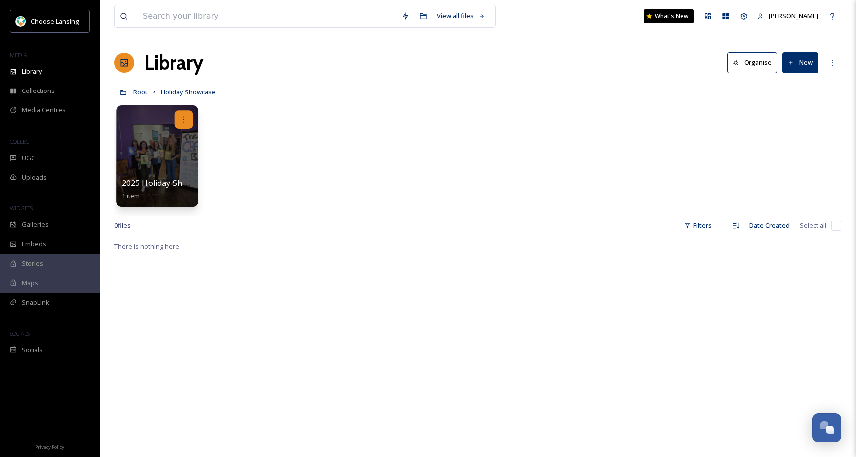
click at [186, 117] on icon at bounding box center [184, 119] width 8 height 8
click at [170, 140] on span "Edit / Share" at bounding box center [159, 142] width 35 height 10
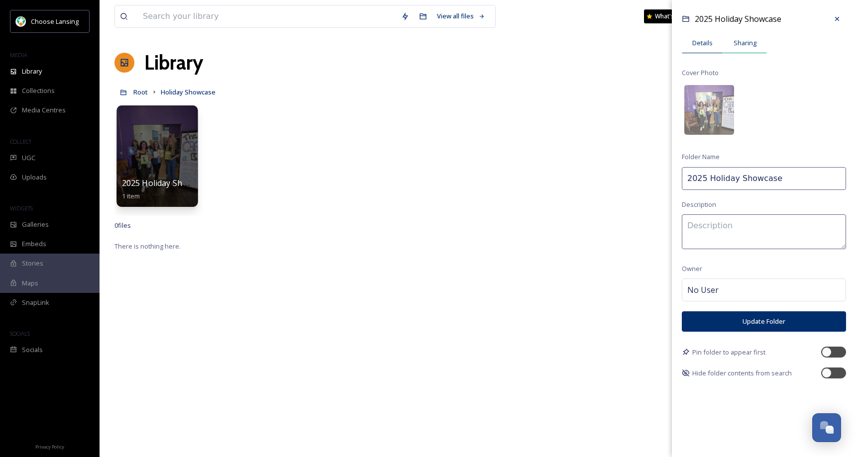
click at [746, 47] on span "Sharing" at bounding box center [744, 42] width 23 height 9
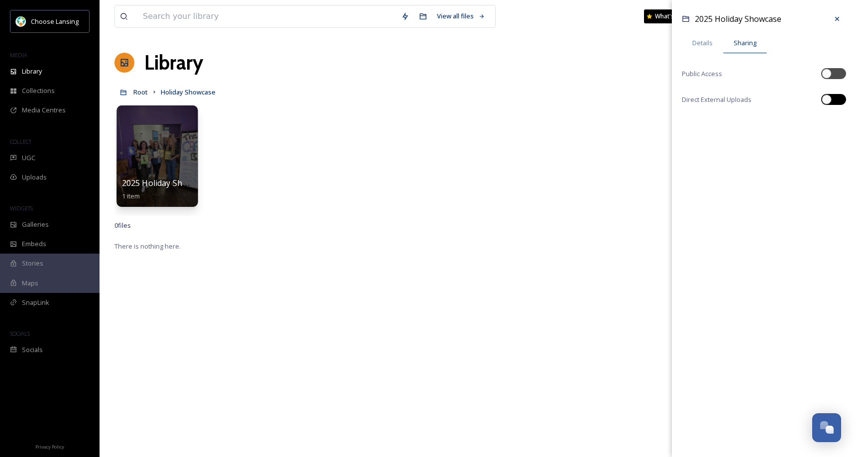
click at [827, 99] on div at bounding box center [826, 100] width 10 height 10
checkbox input "true"
click at [828, 72] on div at bounding box center [826, 74] width 10 height 10
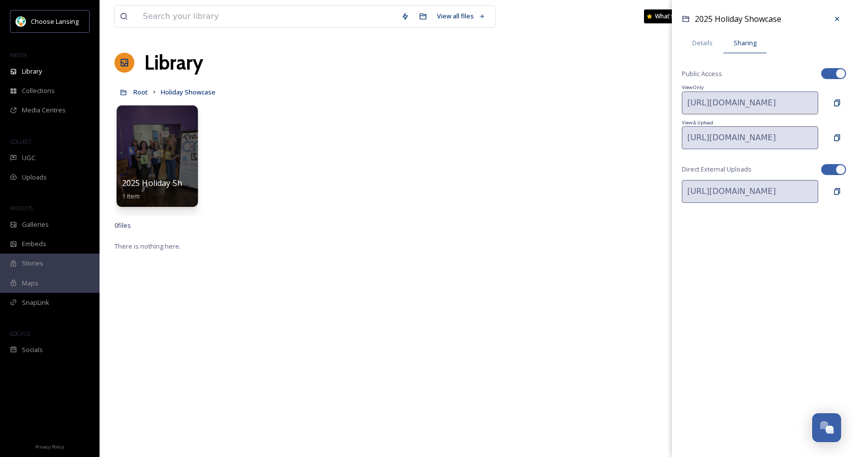
click at [831, 74] on div at bounding box center [828, 73] width 7 height 5
checkbox input "false"
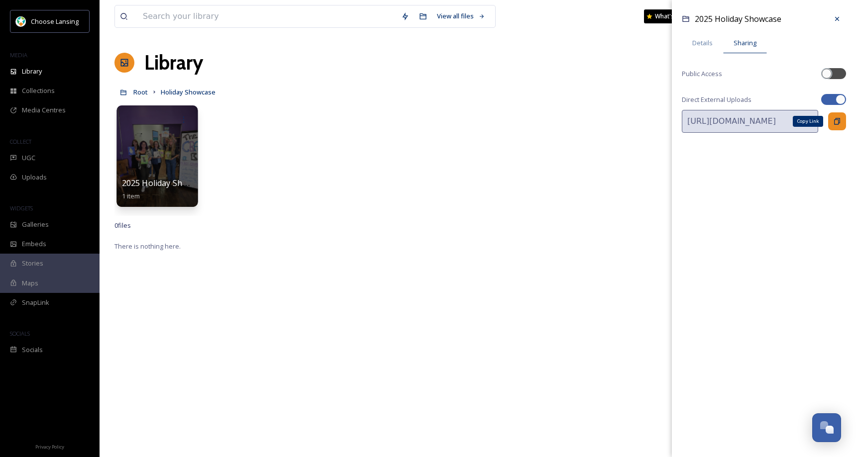
click at [836, 122] on icon at bounding box center [837, 121] width 8 height 8
click at [314, 126] on div "2025 Holiday Showcase 1 item 2025 Holiday Showcase Details Sharing Public Acces…" at bounding box center [477, 158] width 726 height 114
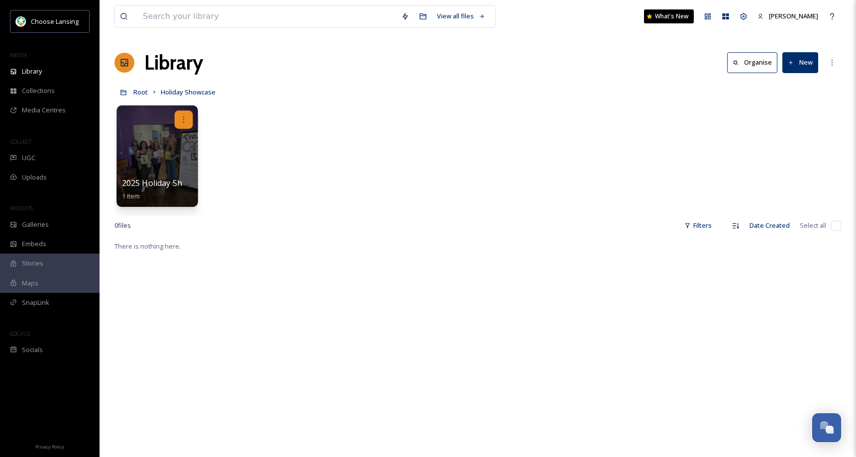
click at [187, 120] on icon at bounding box center [184, 119] width 8 height 8
click at [178, 140] on div "Edit / Share" at bounding box center [164, 142] width 55 height 20
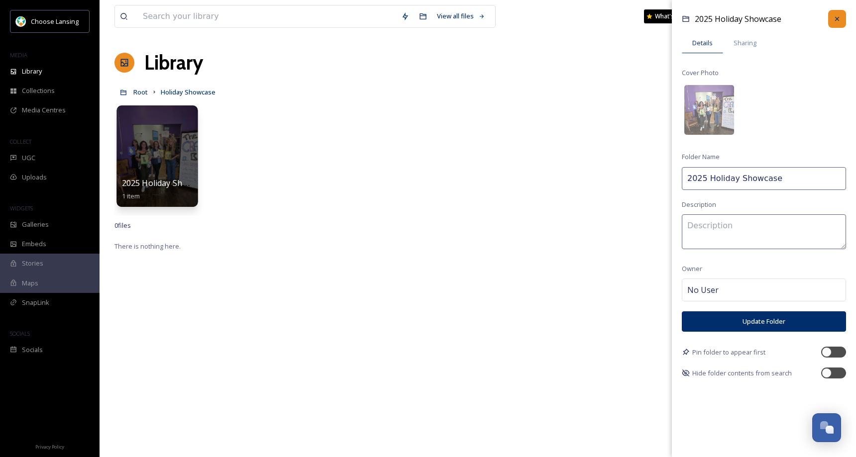
click at [838, 20] on icon at bounding box center [837, 19] width 8 height 8
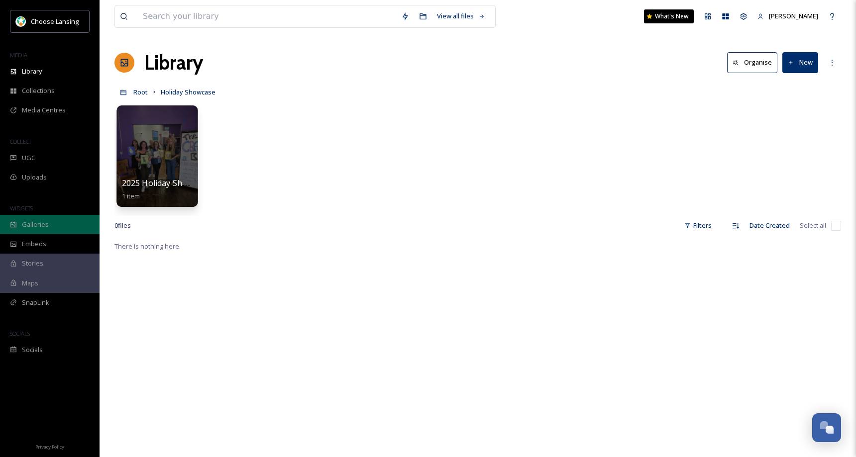
click at [56, 223] on div "Galleries" at bounding box center [49, 224] width 99 height 19
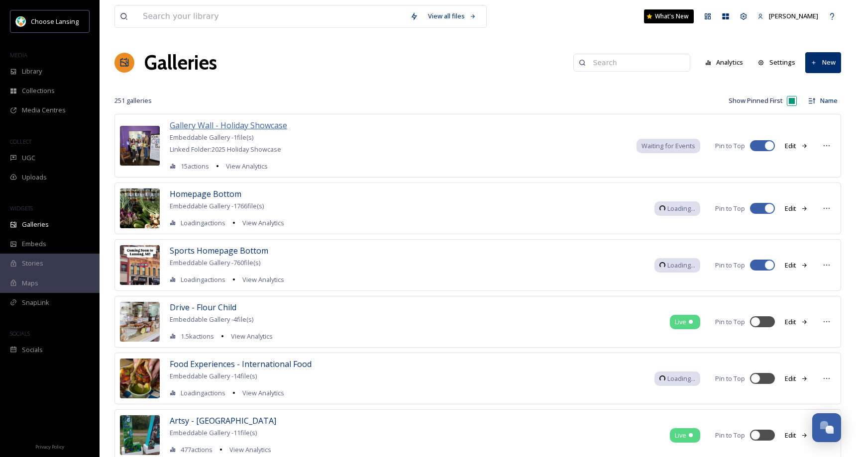
click at [248, 126] on span "Gallery Wall - Holiday Showcase" at bounding box center [228, 125] width 117 height 11
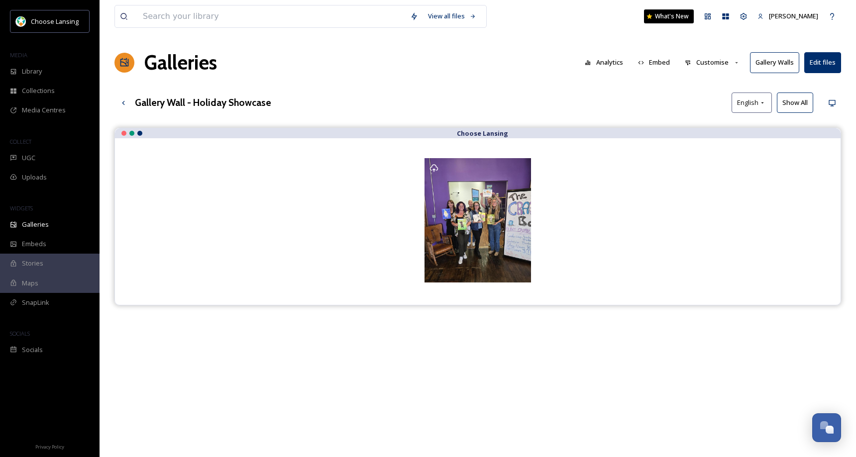
click at [760, 64] on button "Gallery Walls" at bounding box center [774, 62] width 49 height 20
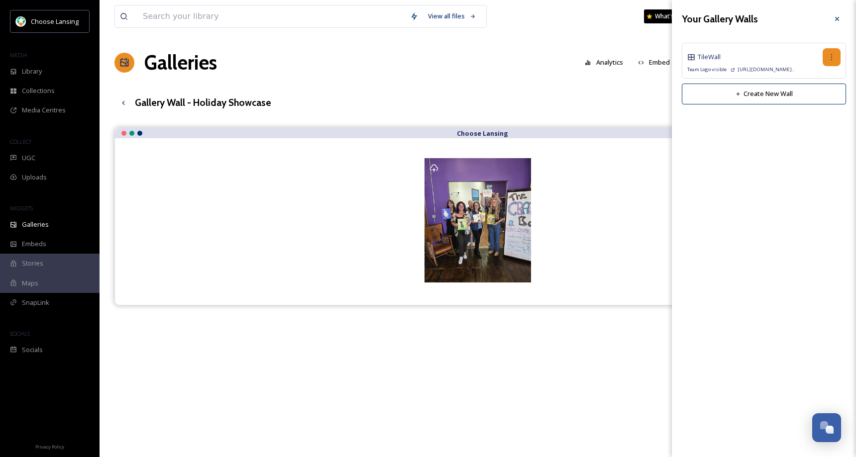
click at [831, 57] on icon at bounding box center [831, 57] width 8 height 8
click at [827, 75] on div "Edit Wall" at bounding box center [818, 78] width 44 height 19
checkbox input "true"
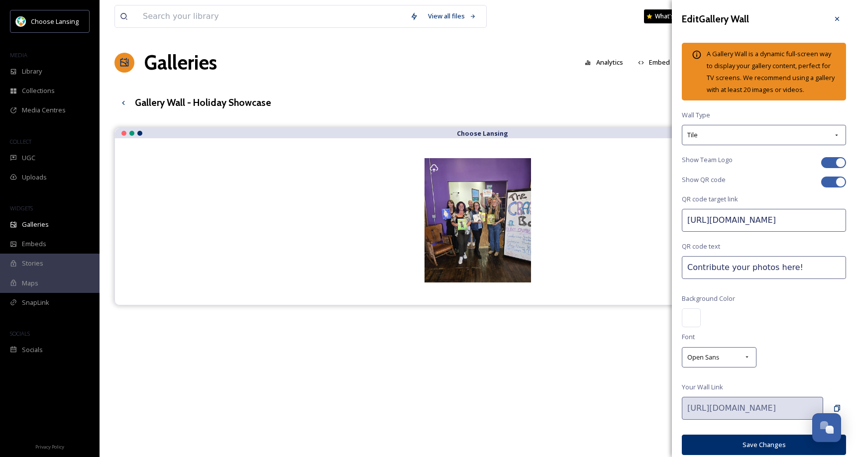
click at [753, 232] on input "[URL][DOMAIN_NAME]" at bounding box center [764, 220] width 164 height 23
paste input "upload/d677cd45-2afa-4cc3-ab7c-70b69ff8db67"
type input "[URL][DOMAIN_NAME]"
click at [798, 327] on div at bounding box center [764, 317] width 164 height 19
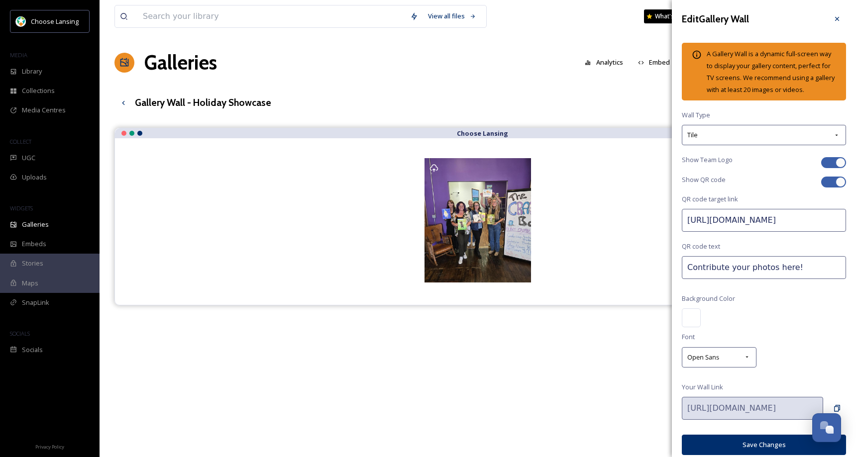
scroll to position [20, 0]
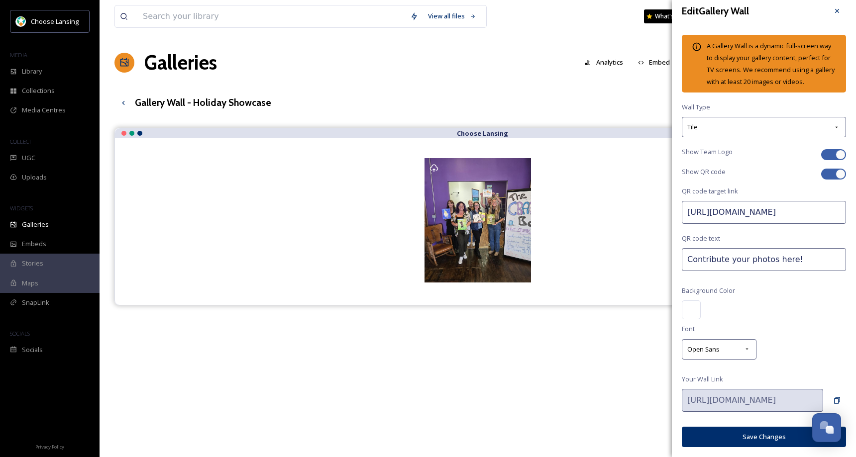
click at [754, 437] on button "Save Changes" at bounding box center [764, 437] width 164 height 20
click at [833, 398] on icon at bounding box center [837, 400] width 8 height 8
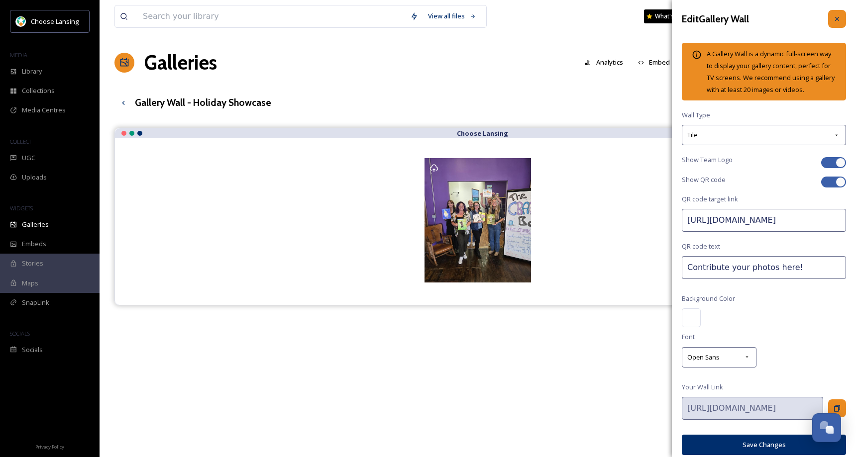
click at [833, 16] on div at bounding box center [837, 19] width 18 height 18
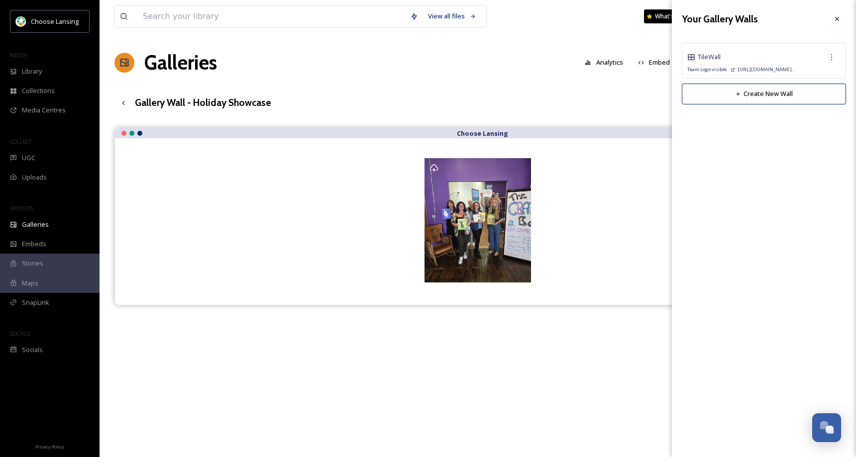
click at [838, 18] on icon at bounding box center [837, 19] width 8 height 8
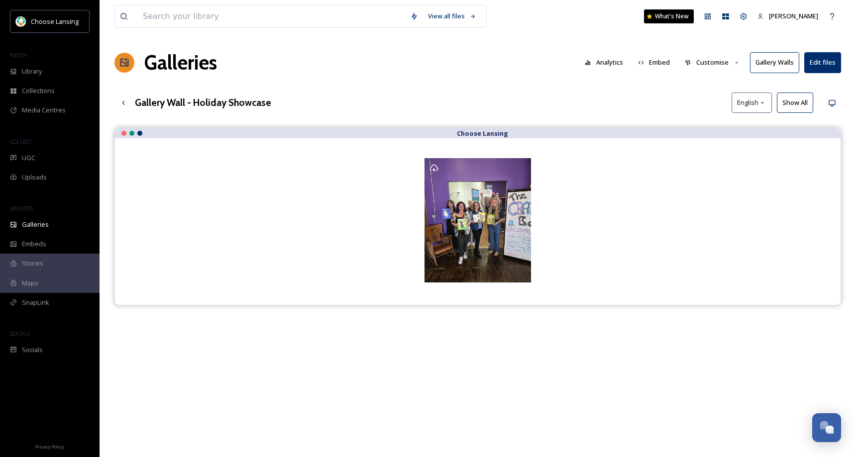
click at [790, 102] on button "Show All" at bounding box center [795, 103] width 36 height 20
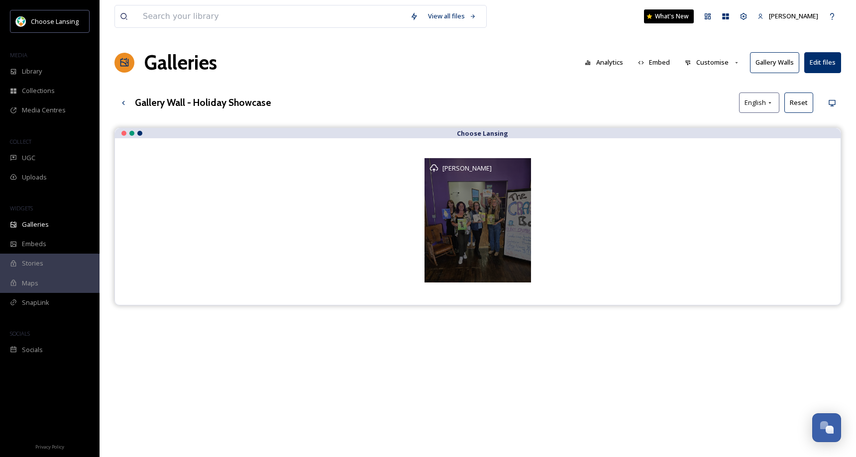
click at [523, 173] on div "[PERSON_NAME]" at bounding box center [477, 220] width 106 height 124
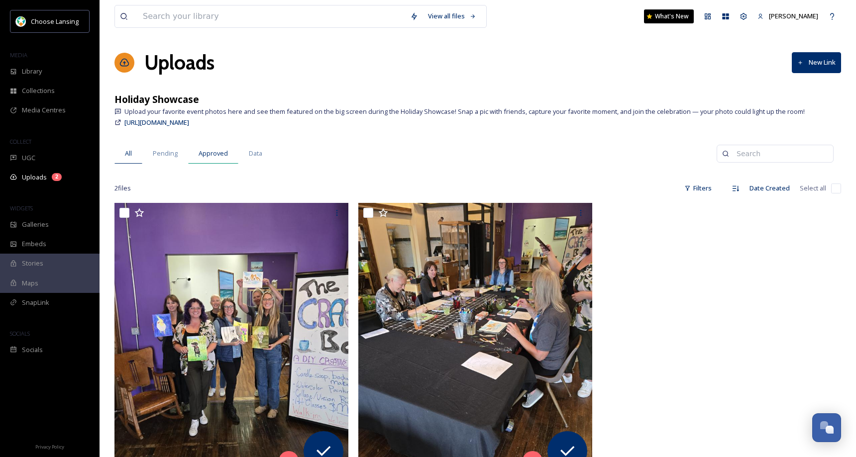
click at [212, 155] on span "Approved" at bounding box center [212, 153] width 29 height 9
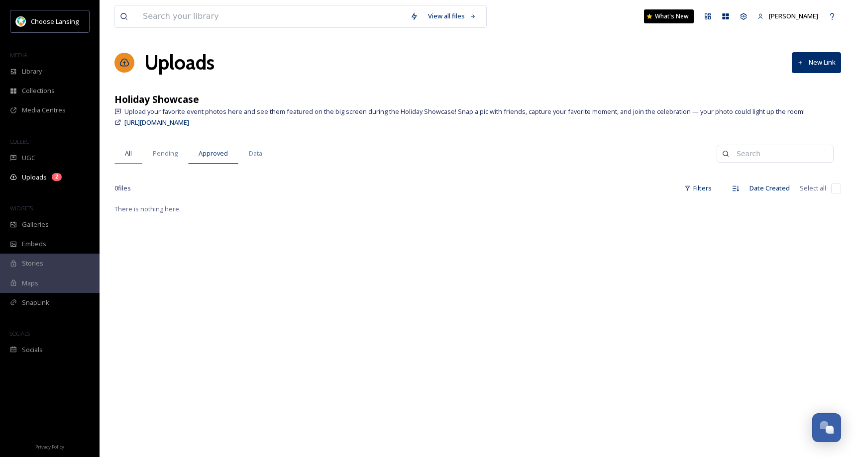
click at [131, 156] on span "All" at bounding box center [128, 153] width 7 height 9
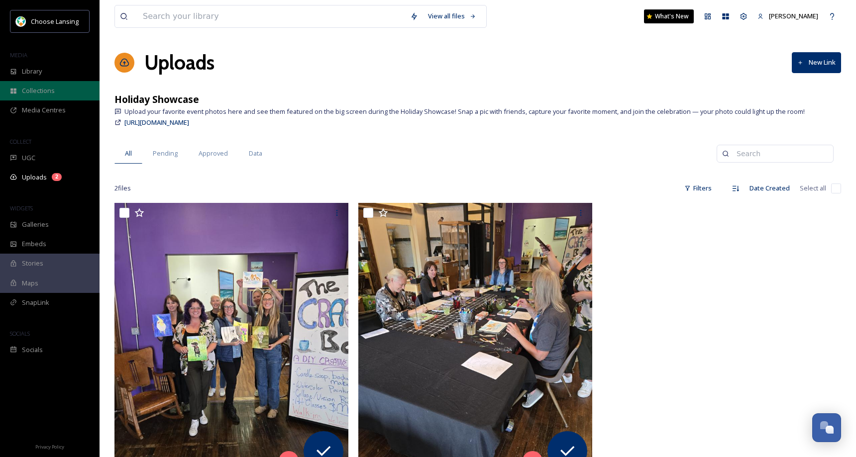
click at [59, 93] on div "Collections" at bounding box center [49, 90] width 99 height 19
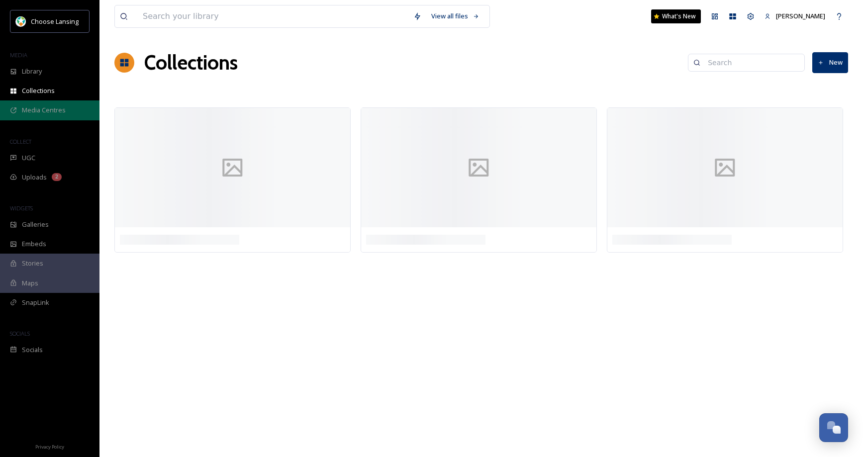
click at [58, 111] on span "Media Centres" at bounding box center [44, 109] width 44 height 9
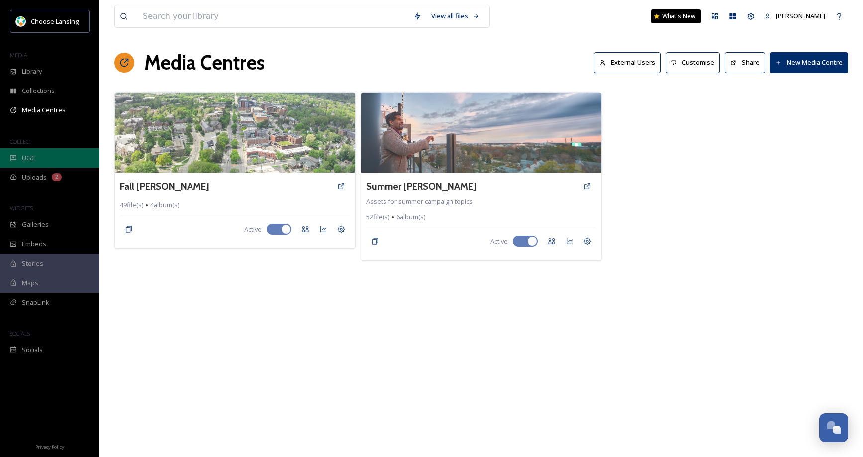
click at [39, 157] on div "UGC" at bounding box center [49, 157] width 99 height 19
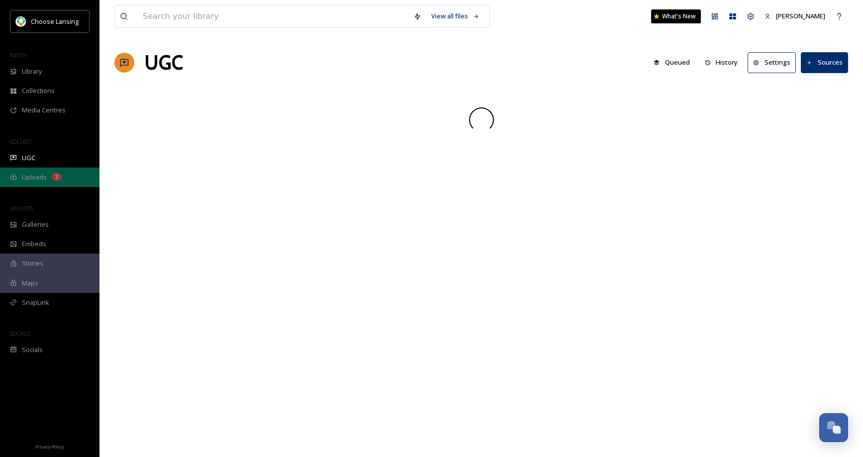
click at [36, 177] on span "Uploads" at bounding box center [34, 177] width 25 height 9
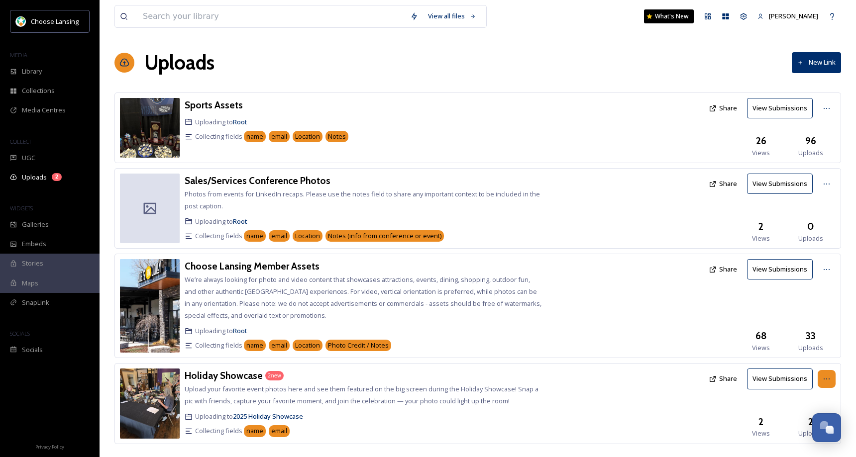
click at [825, 379] on icon at bounding box center [826, 379] width 8 height 8
click at [806, 415] on span "Edit" at bounding box center [807, 419] width 11 height 9
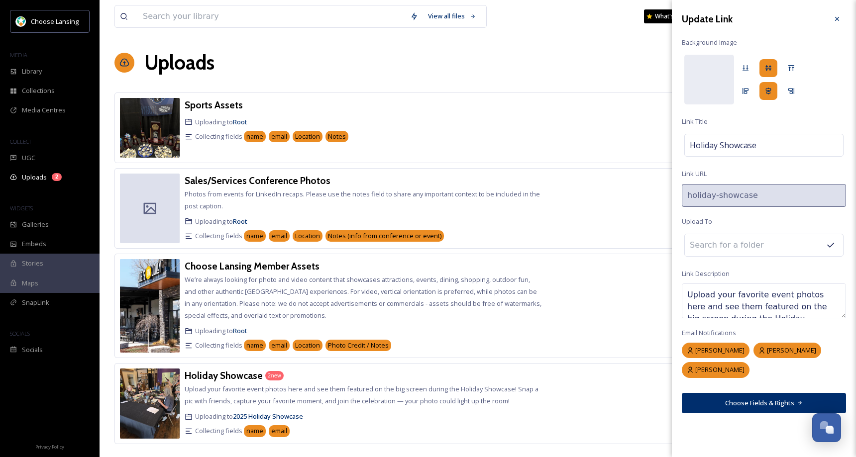
click at [775, 404] on button "Choose Fields & Rights" at bounding box center [764, 403] width 164 height 20
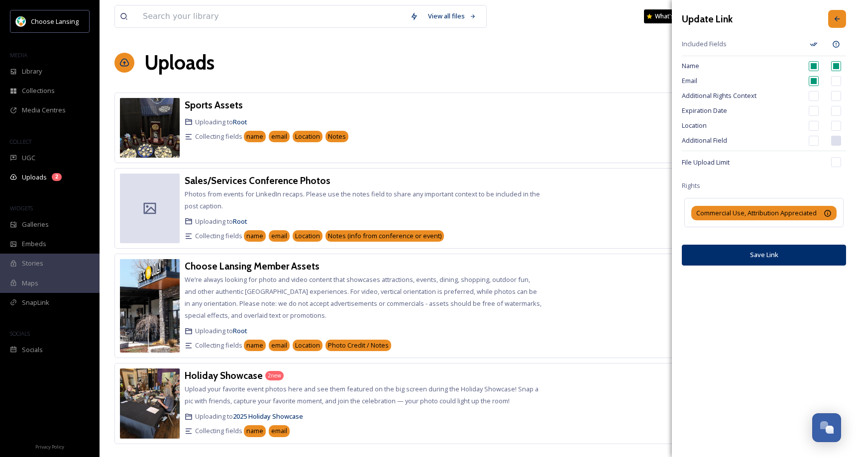
click at [828, 17] on div at bounding box center [837, 19] width 18 height 18
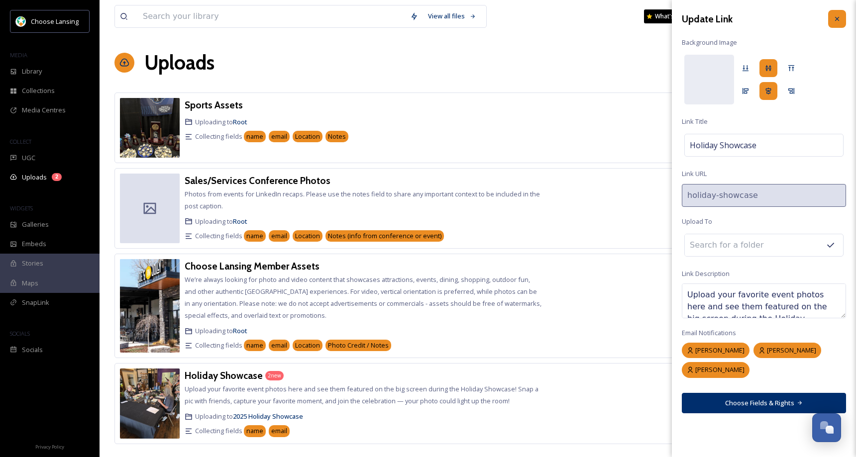
click at [837, 18] on icon at bounding box center [837, 19] width 8 height 8
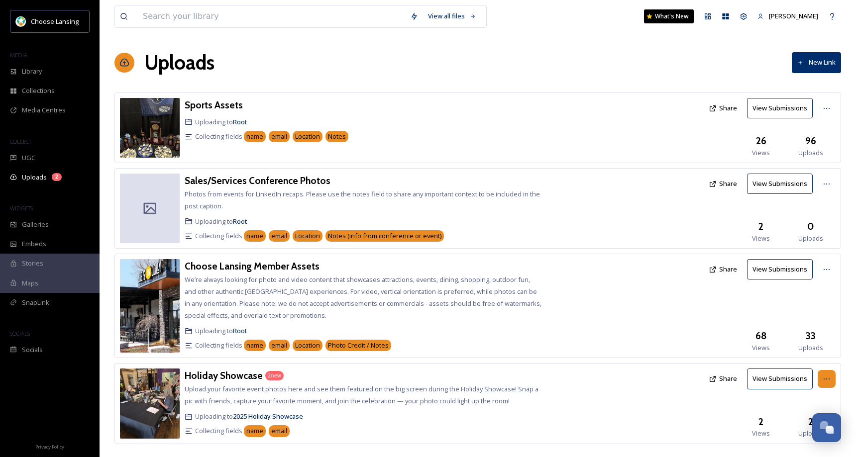
click at [824, 380] on icon at bounding box center [826, 379] width 8 height 8
click at [826, 379] on icon at bounding box center [826, 379] width 6 height 1
click at [33, 178] on span "Uploads" at bounding box center [34, 177] width 25 height 9
click at [34, 178] on span "Uploads" at bounding box center [34, 177] width 25 height 9
click at [36, 180] on span "Uploads" at bounding box center [34, 177] width 25 height 9
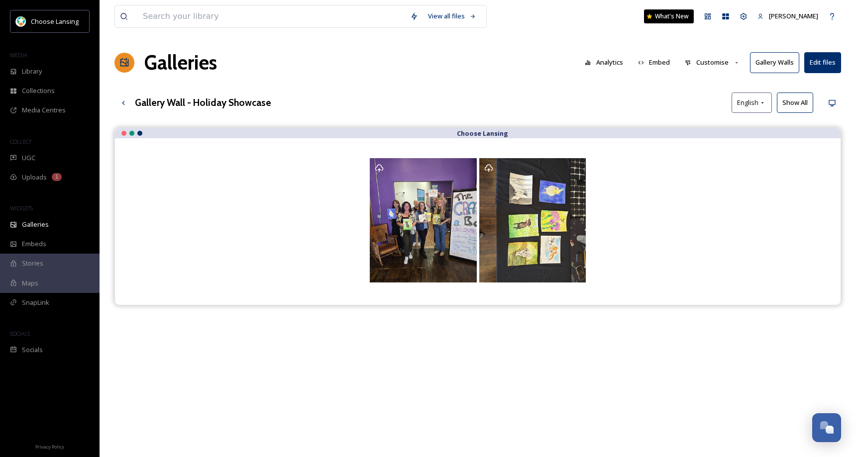
click at [797, 102] on button "Show All" at bounding box center [795, 103] width 36 height 20
click at [46, 178] on span "Uploads" at bounding box center [34, 177] width 25 height 9
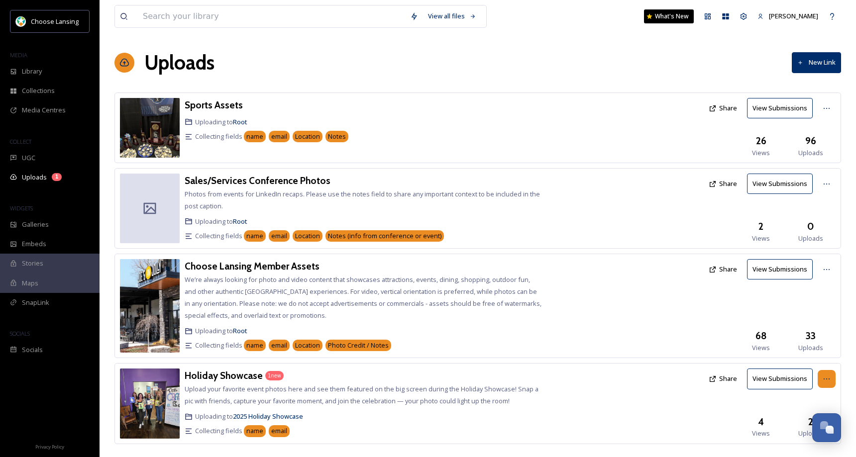
click at [822, 379] on icon at bounding box center [826, 379] width 8 height 8
click at [237, 376] on h3 "Holiday Showcase" at bounding box center [224, 376] width 78 height 12
click at [829, 380] on icon at bounding box center [826, 379] width 8 height 8
click at [805, 448] on span "Delete" at bounding box center [812, 449] width 20 height 9
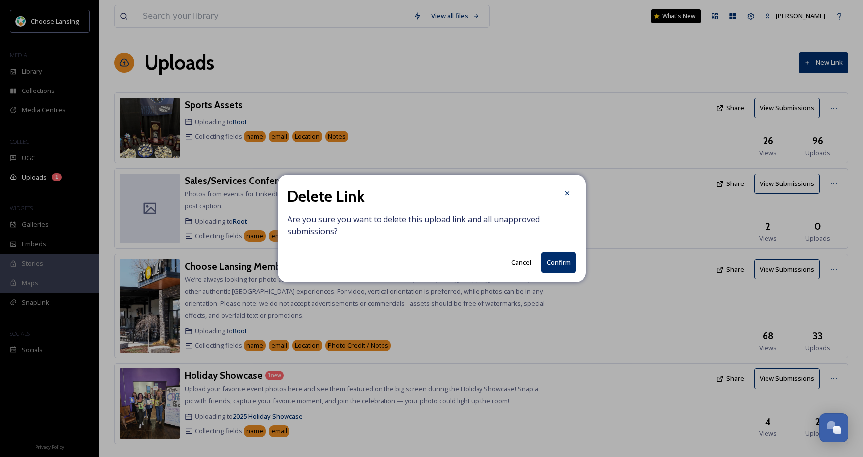
drag, startPoint x: 563, startPoint y: 263, endPoint x: 563, endPoint y: 269, distance: 6.0
click at [563, 263] on button "Confirm" at bounding box center [558, 262] width 35 height 20
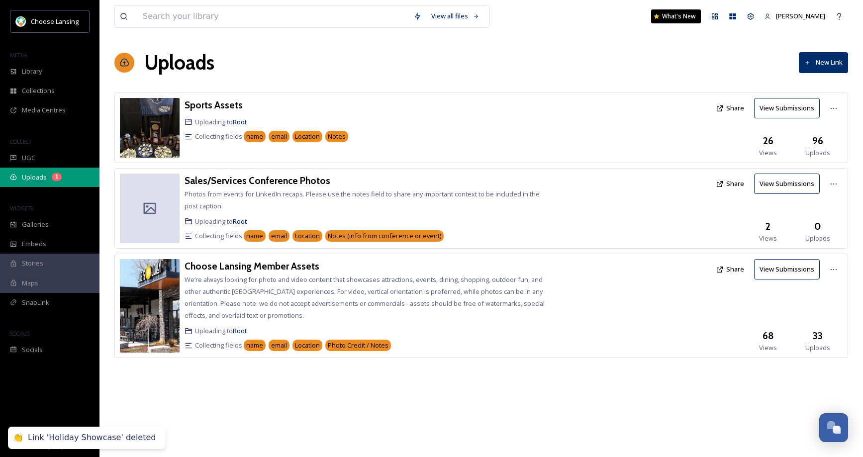
click at [34, 175] on span "Uploads" at bounding box center [34, 177] width 25 height 9
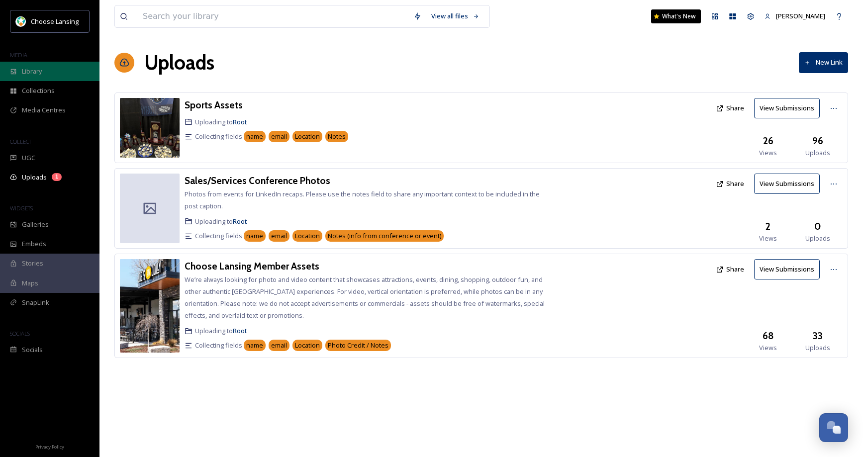
click at [30, 73] on span "Library" at bounding box center [32, 71] width 20 height 9
